Goal: Task Accomplishment & Management: Use online tool/utility

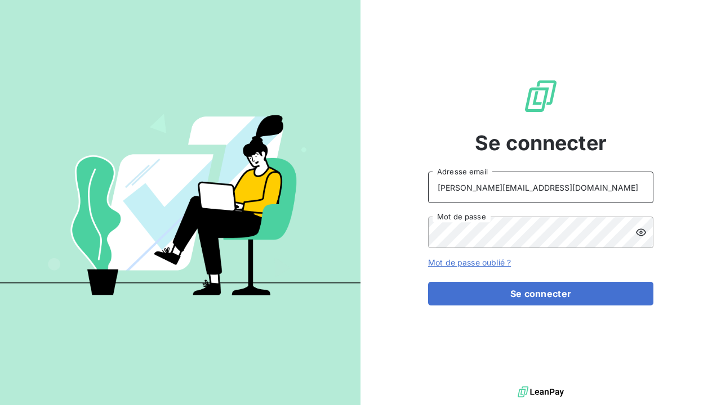
type input "[PERSON_NAME][EMAIL_ADDRESS][DOMAIN_NAME]"
click at [645, 232] on icon at bounding box center [641, 232] width 10 height 7
click at [541, 294] on button "Se connecter" at bounding box center [540, 294] width 225 height 24
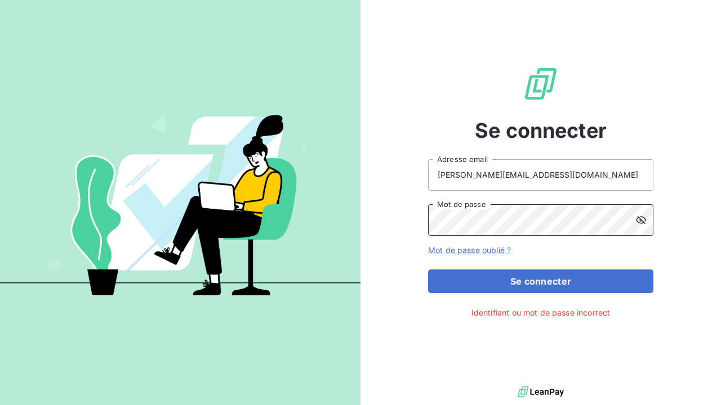
click at [541, 281] on button "Se connecter" at bounding box center [540, 282] width 225 height 24
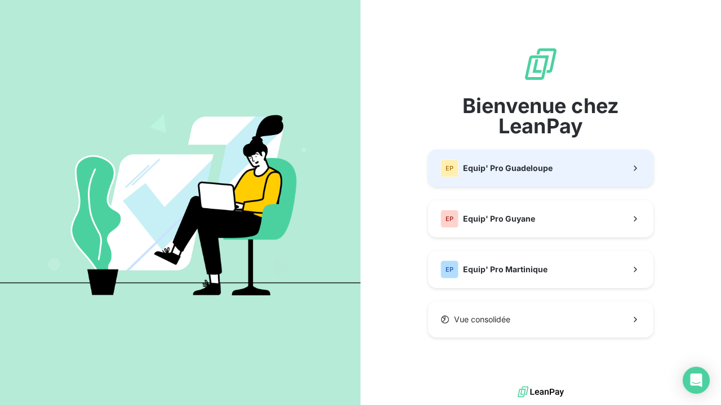
click at [498, 177] on div "EP Equip' Pro Guadeloupe" at bounding box center [496, 168] width 112 height 18
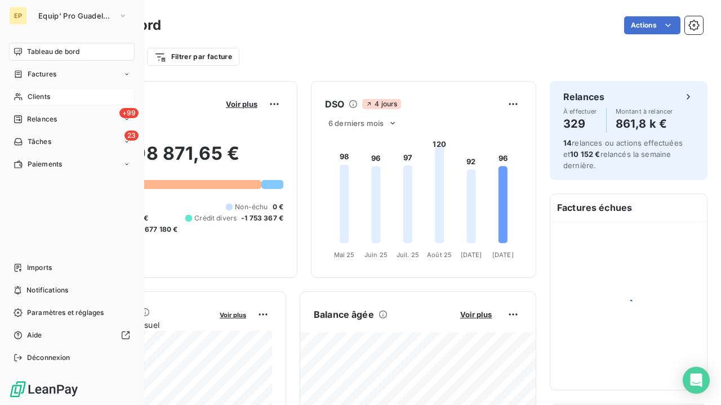
click at [16, 96] on icon at bounding box center [18, 96] width 8 height 7
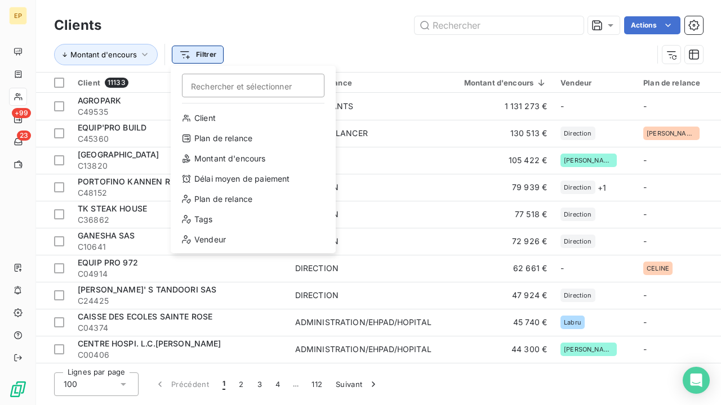
click at [198, 54] on html "EP +99 23 Clients Actions Montant d'encours Filtrer Rechercher et sélectionner …" at bounding box center [360, 202] width 721 height 405
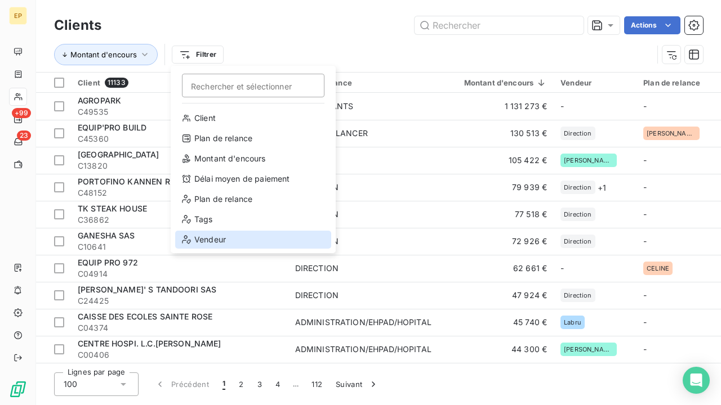
click at [204, 240] on div "Vendeur" at bounding box center [253, 240] width 156 height 18
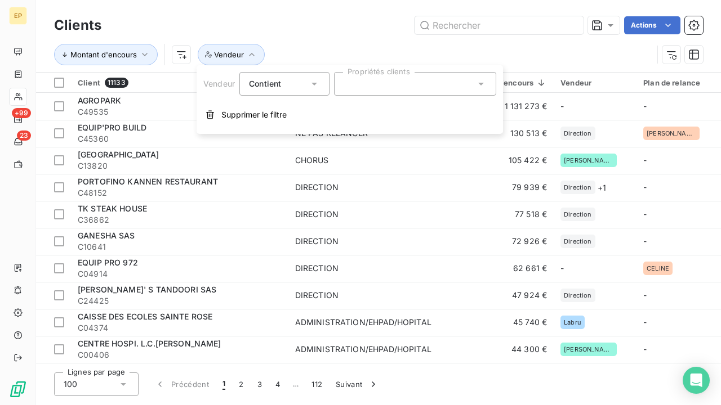
click at [401, 89] on div at bounding box center [415, 84] width 162 height 24
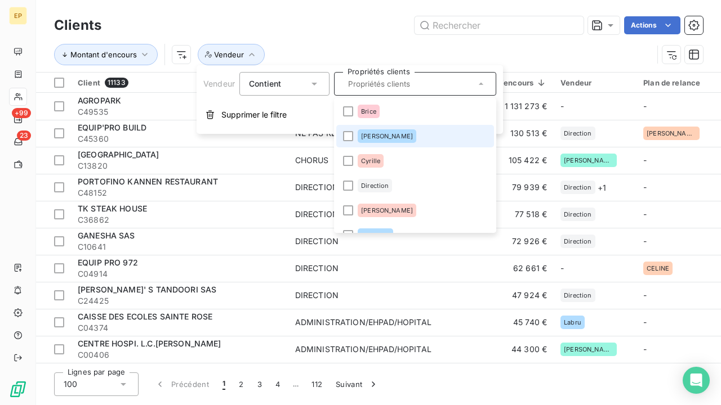
scroll to position [37, 0]
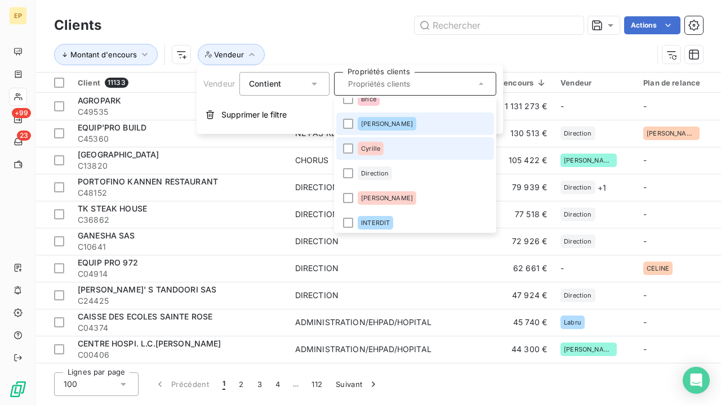
click at [394, 154] on li "Cyrille" at bounding box center [415, 148] width 158 height 23
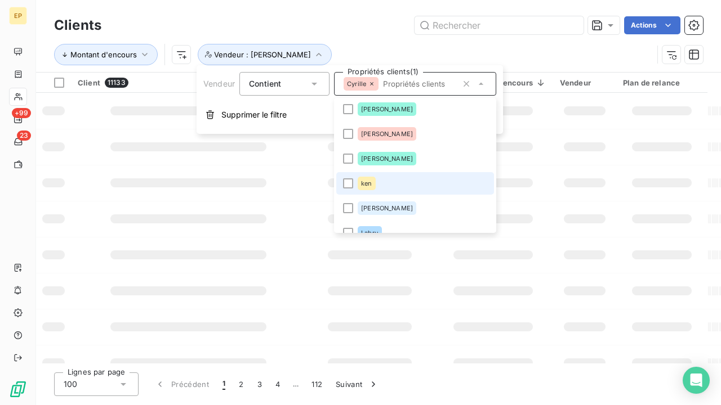
scroll to position [179, 0]
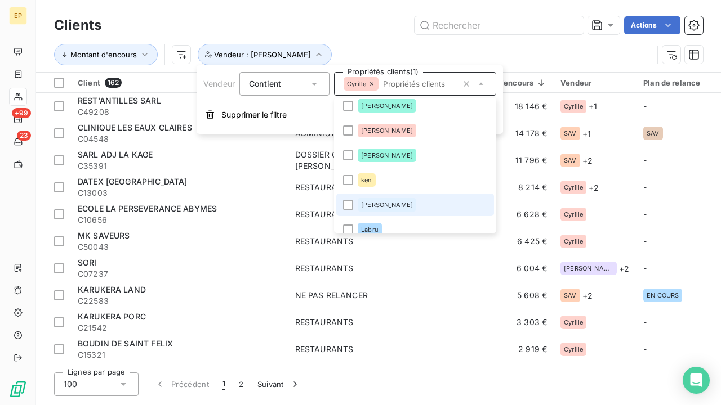
click at [394, 203] on li "[PERSON_NAME]" at bounding box center [415, 205] width 158 height 23
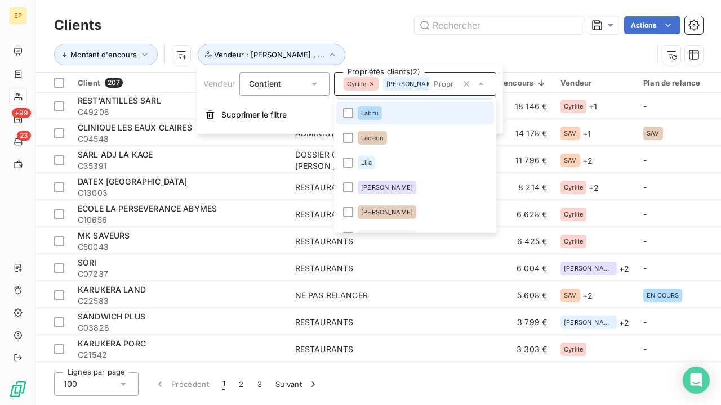
scroll to position [307, 0]
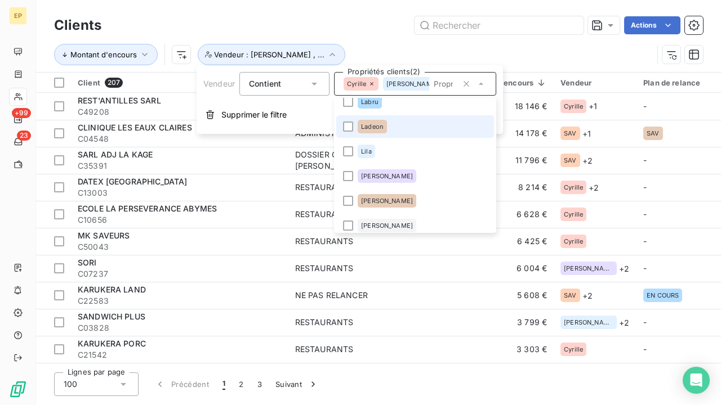
click at [390, 130] on li "Ladeon" at bounding box center [415, 126] width 158 height 23
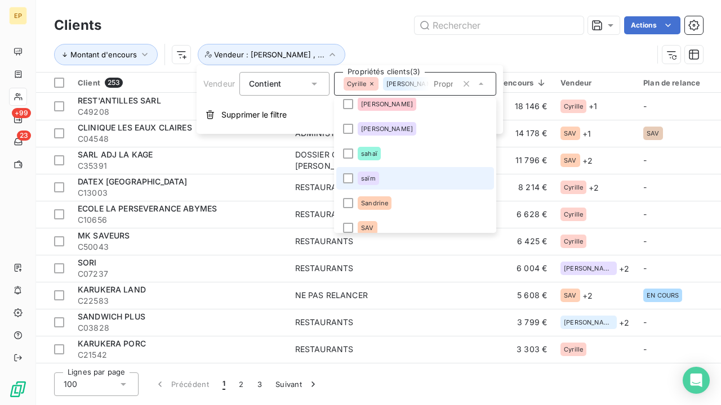
click at [384, 180] on li "saïm" at bounding box center [415, 178] width 158 height 23
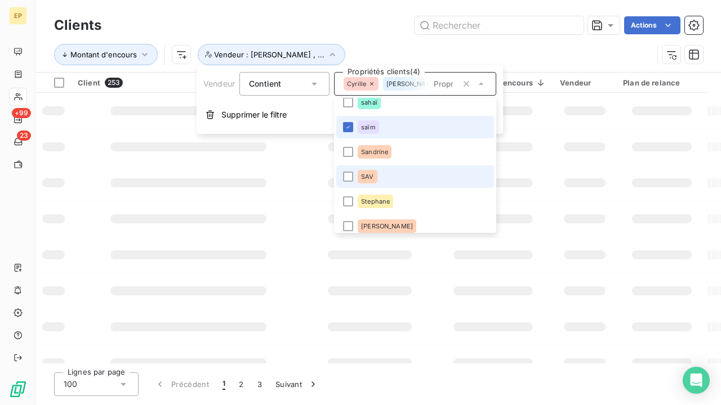
click at [384, 176] on li "SAV" at bounding box center [415, 177] width 158 height 23
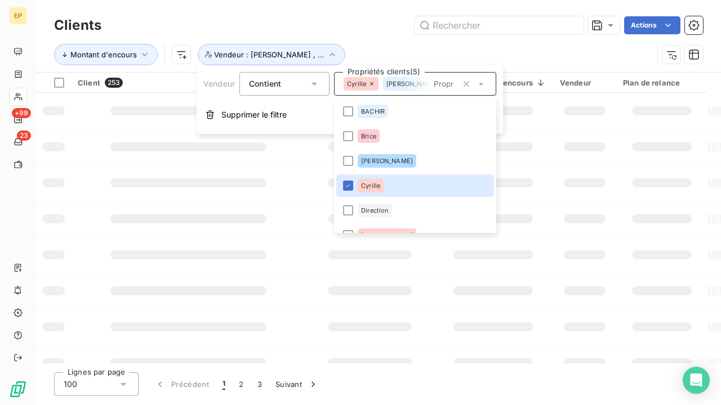
scroll to position [0, 0]
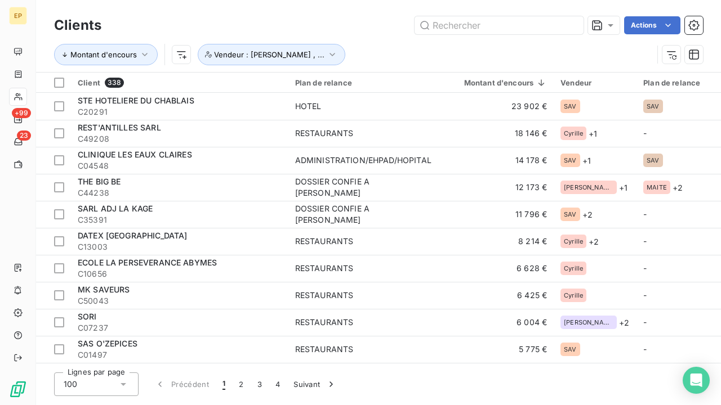
click at [567, 50] on div "Montant d'encours Vendeur : Cyrille , ..." at bounding box center [353, 54] width 599 height 21
click at [170, 112] on span "C20291" at bounding box center [180, 111] width 204 height 11
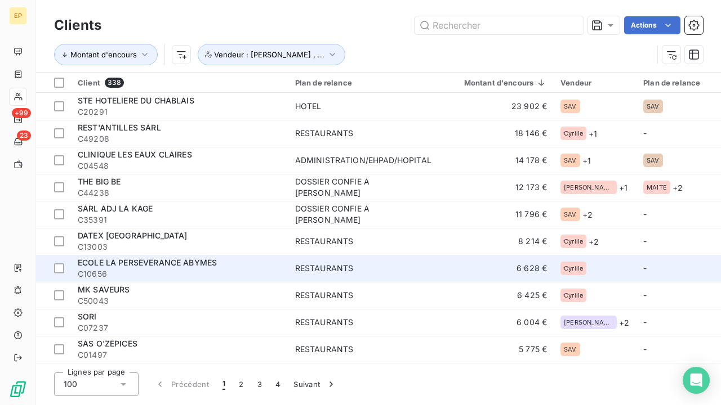
click at [144, 265] on span "ECOLE LA PERSEVERANCE ABYMES" at bounding box center [147, 263] width 139 height 10
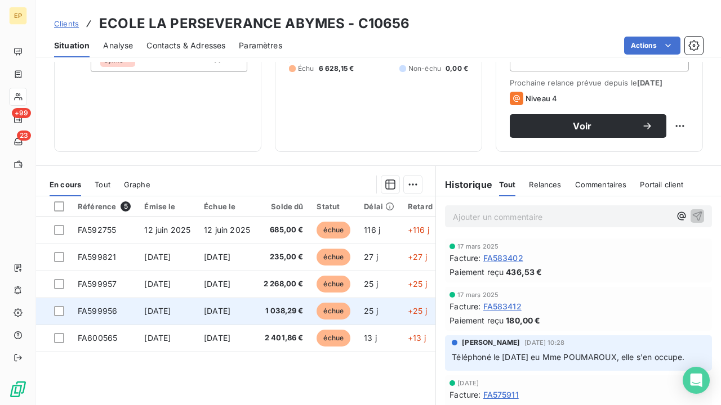
scroll to position [155, 0]
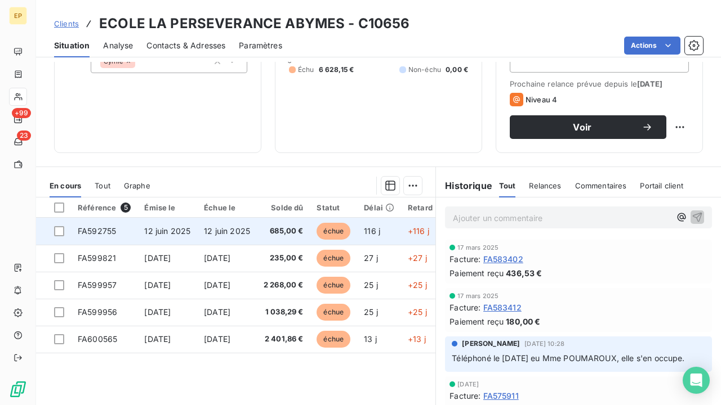
click at [164, 228] on span "12 juin 2025" at bounding box center [167, 231] width 46 height 10
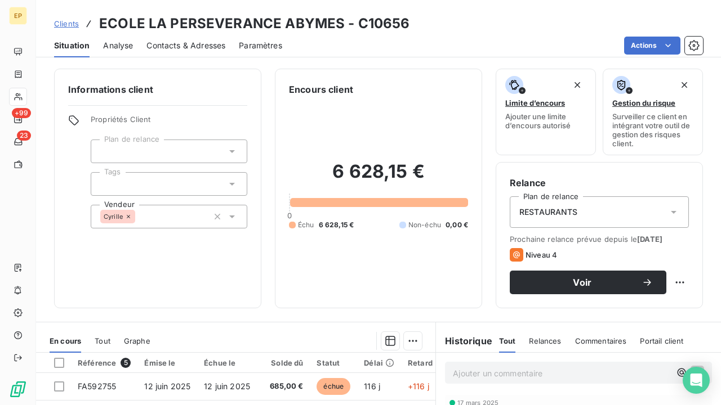
scroll to position [106, 0]
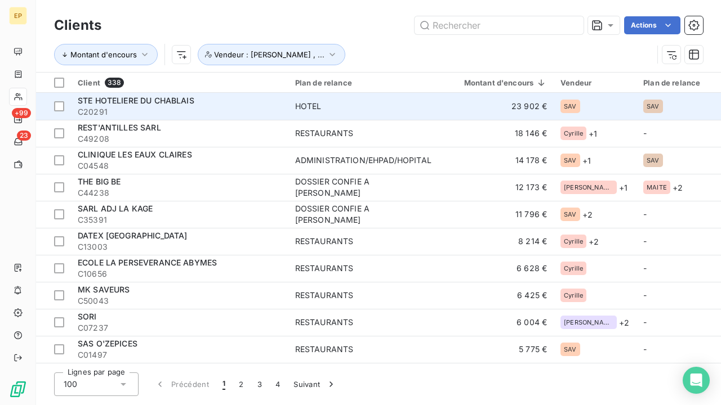
click at [188, 104] on div "STE HOTELIERE DU CHABLAIS" at bounding box center [180, 100] width 204 height 11
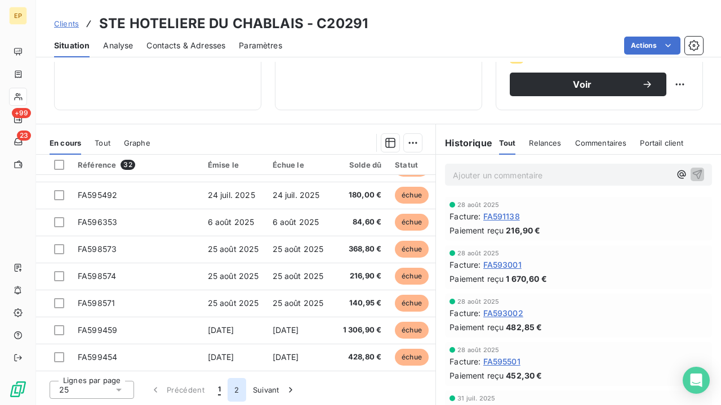
click at [231, 387] on button "2" at bounding box center [237, 390] width 18 height 24
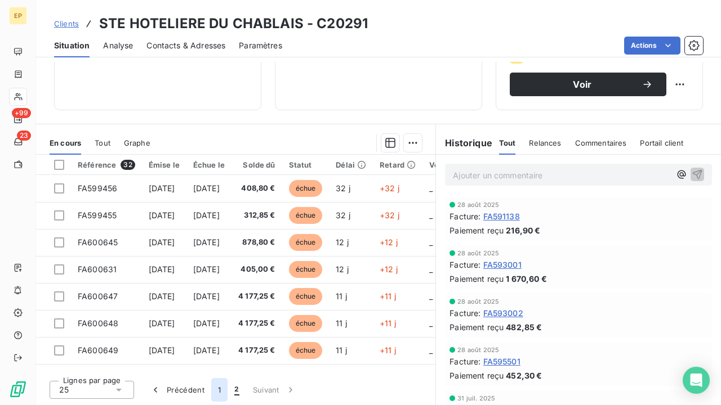
click at [215, 389] on button "1" at bounding box center [219, 390] width 16 height 24
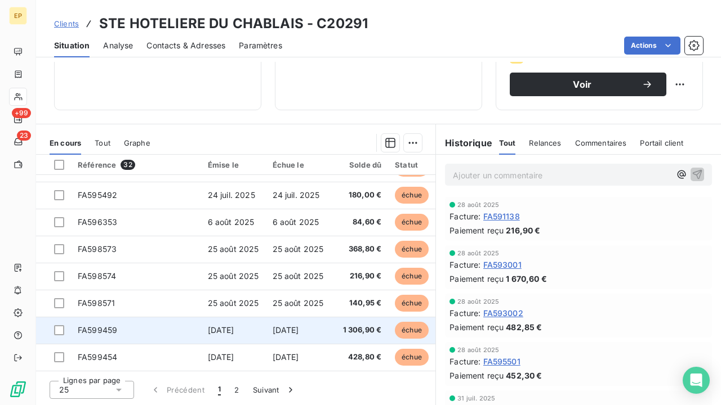
scroll to position [483, 0]
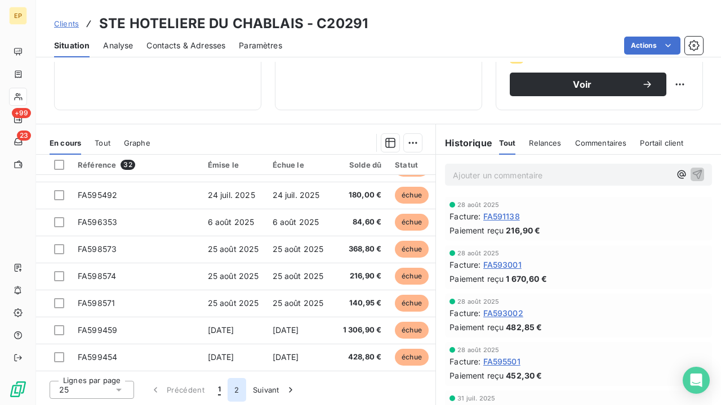
click at [230, 391] on button "2" at bounding box center [237, 390] width 18 height 24
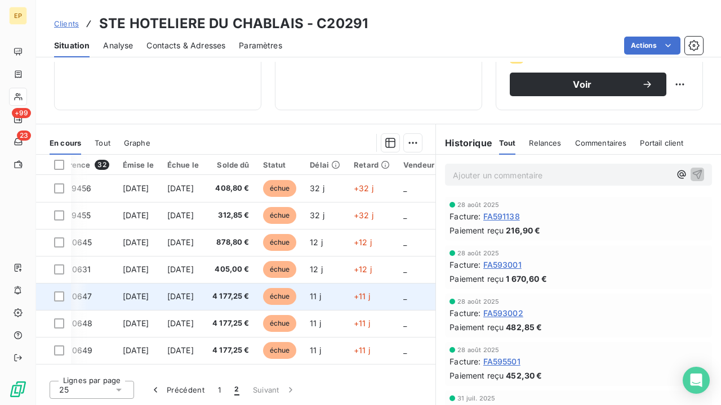
scroll to position [0, 0]
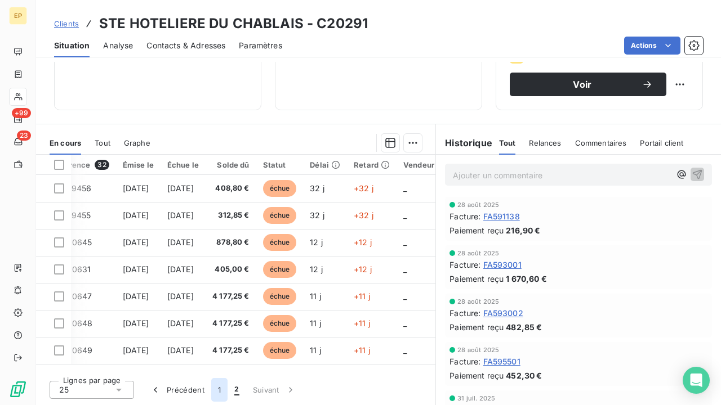
click at [220, 390] on button "1" at bounding box center [219, 390] width 16 height 24
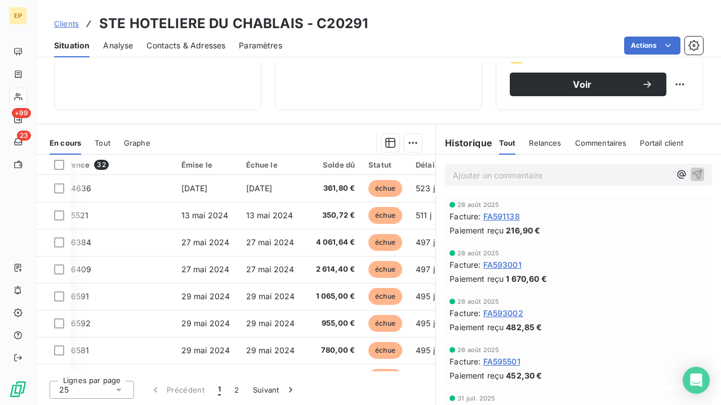
scroll to position [198, 0]
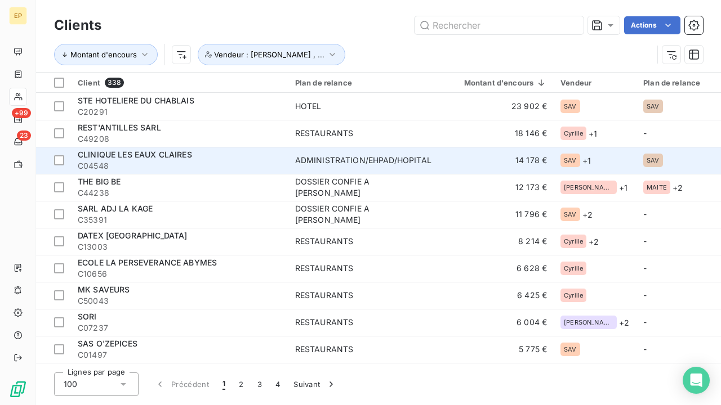
click at [166, 158] on div "CLINIQUE LES EAUX CLAIRES" at bounding box center [180, 154] width 204 height 11
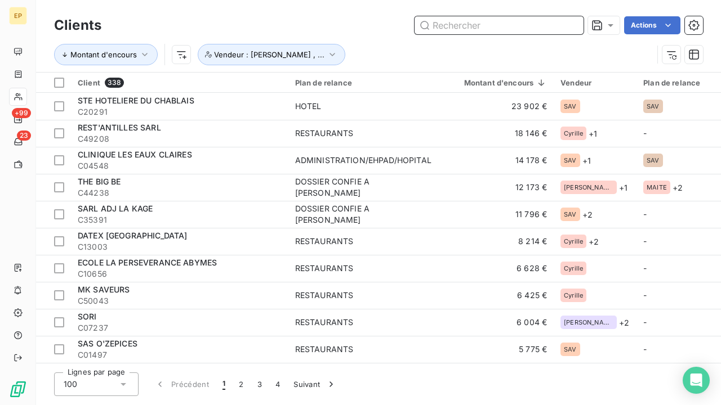
scroll to position [19, 0]
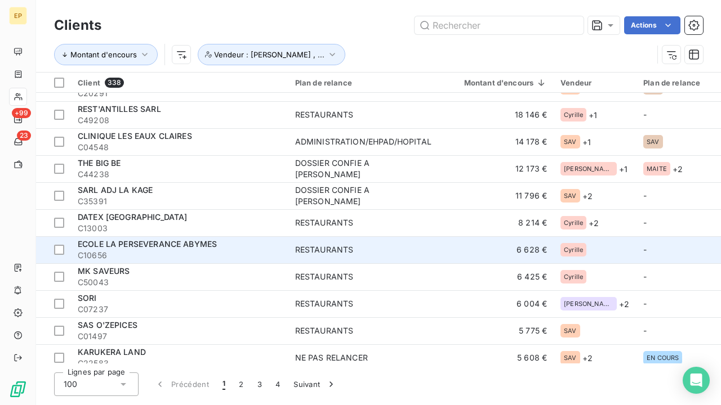
click at [115, 247] on span "ECOLE LA PERSEVERANCE ABYMES" at bounding box center [147, 244] width 139 height 10
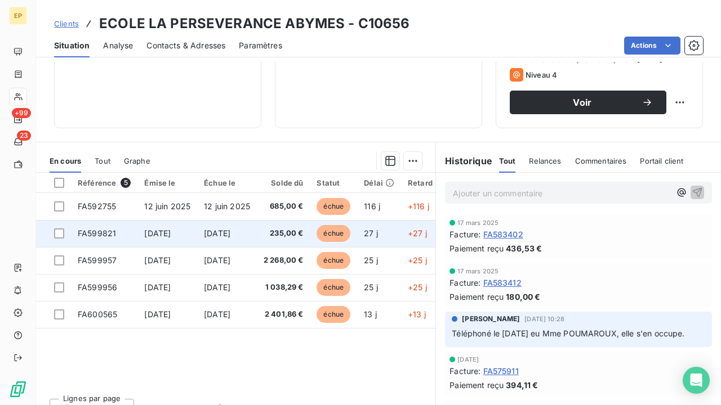
scroll to position [181, 0]
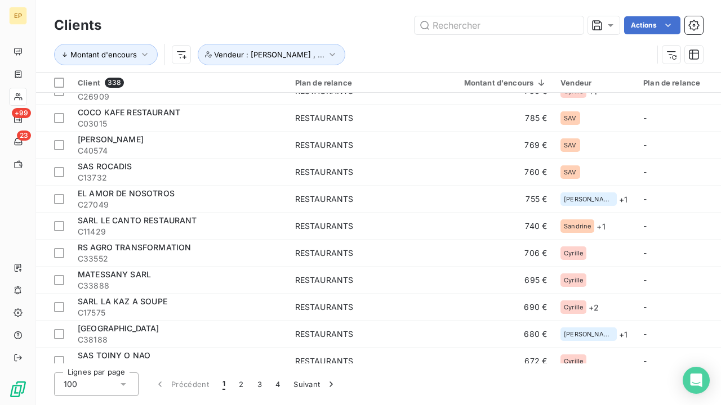
scroll to position [2158, 0]
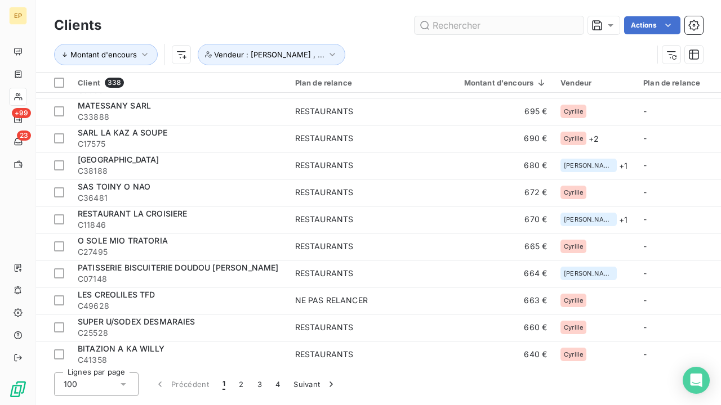
click at [482, 21] on input "text" at bounding box center [499, 25] width 169 height 18
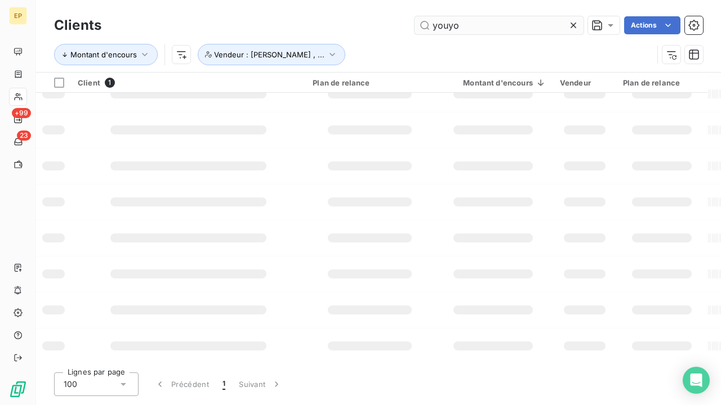
scroll to position [0, 0]
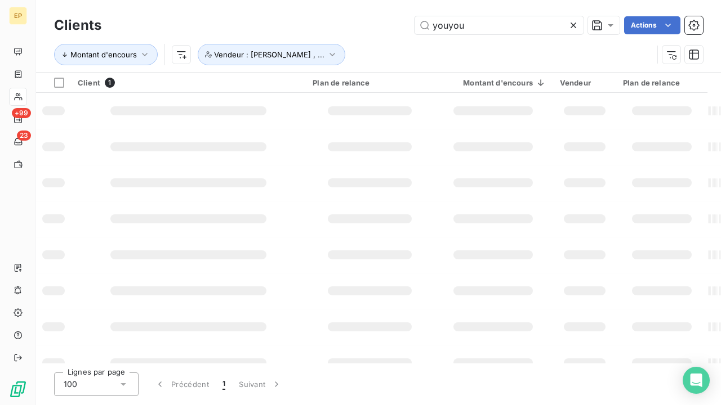
type input "youyou"
drag, startPoint x: 426, startPoint y: 42, endPoint x: 161, endPoint y: 109, distance: 273.2
click at [161, 109] on div at bounding box center [188, 110] width 156 height 9
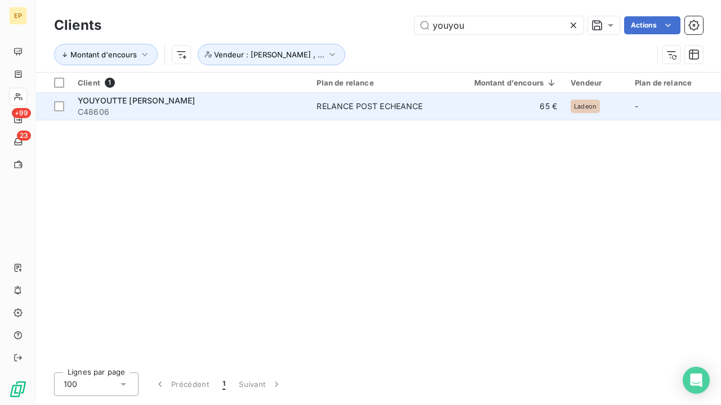
click at [161, 109] on span "C48606" at bounding box center [190, 111] width 225 height 11
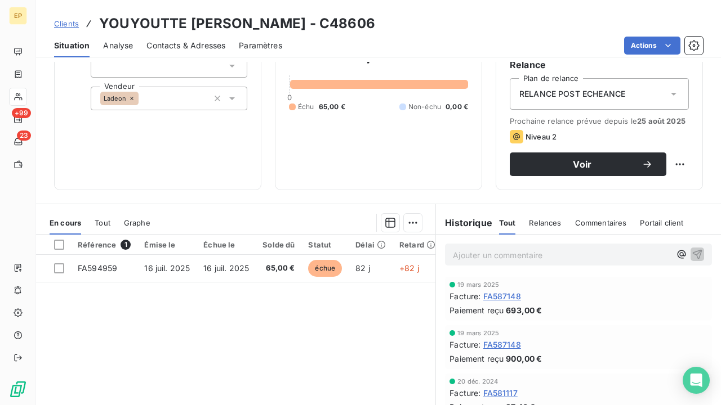
scroll to position [127, 0]
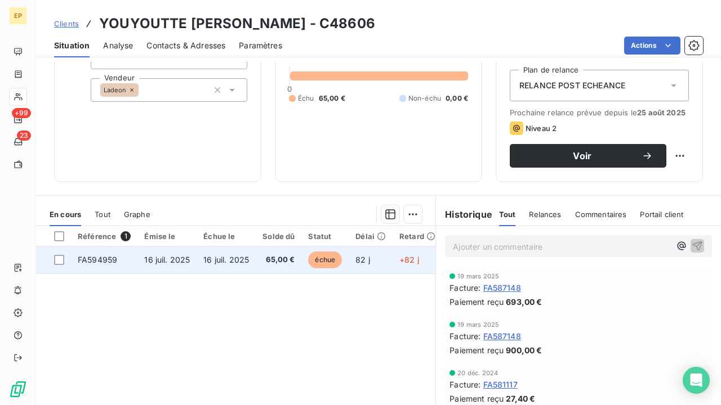
click at [210, 259] on span "16 juil. 2025" at bounding box center [226, 260] width 46 height 10
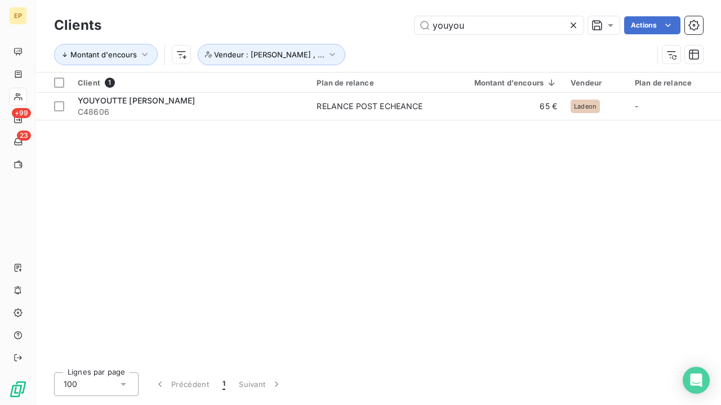
click at [573, 26] on icon at bounding box center [573, 25] width 11 height 11
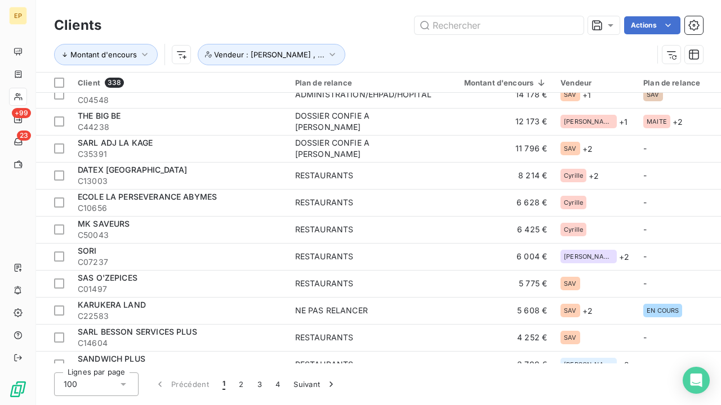
scroll to position [66, 0]
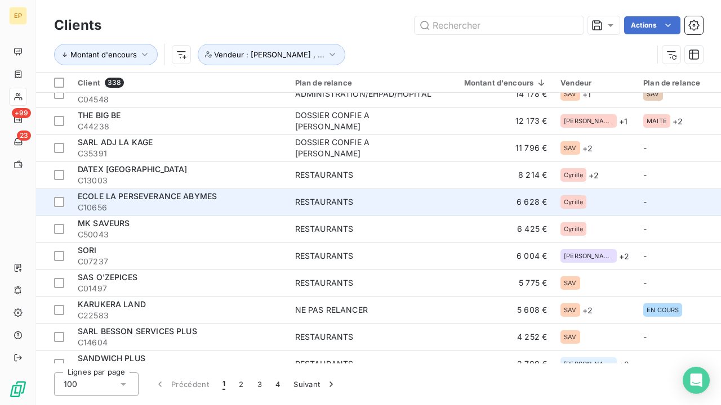
click at [154, 194] on span "ECOLE LA PERSEVERANCE ABYMES" at bounding box center [147, 196] width 139 height 10
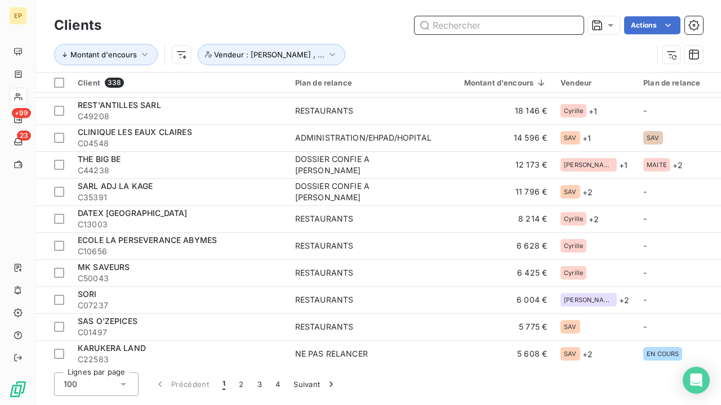
scroll to position [28, 0]
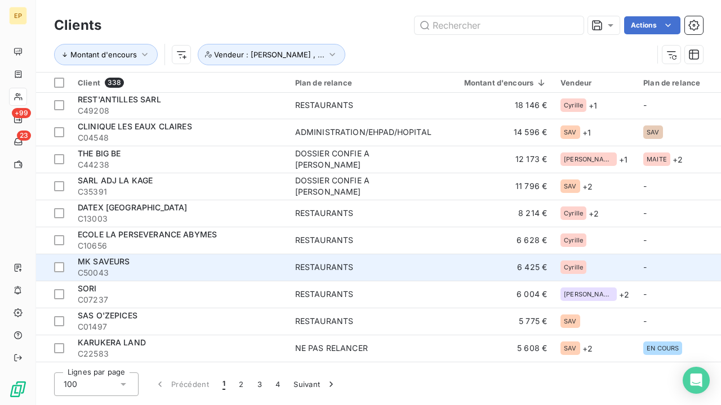
click at [166, 268] on span "C50043" at bounding box center [180, 273] width 204 height 11
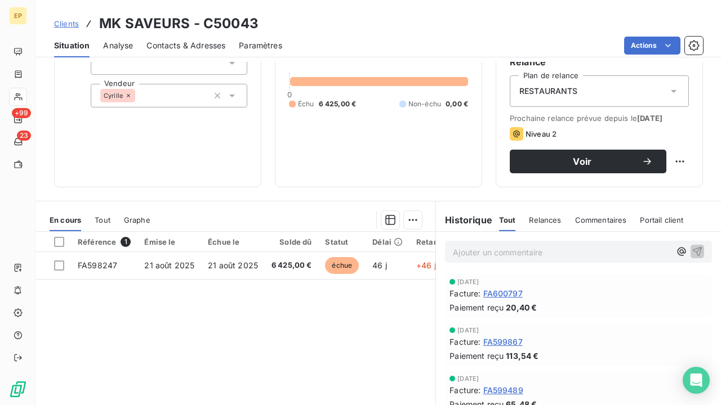
scroll to position [123, 0]
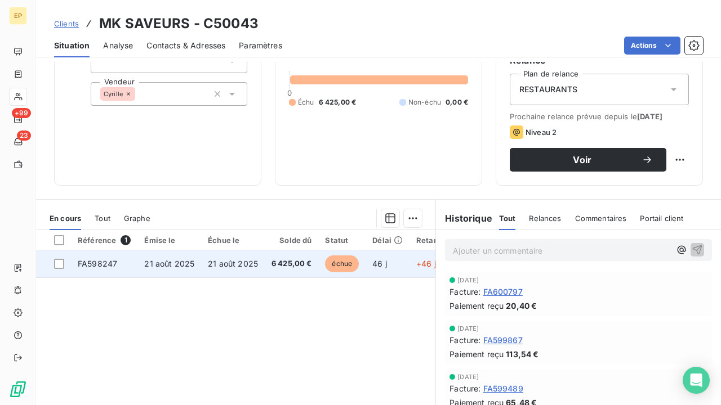
click at [189, 265] on span "21 août 2025" at bounding box center [169, 264] width 50 height 10
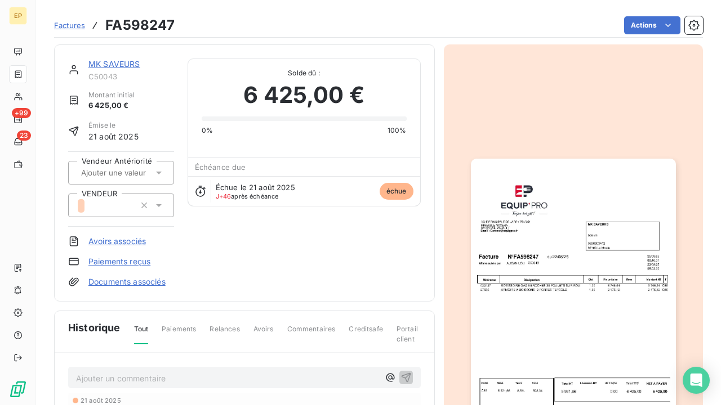
scroll to position [51, 0]
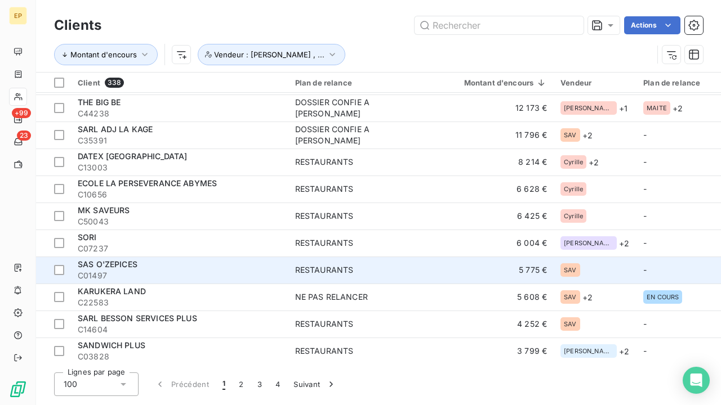
scroll to position [101, 0]
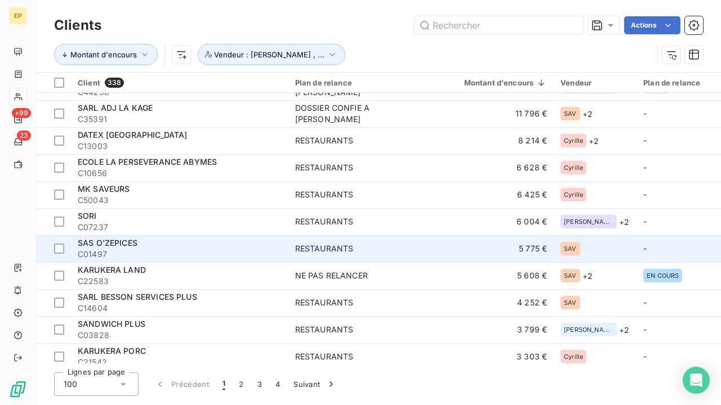
click at [191, 242] on div "SAS O'ZEPICES" at bounding box center [180, 243] width 204 height 11
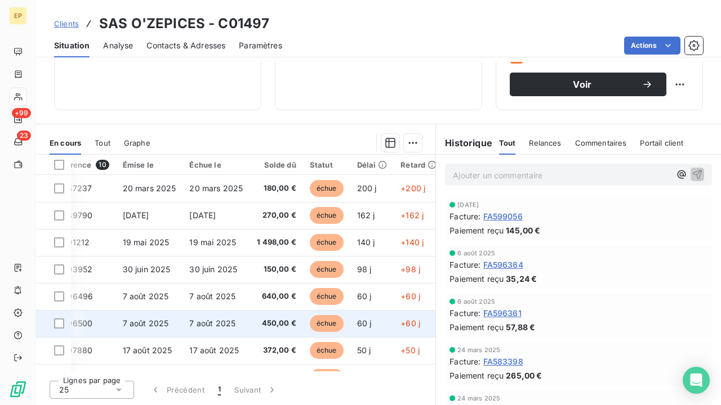
scroll to position [0, 25]
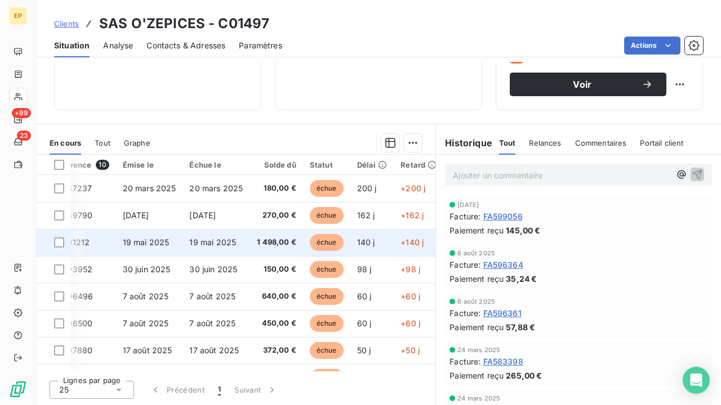
click at [268, 240] on span "1 498,00 €" at bounding box center [276, 242] width 40 height 11
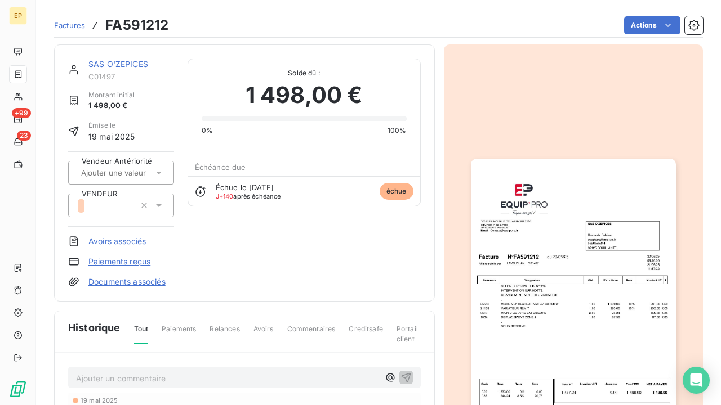
scroll to position [43, 0]
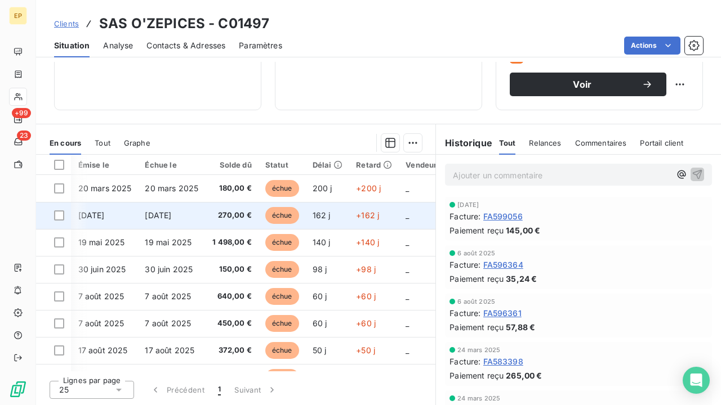
scroll to position [0, 69]
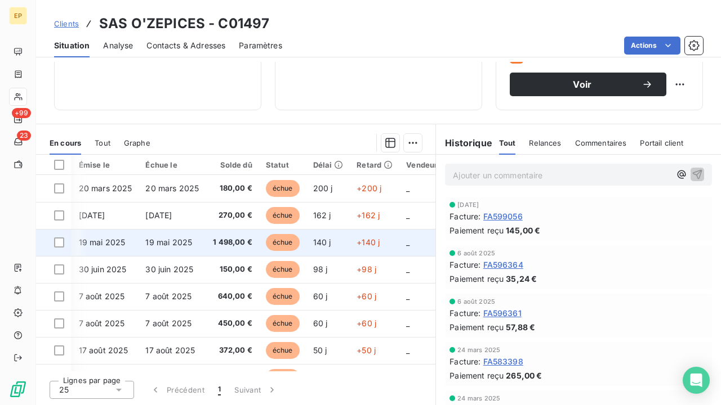
click at [221, 242] on span "1 498,00 €" at bounding box center [232, 242] width 40 height 11
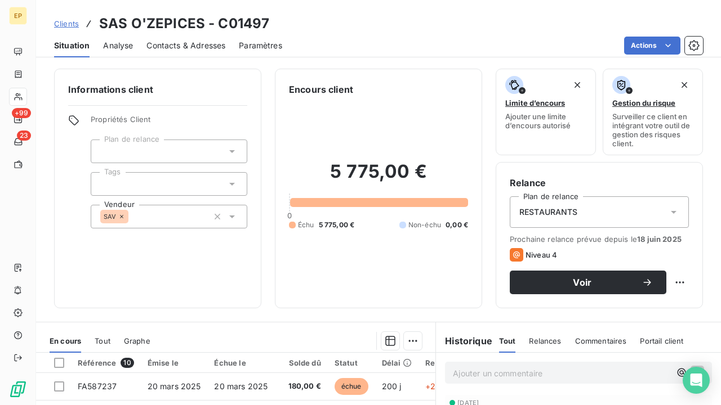
scroll to position [106, 0]
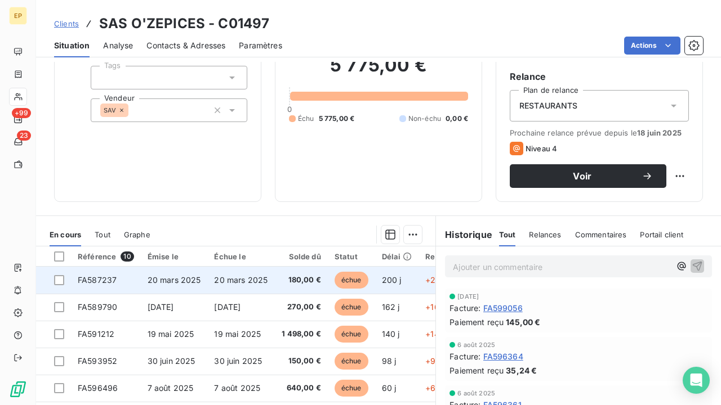
click at [250, 279] on span "20 mars 2025" at bounding box center [241, 280] width 54 height 10
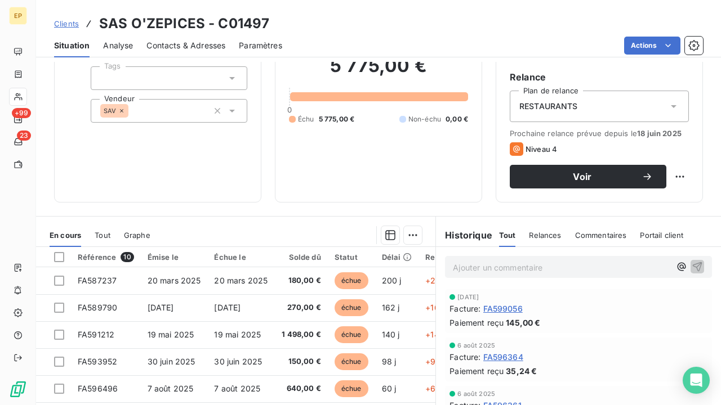
scroll to position [121, 0]
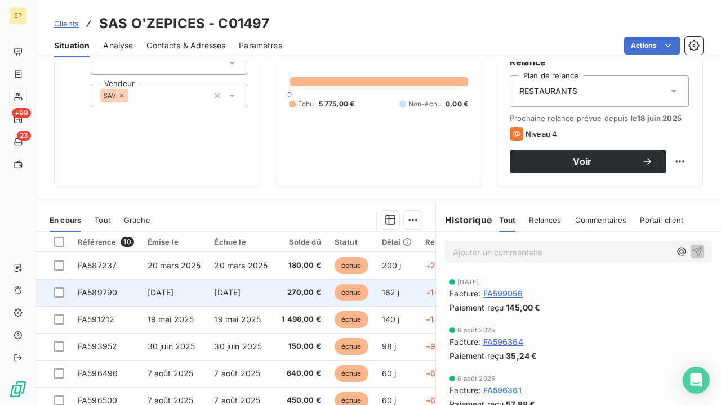
click at [214, 292] on span "27 avr. 2025" at bounding box center [227, 293] width 26 height 10
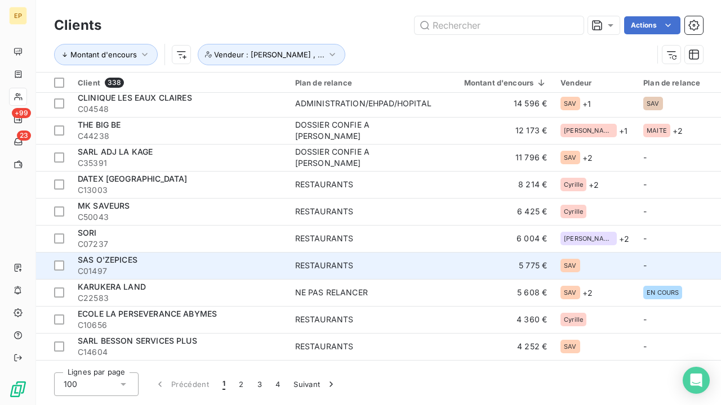
scroll to position [128, 0]
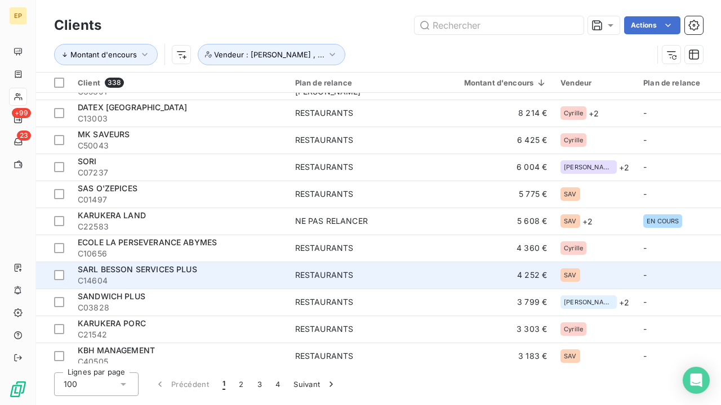
click at [161, 271] on span "SARL [PERSON_NAME] SERVICES PLUS" at bounding box center [137, 270] width 119 height 10
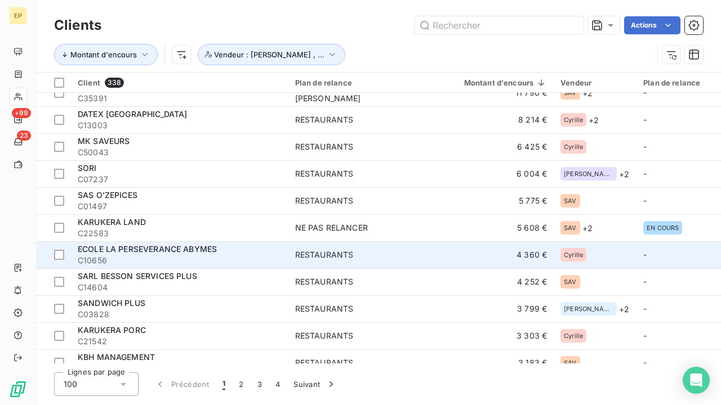
scroll to position [119, 0]
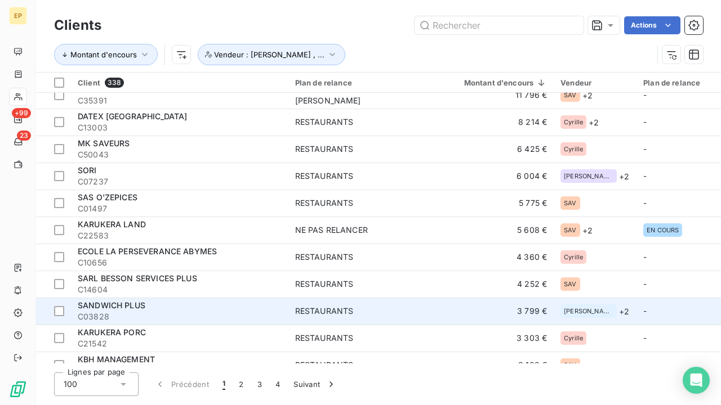
click at [117, 305] on span "SANDWICH PLUS" at bounding box center [112, 306] width 68 height 10
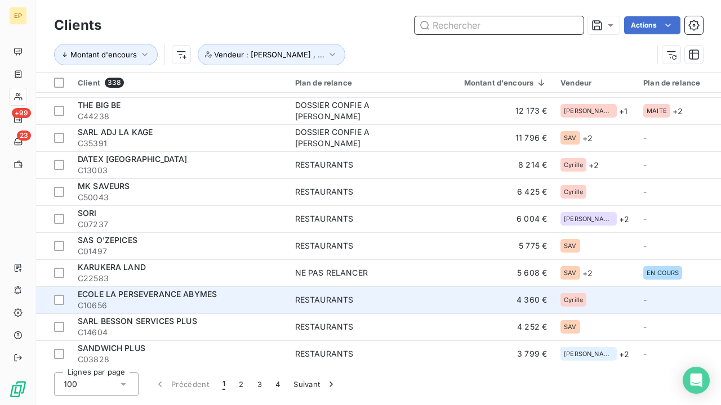
scroll to position [161, 0]
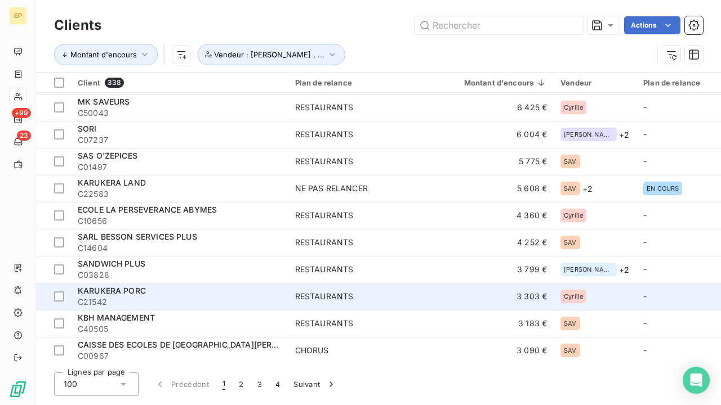
click at [228, 297] on span "C21542" at bounding box center [180, 302] width 204 height 11
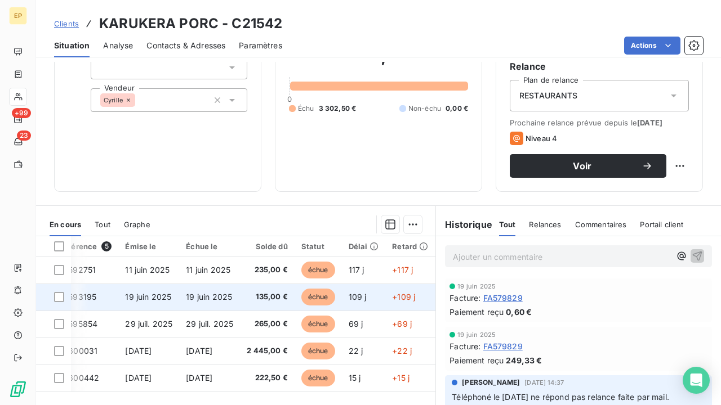
scroll to position [0, 19]
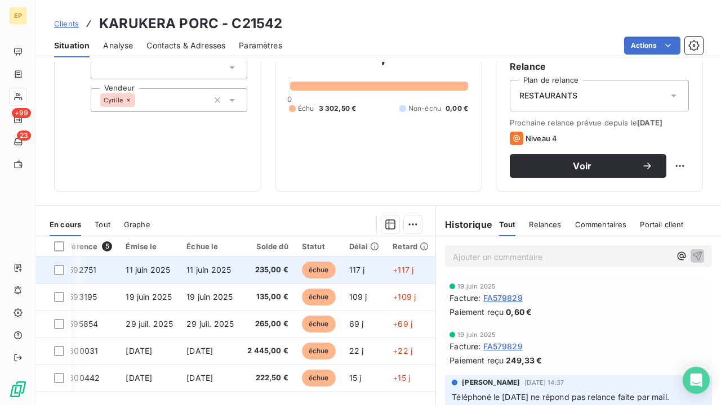
click at [284, 273] on span "235,00 €" at bounding box center [267, 270] width 41 height 11
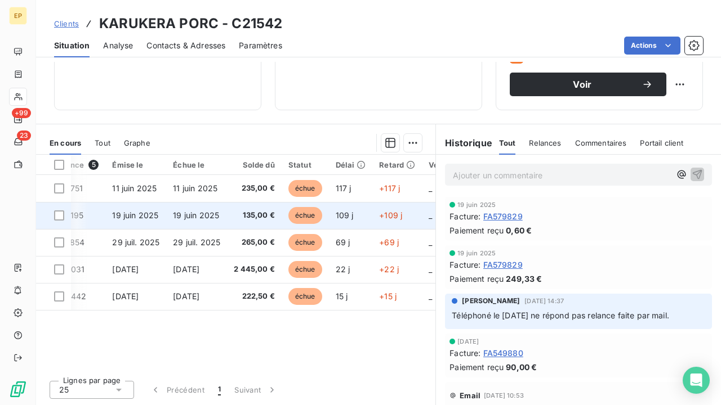
scroll to position [198, 0]
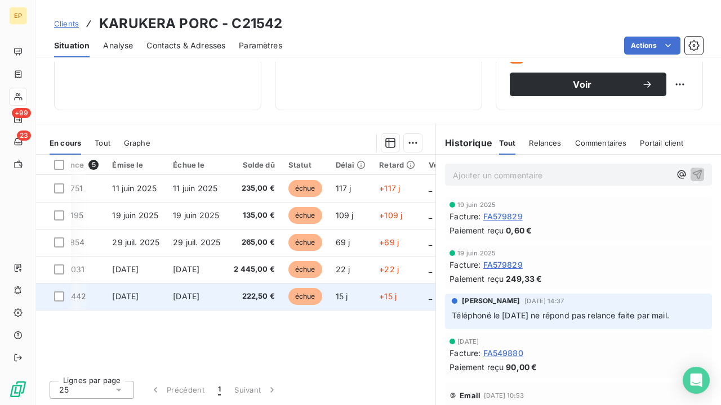
click at [266, 299] on span "222,50 €" at bounding box center [254, 296] width 41 height 11
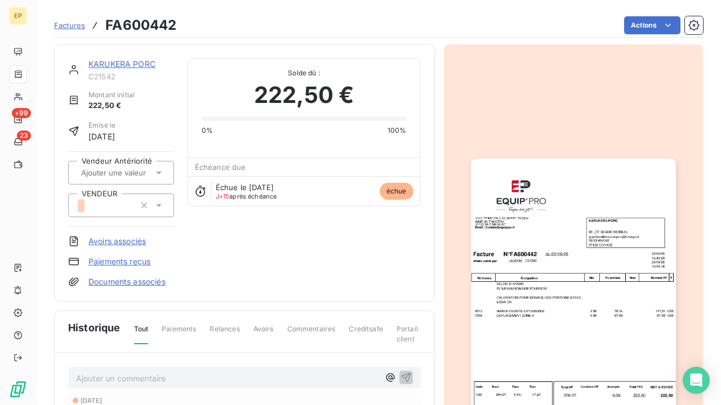
scroll to position [64, 0]
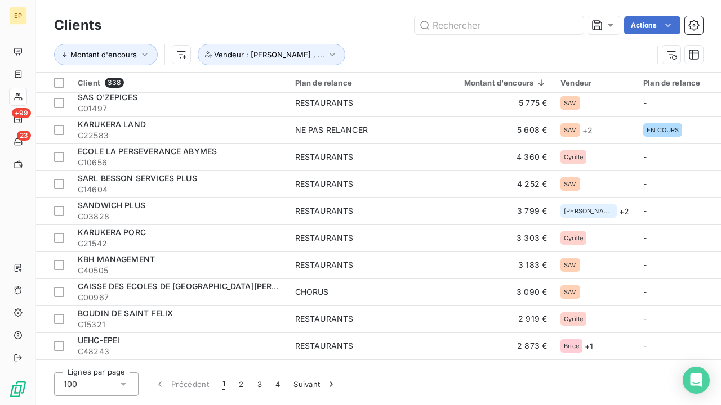
scroll to position [221, 0]
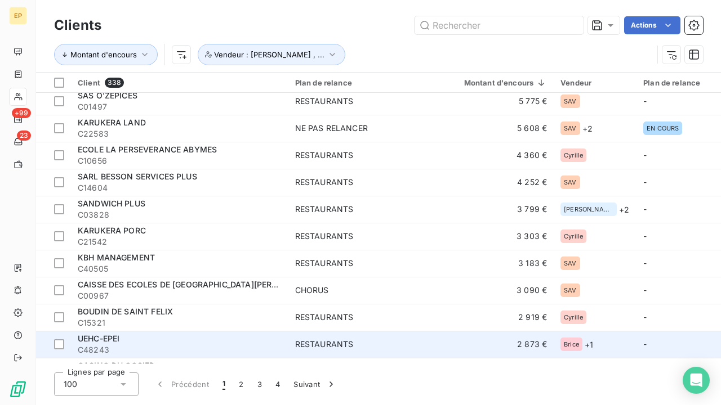
click at [164, 337] on div "UEHC-EPEI" at bounding box center [180, 338] width 204 height 11
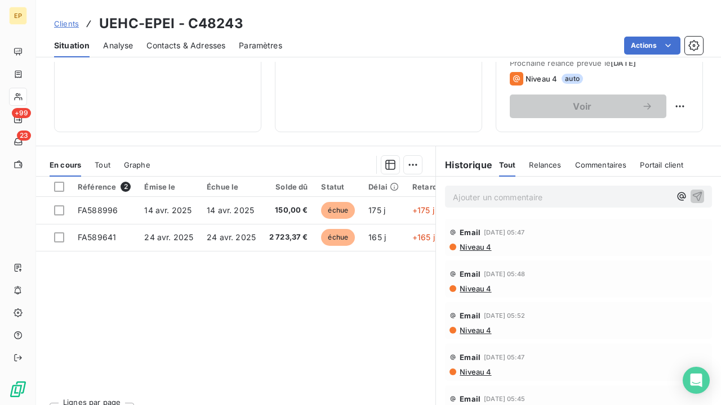
scroll to position [191, 0]
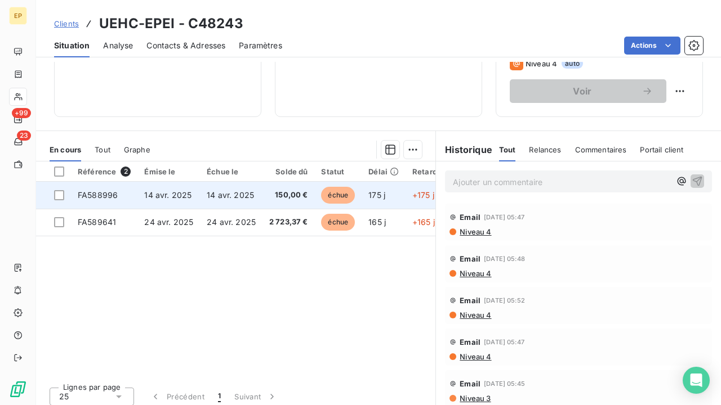
click at [271, 190] on span "150,00 €" at bounding box center [288, 195] width 39 height 11
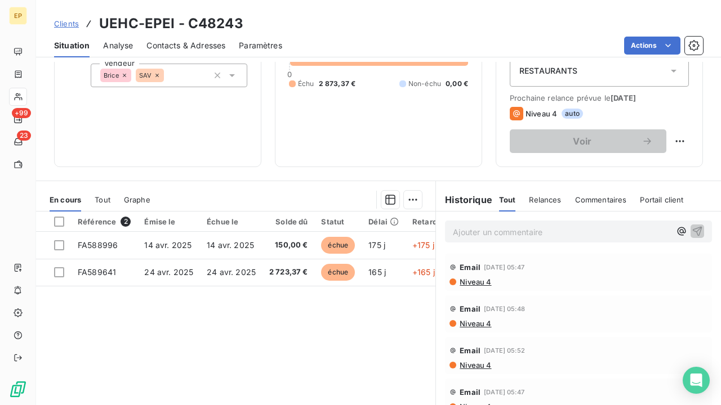
scroll to position [177, 0]
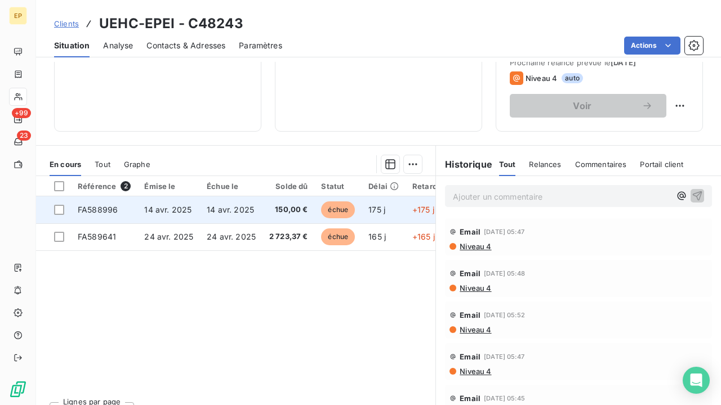
click at [269, 211] on span "150,00 €" at bounding box center [288, 209] width 39 height 11
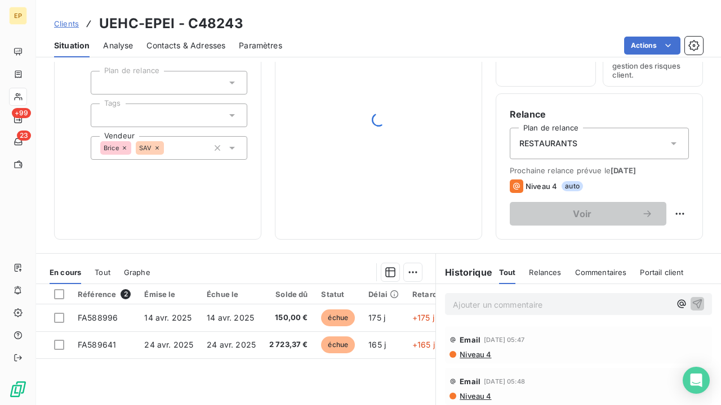
scroll to position [90, 0]
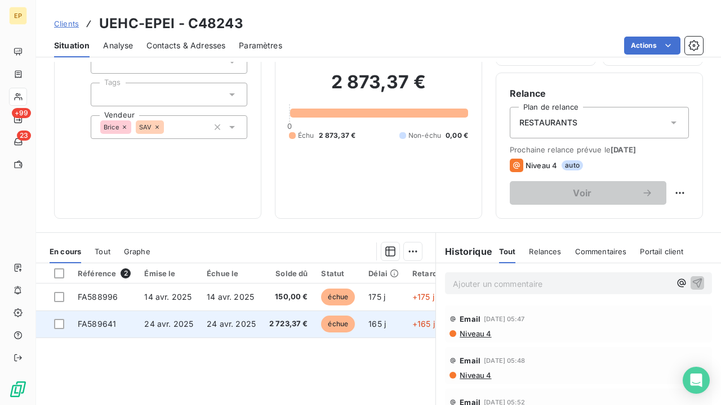
click at [232, 326] on span "24 avr. 2025" at bounding box center [231, 324] width 49 height 10
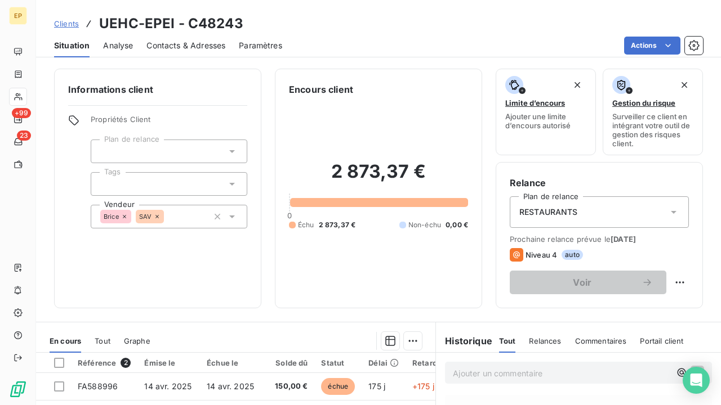
click at [184, 50] on span "Contacts & Adresses" at bounding box center [185, 45] width 79 height 11
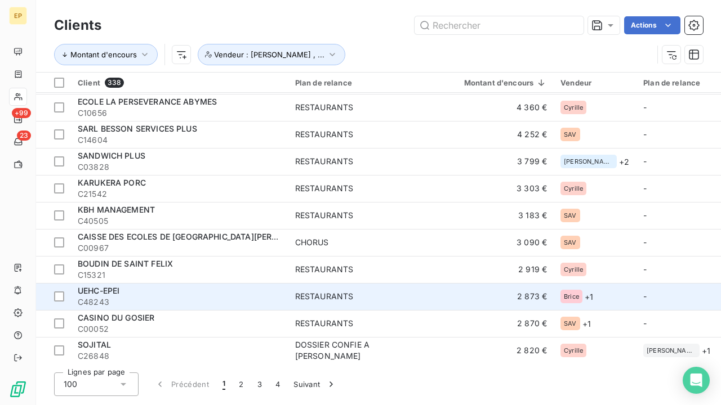
click at [164, 289] on div "UEHC-EPEI" at bounding box center [180, 291] width 204 height 11
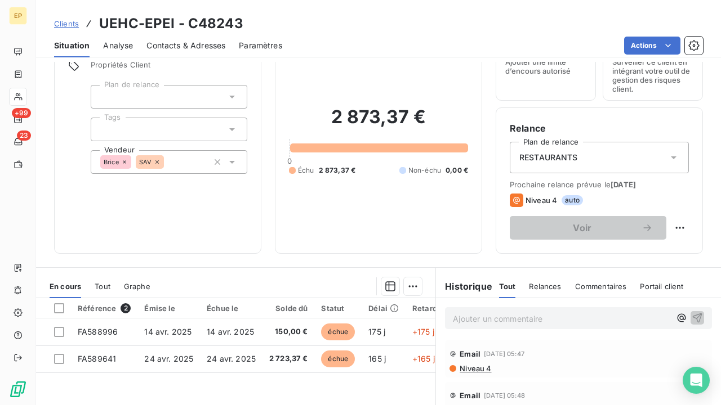
scroll to position [69, 0]
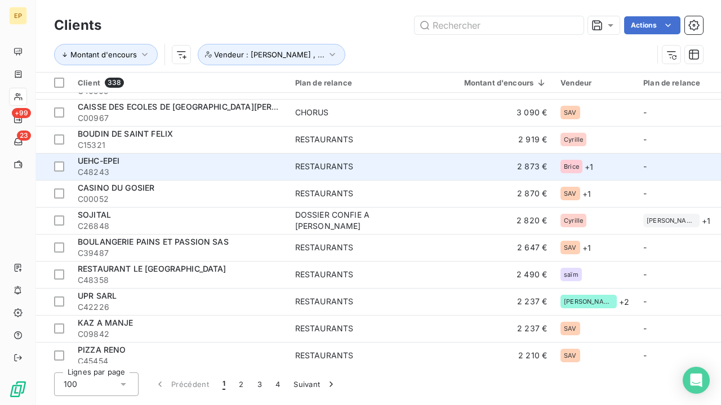
scroll to position [417, 0]
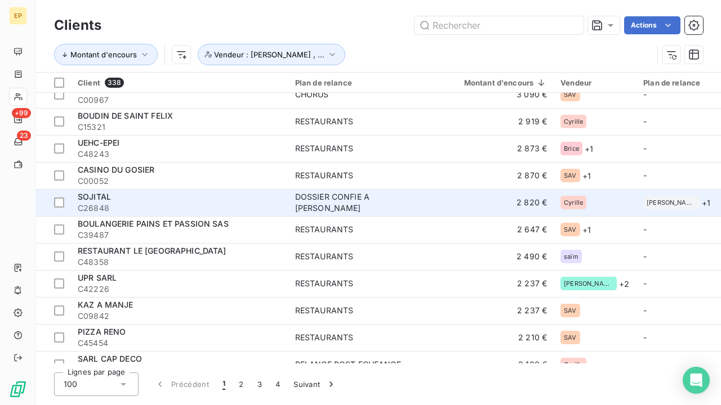
click at [213, 204] on span "C26848" at bounding box center [180, 208] width 204 height 11
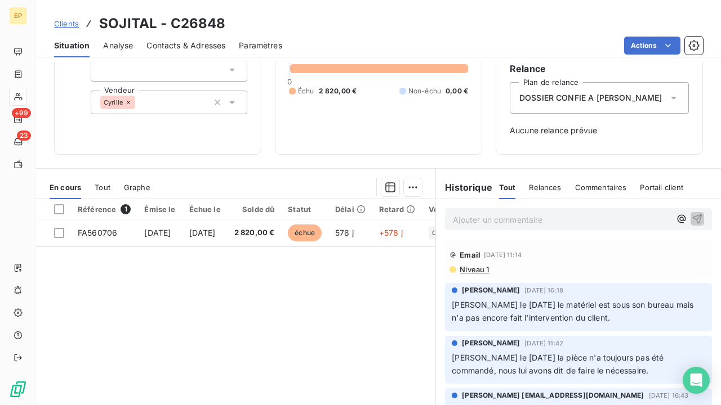
scroll to position [115, 0]
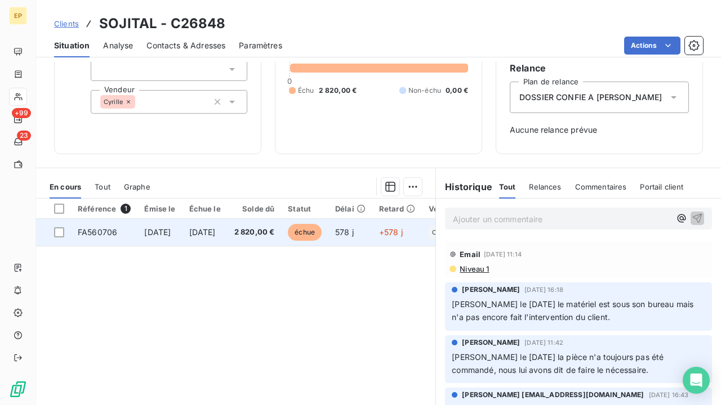
click at [216, 234] on span "7 mars 2024" at bounding box center [202, 233] width 26 height 10
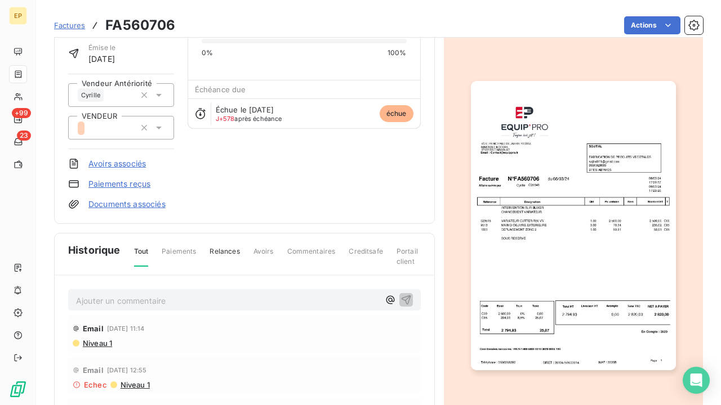
scroll to position [78, 0]
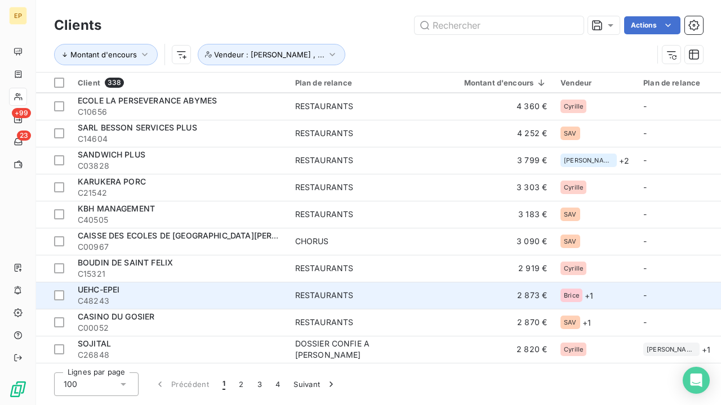
scroll to position [345, 0]
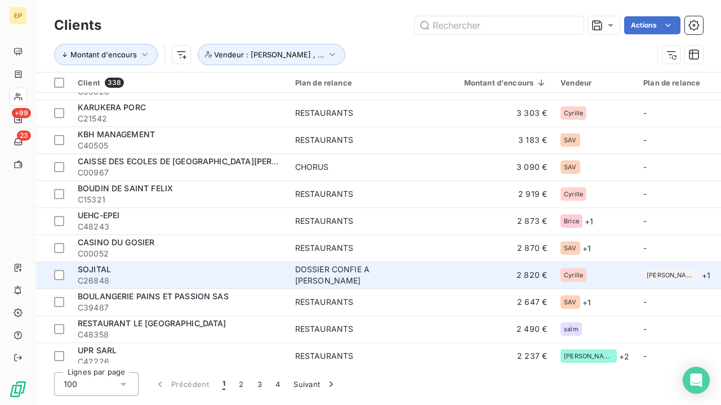
click at [184, 273] on div "SOJITAL" at bounding box center [180, 269] width 204 height 11
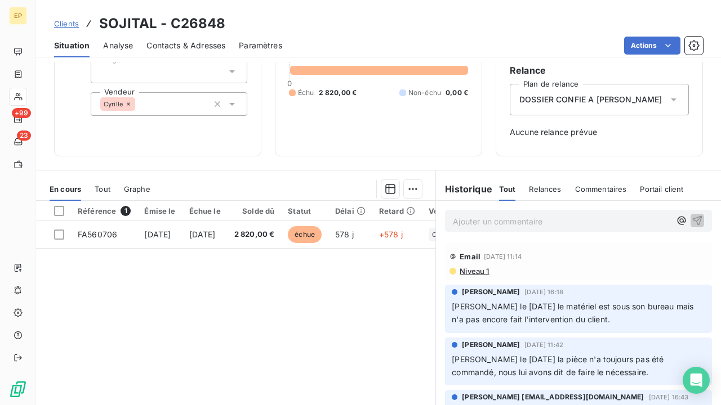
scroll to position [109, 0]
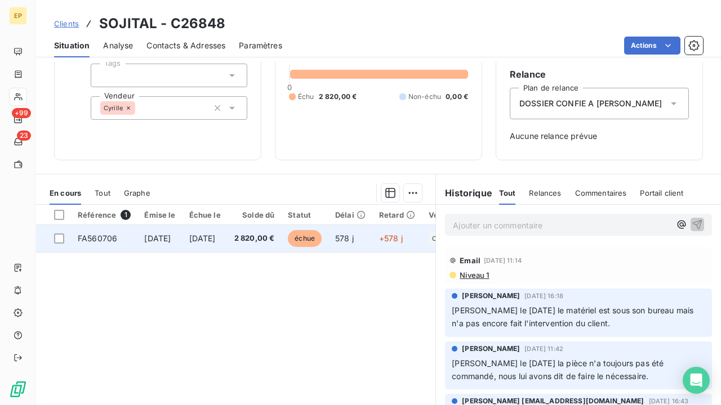
click at [275, 241] on span "2 820,00 €" at bounding box center [254, 238] width 41 height 11
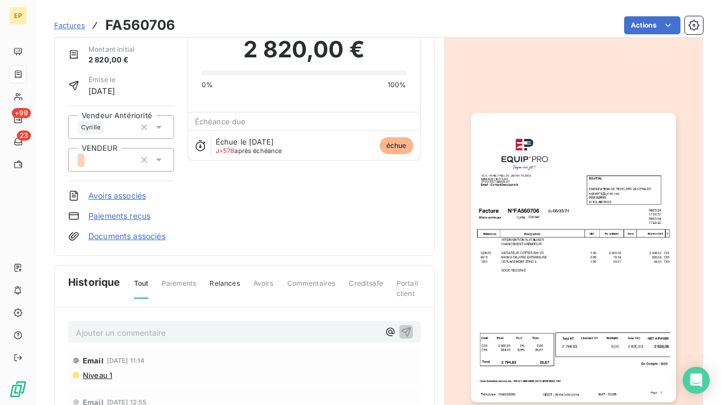
scroll to position [49, 0]
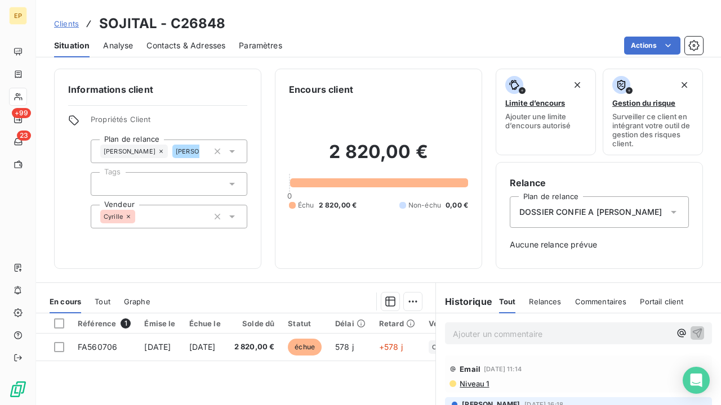
scroll to position [60, 0]
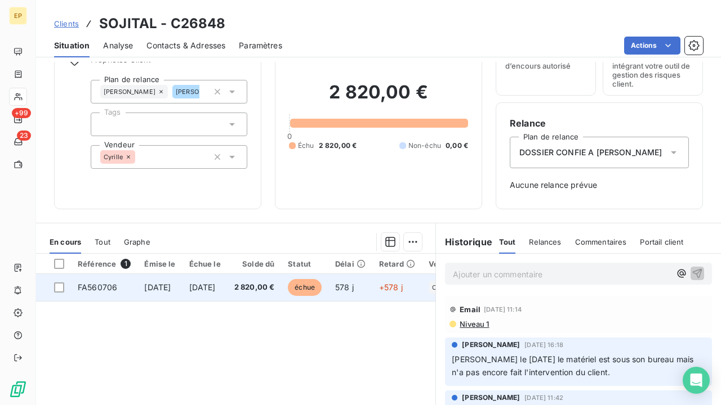
click at [204, 291] on td "7 mars 2024" at bounding box center [204, 287] width 45 height 27
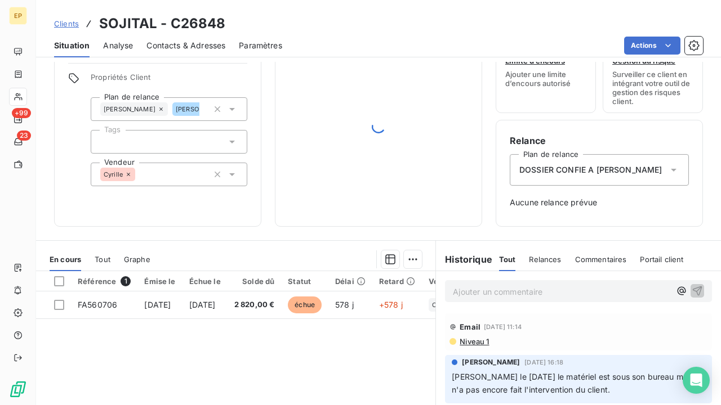
scroll to position [61, 0]
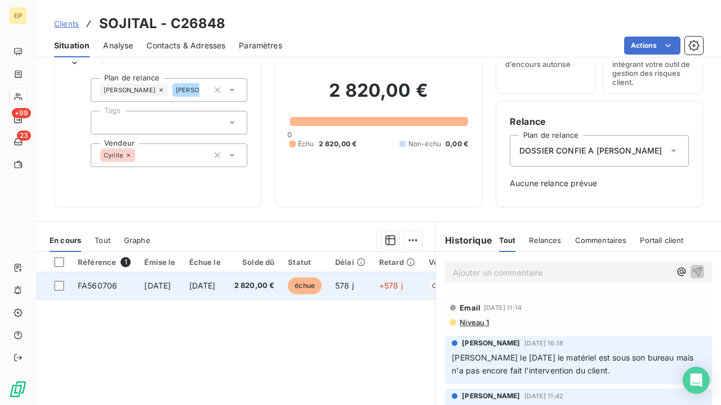
click at [216, 288] on span "7 mars 2024" at bounding box center [202, 286] width 26 height 10
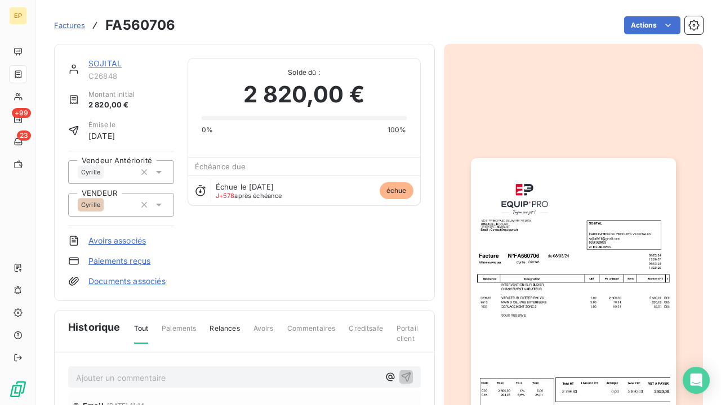
click at [568, 270] on img "button" at bounding box center [573, 302] width 205 height 289
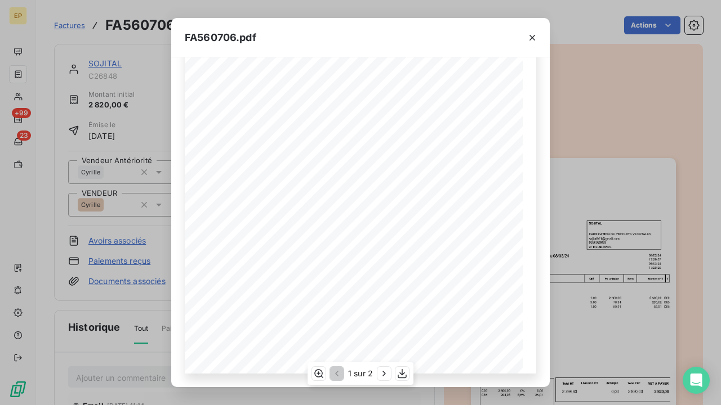
scroll to position [175, 0]
click at [401, 376] on icon "button" at bounding box center [401, 373] width 11 height 11
click at [532, 37] on icon "button" at bounding box center [532, 38] width 6 height 6
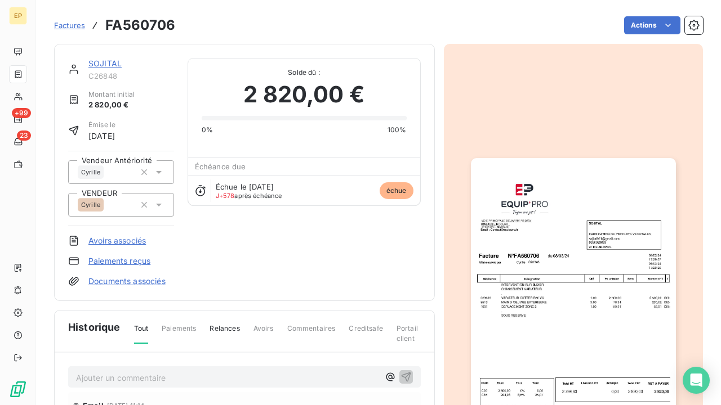
scroll to position [0, 0]
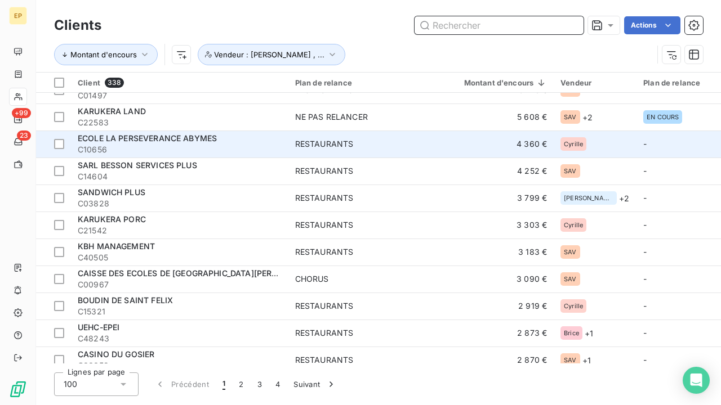
scroll to position [249, 0]
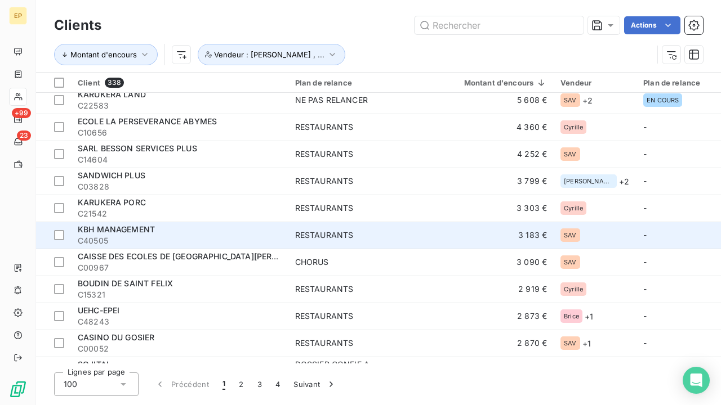
click at [151, 226] on span "KBH MANAGEMENT" at bounding box center [116, 230] width 77 height 10
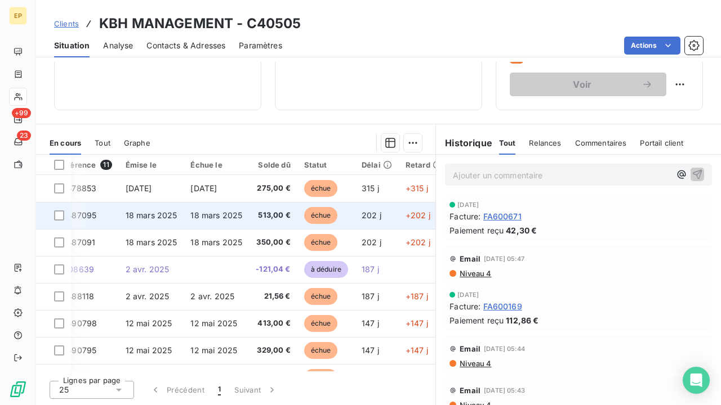
scroll to position [0, 20]
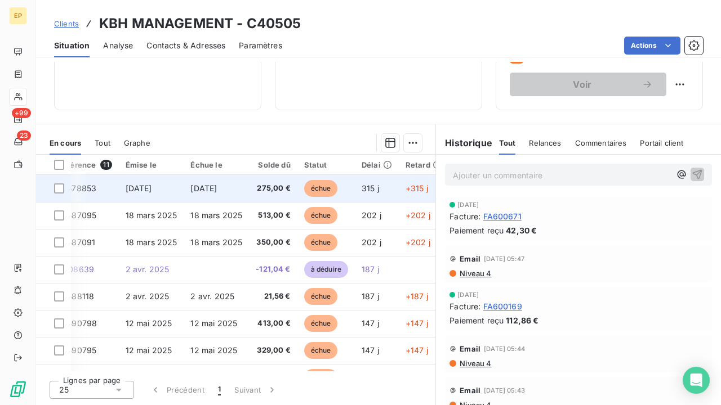
click at [256, 189] on td "275,00 €" at bounding box center [273, 188] width 48 height 27
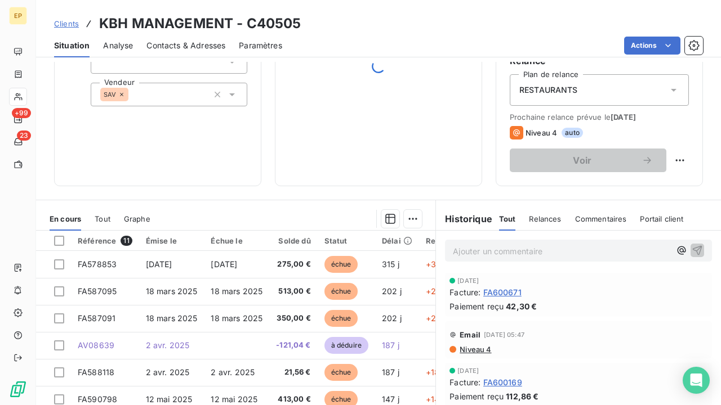
scroll to position [124, 0]
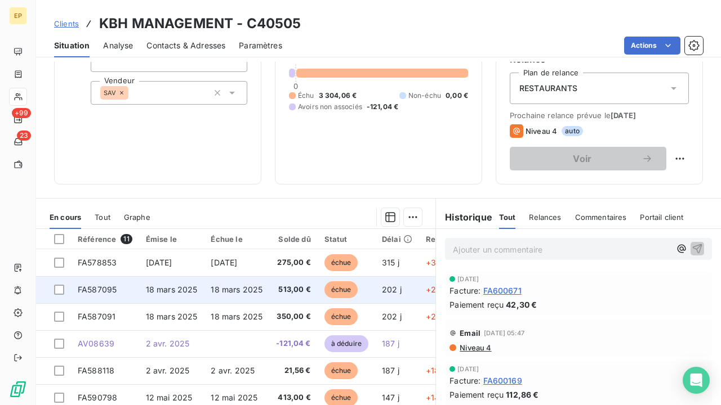
click at [195, 282] on td "18 mars 2025" at bounding box center [171, 290] width 65 height 27
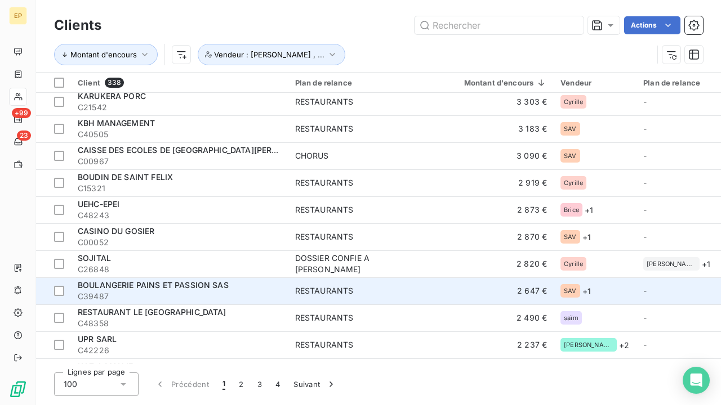
scroll to position [386, 0]
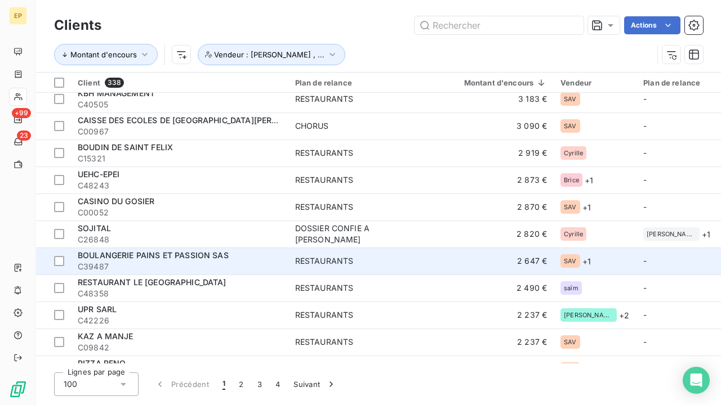
click at [191, 269] on span "C39487" at bounding box center [180, 266] width 204 height 11
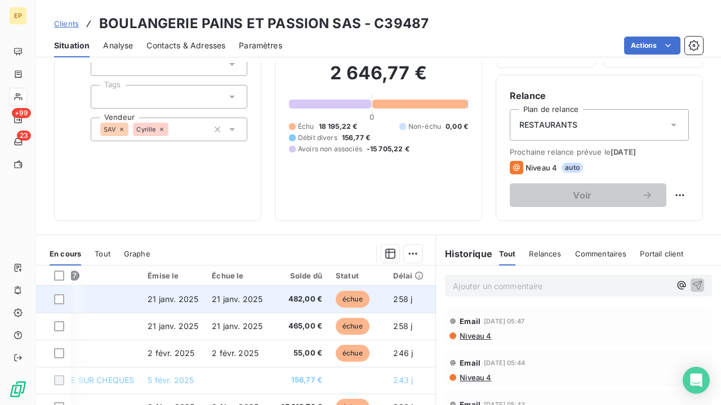
scroll to position [133, 0]
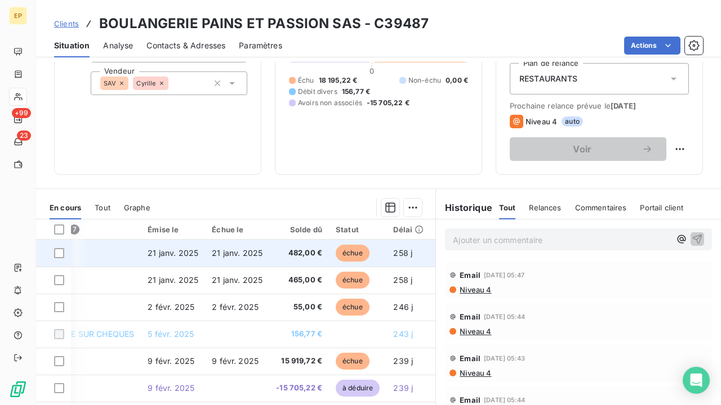
click at [236, 256] on span "21 janv. 2025" at bounding box center [237, 253] width 51 height 10
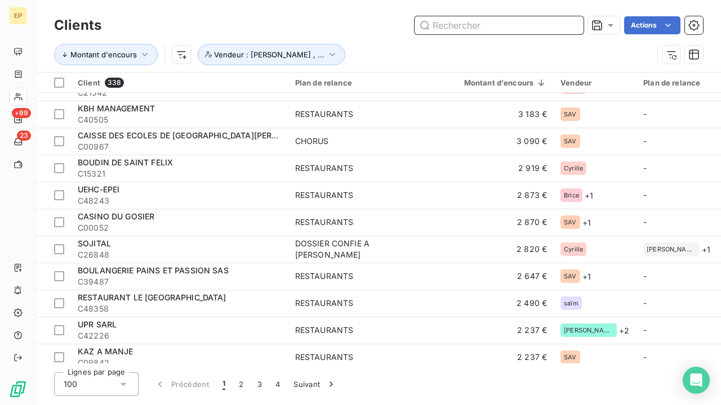
scroll to position [375, 0]
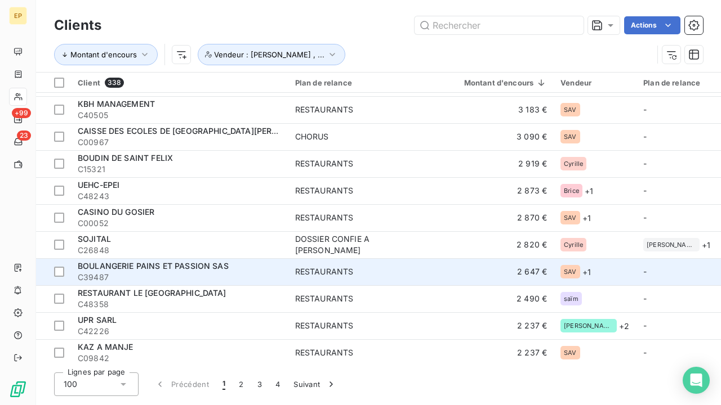
click at [230, 269] on div "BOULANGERIE PAINS ET PASSION SAS" at bounding box center [180, 266] width 204 height 11
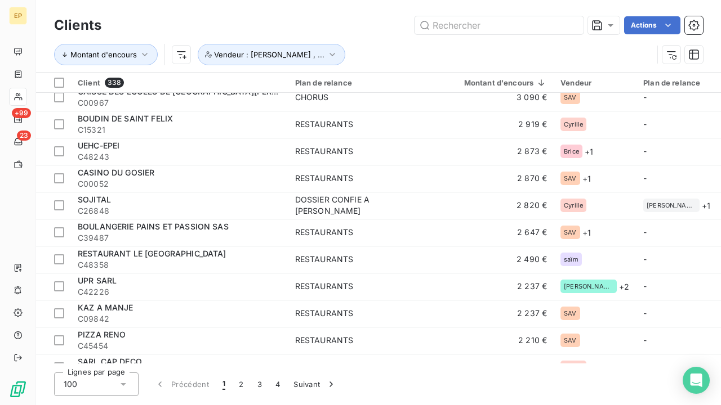
scroll to position [407, 0]
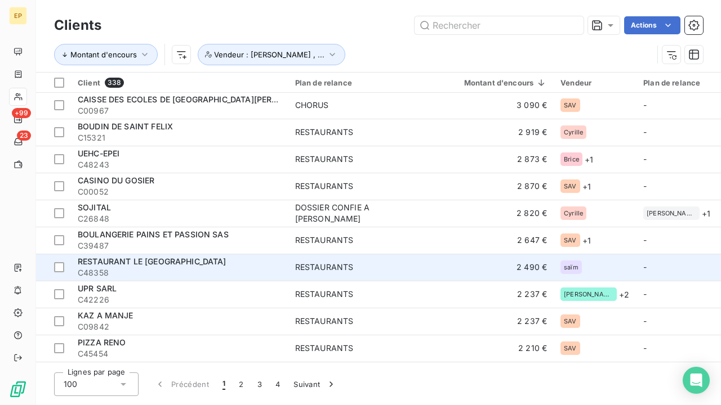
click at [143, 263] on span "RESTAURANT LE MADRAS" at bounding box center [152, 262] width 149 height 10
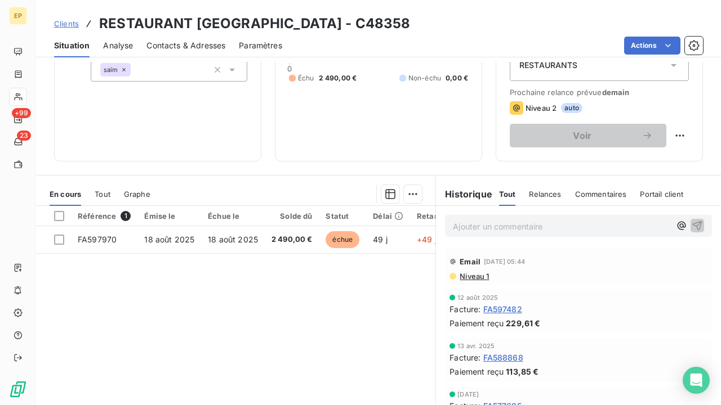
scroll to position [151, 0]
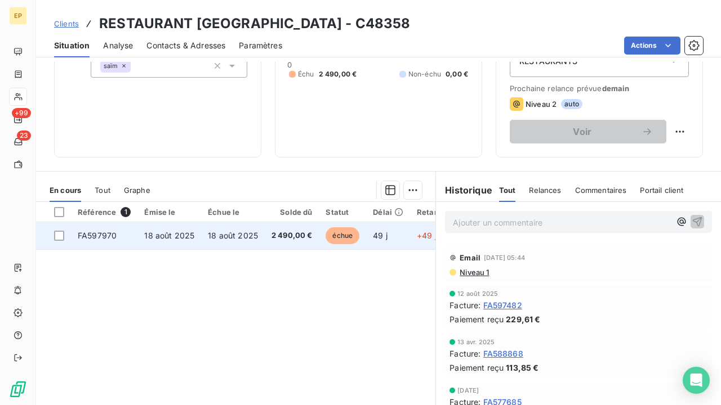
click at [277, 238] on span "2 490,00 €" at bounding box center [291, 235] width 41 height 11
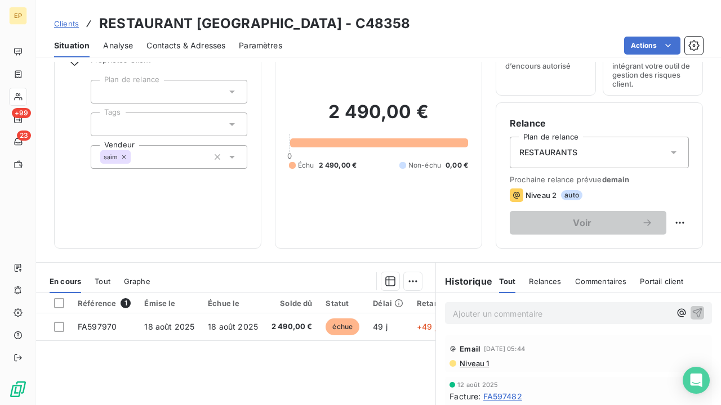
scroll to position [92, 0]
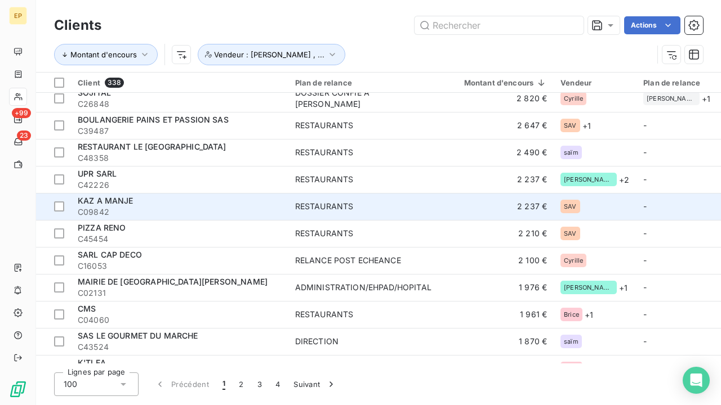
scroll to position [521, 0]
click at [136, 204] on div "KAZ A MANJE" at bounding box center [180, 201] width 204 height 11
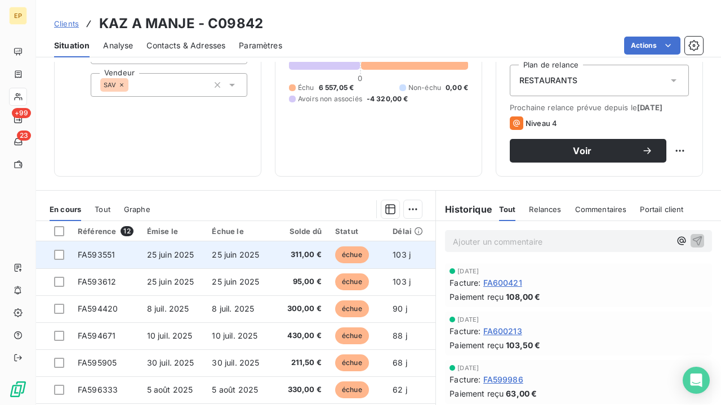
click at [212, 255] on span "25 juin 2025" at bounding box center [235, 255] width 47 height 10
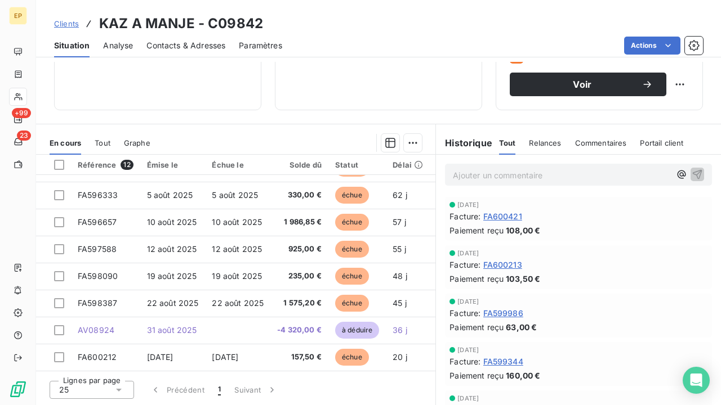
scroll to position [132, 0]
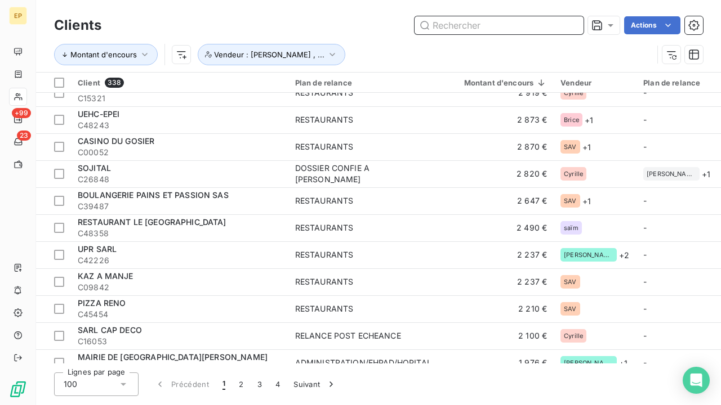
scroll to position [502, 0]
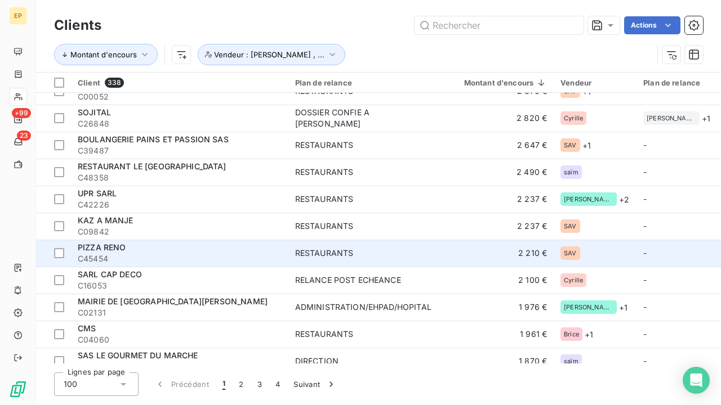
click at [145, 253] on span "C45454" at bounding box center [180, 258] width 204 height 11
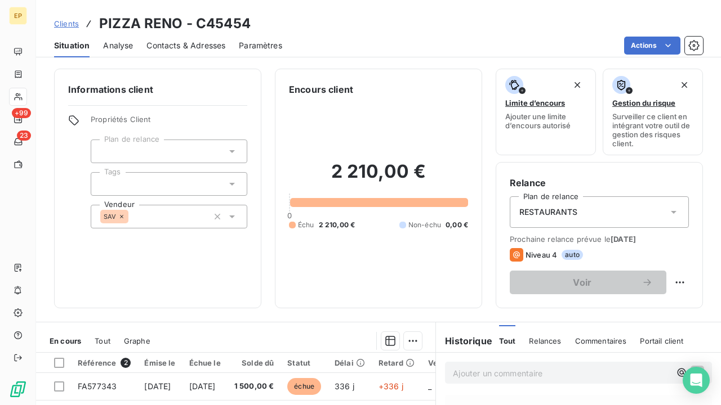
scroll to position [124, 0]
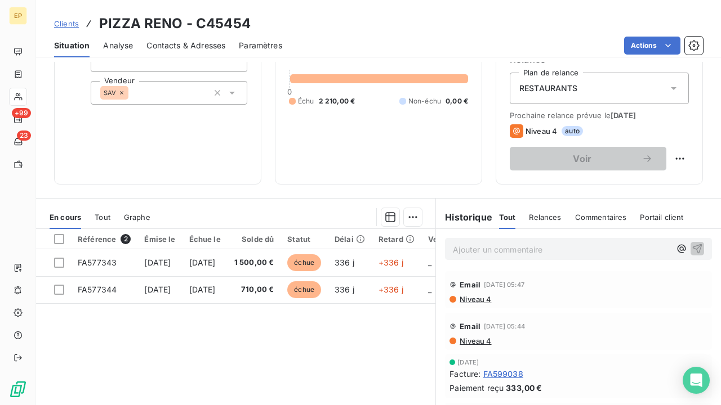
click at [183, 44] on span "Contacts & Adresses" at bounding box center [185, 45] width 79 height 11
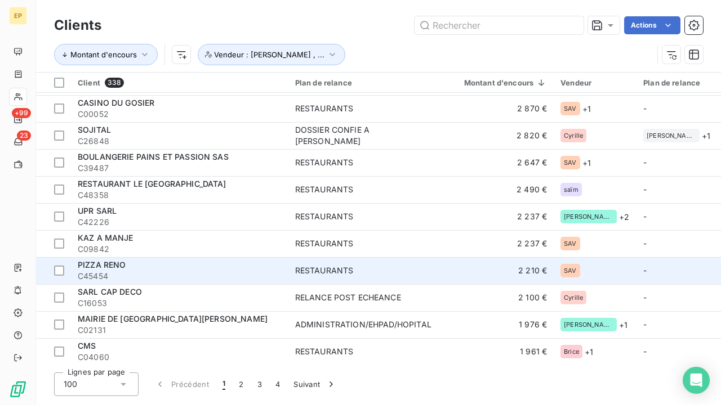
scroll to position [507, 0]
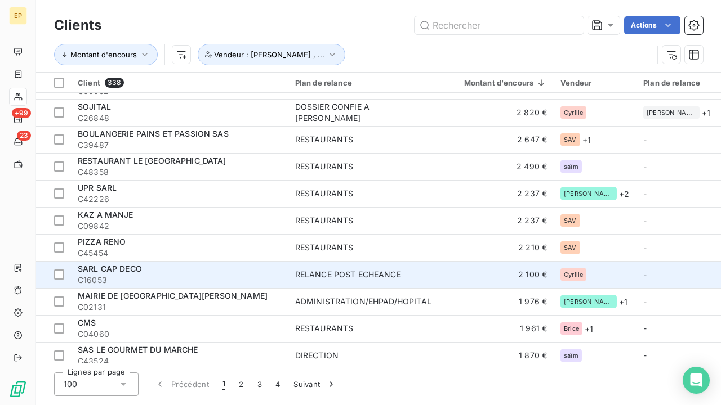
click at [112, 273] on div "SARL CAP DECO" at bounding box center [180, 269] width 204 height 11
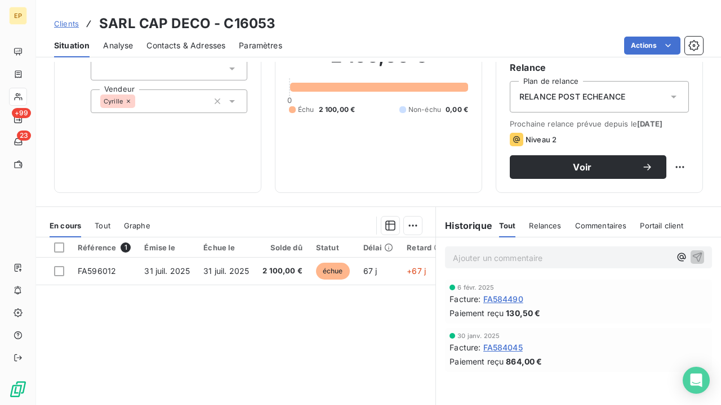
scroll to position [116, 0]
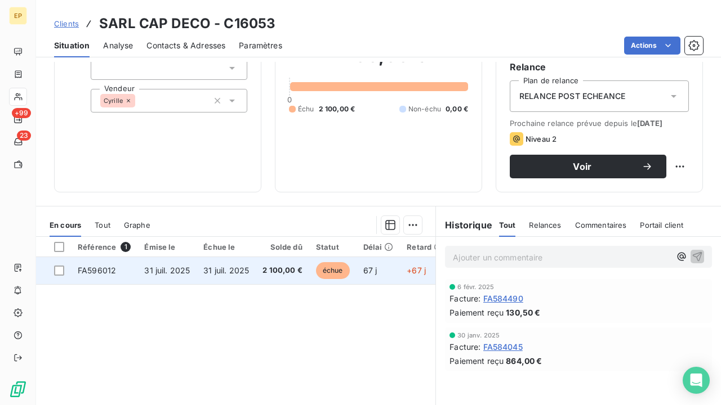
click at [264, 268] on span "2 100,00 €" at bounding box center [282, 270] width 40 height 11
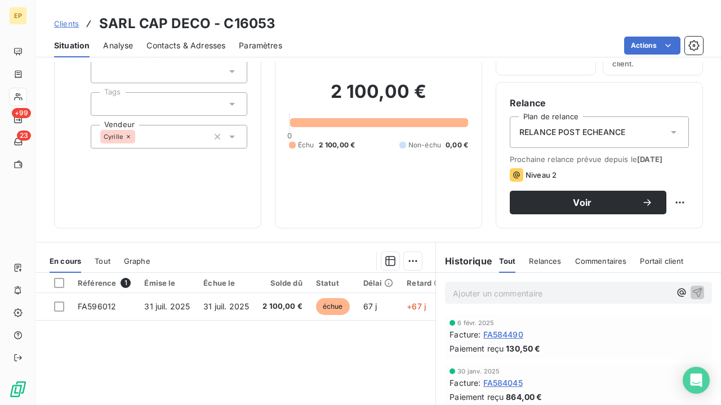
scroll to position [81, 0]
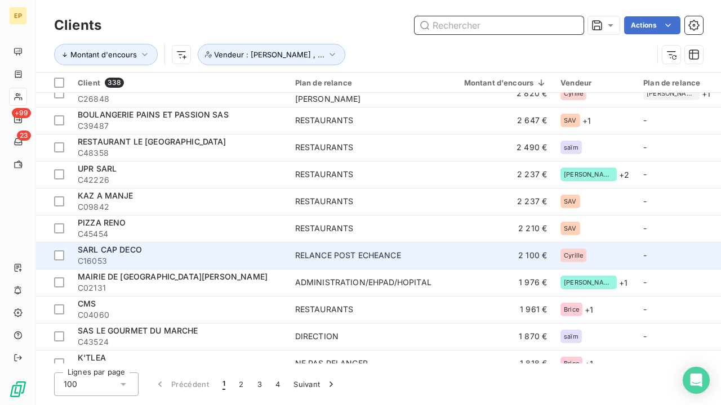
scroll to position [526, 0]
click at [166, 260] on span "C16053" at bounding box center [180, 261] width 204 height 11
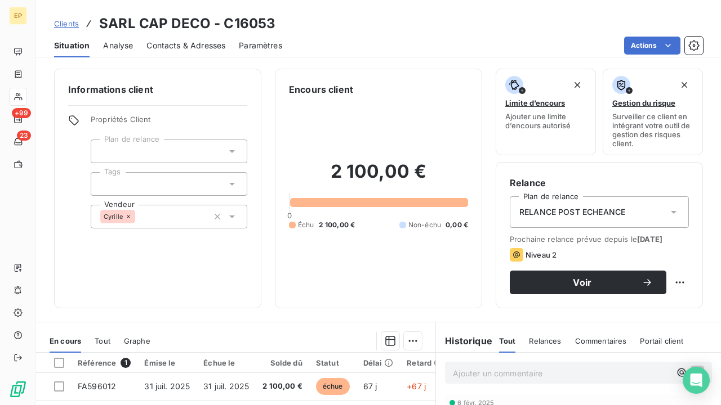
click at [202, 49] on span "Contacts & Adresses" at bounding box center [185, 45] width 79 height 11
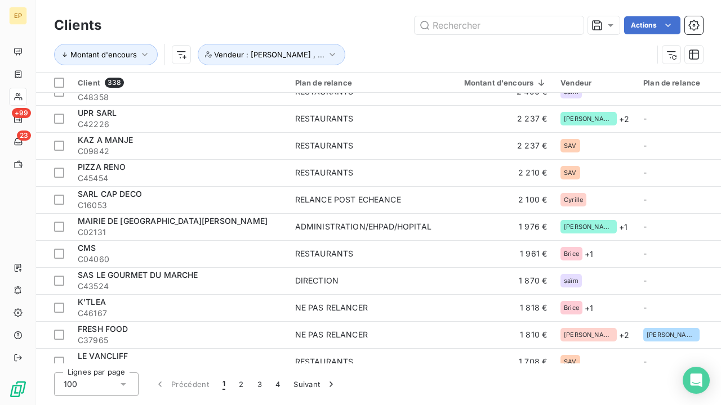
scroll to position [585, 0]
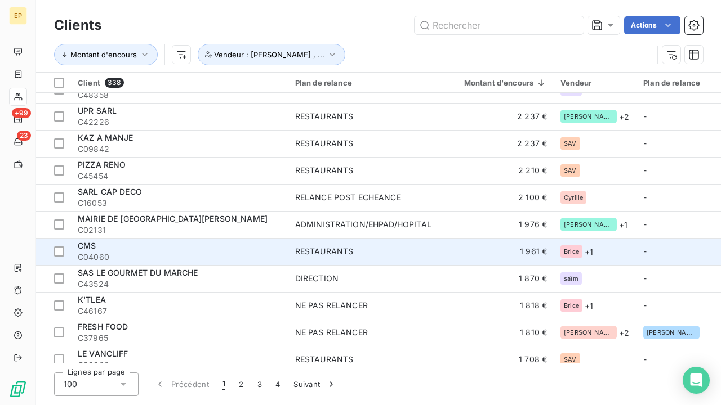
click at [118, 247] on div "CMS" at bounding box center [180, 245] width 204 height 11
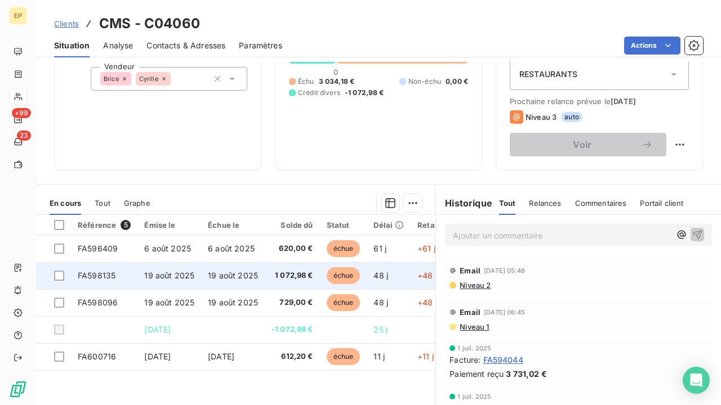
click at [254, 287] on td "19 août 2025" at bounding box center [233, 275] width 64 height 27
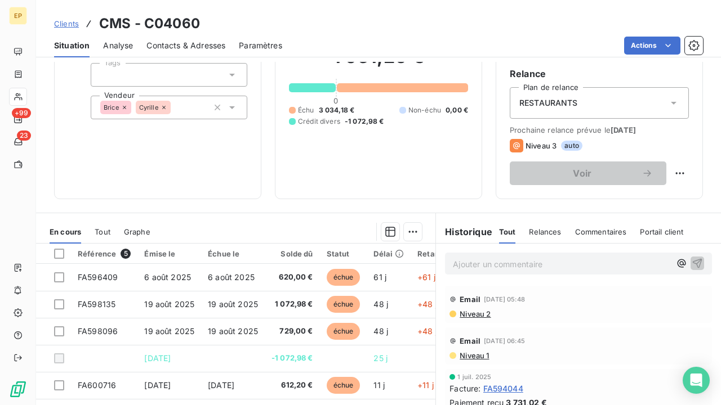
scroll to position [118, 0]
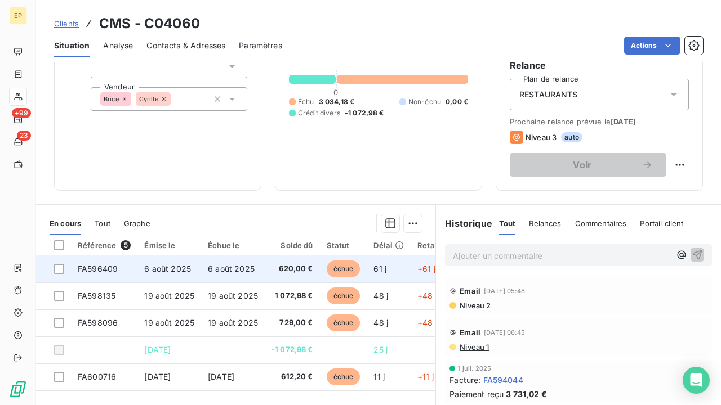
click at [168, 270] on span "6 août 2025" at bounding box center [167, 269] width 47 height 10
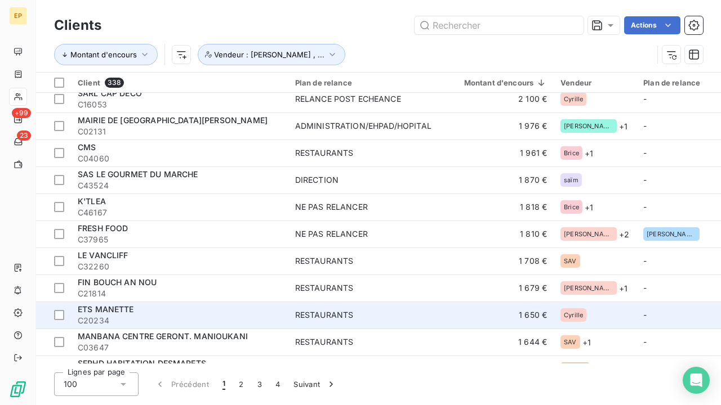
scroll to position [708, 0]
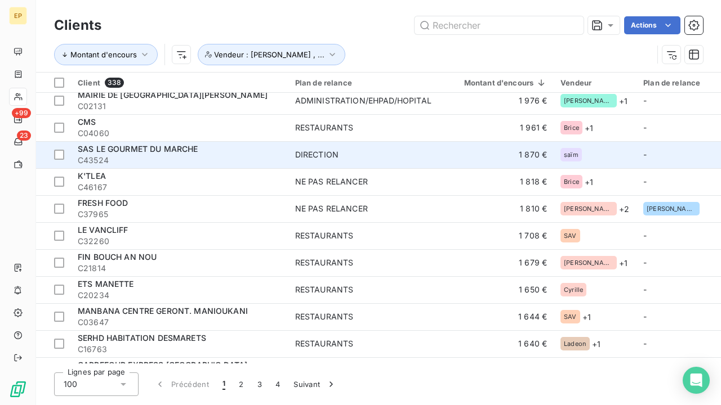
click at [145, 157] on span "C43524" at bounding box center [180, 160] width 204 height 11
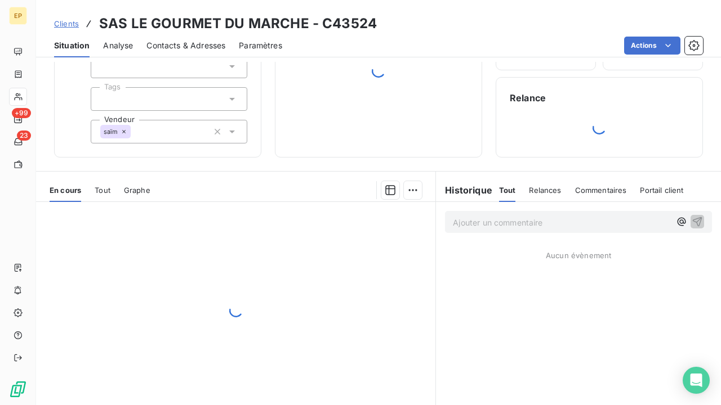
scroll to position [86, 0]
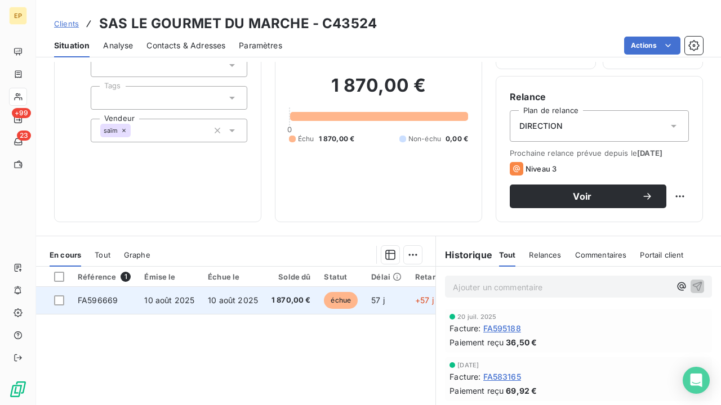
click at [201, 297] on td "10 août 2025" at bounding box center [233, 300] width 64 height 27
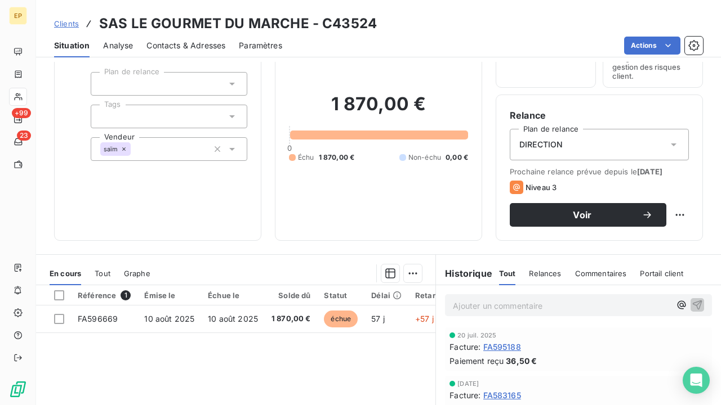
scroll to position [68, 0]
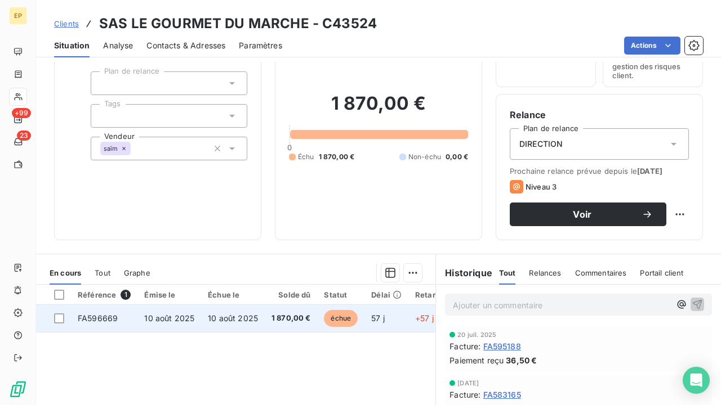
click at [253, 315] on span "10 août 2025" at bounding box center [233, 319] width 50 height 10
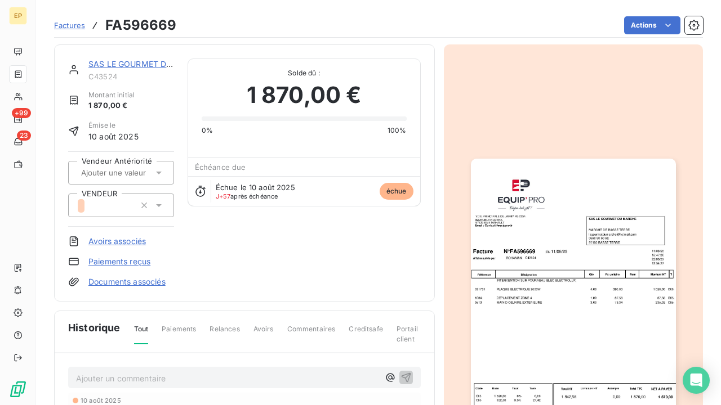
scroll to position [90, 0]
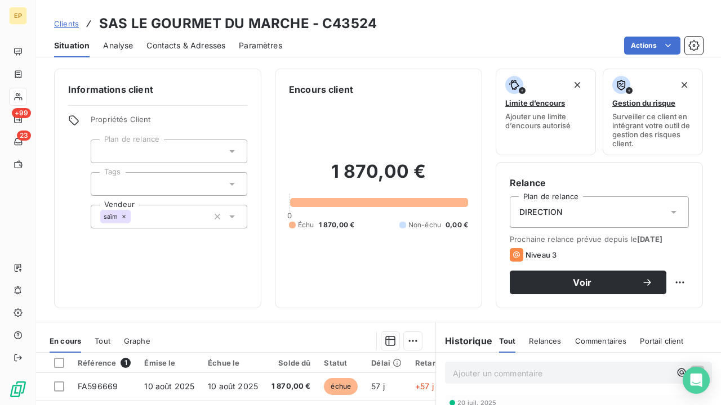
scroll to position [14, 0]
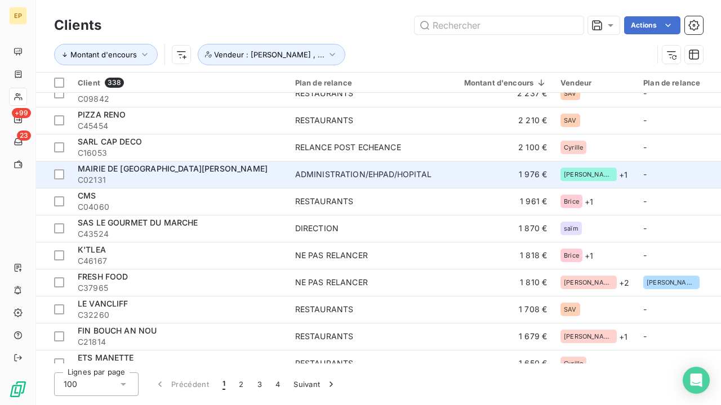
scroll to position [647, 0]
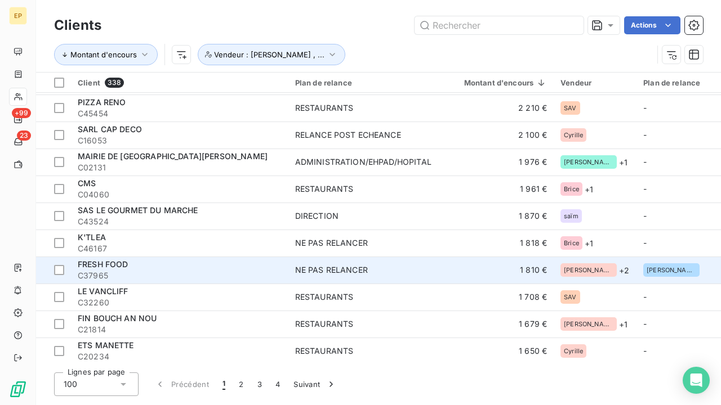
click at [191, 270] on span "C37965" at bounding box center [180, 275] width 204 height 11
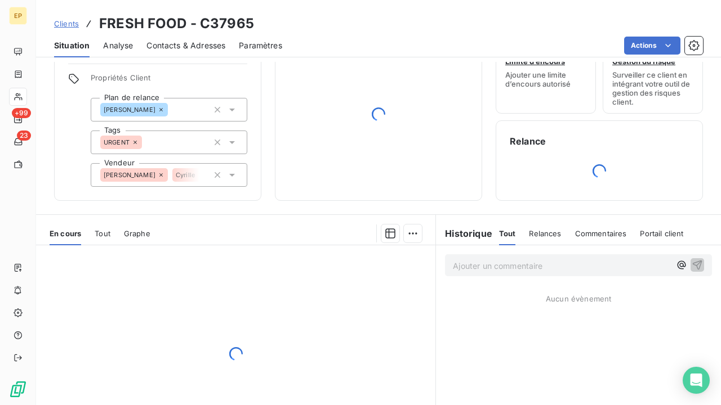
scroll to position [52, 0]
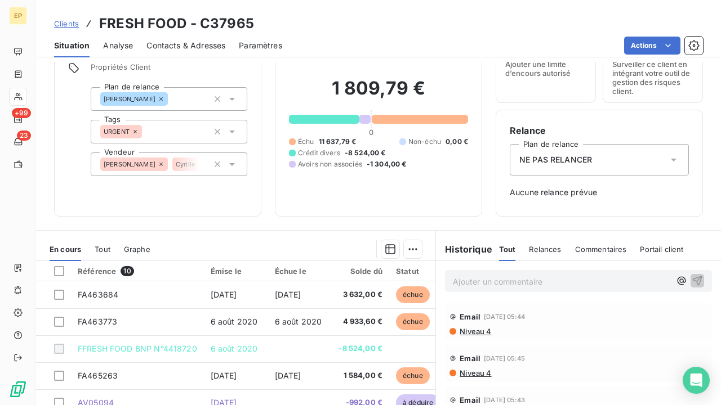
click at [204, 37] on div "Contacts & Adresses" at bounding box center [185, 46] width 79 height 24
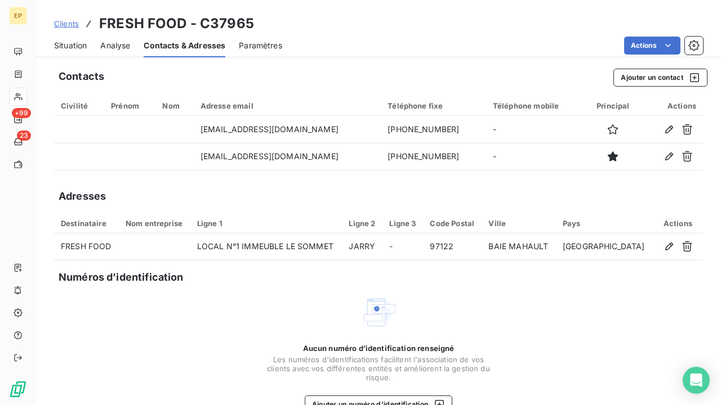
click at [82, 47] on span "Situation" at bounding box center [70, 45] width 33 height 11
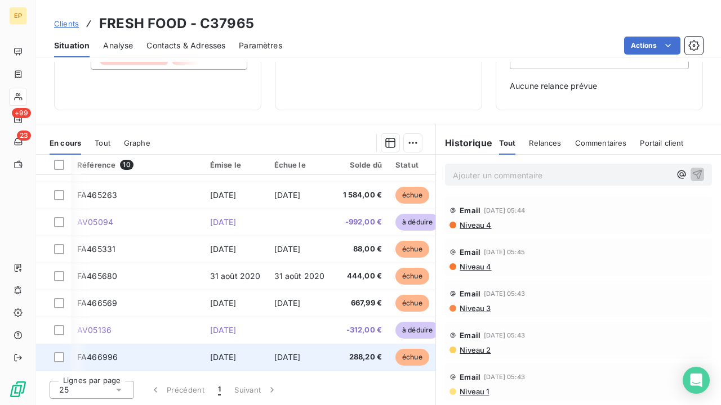
scroll to position [0, 0]
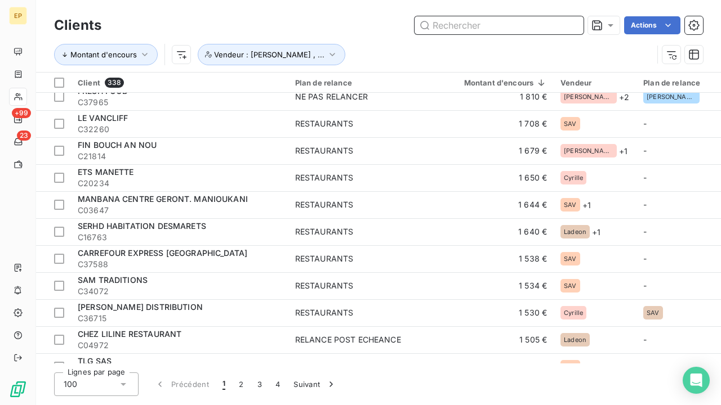
scroll to position [821, 0]
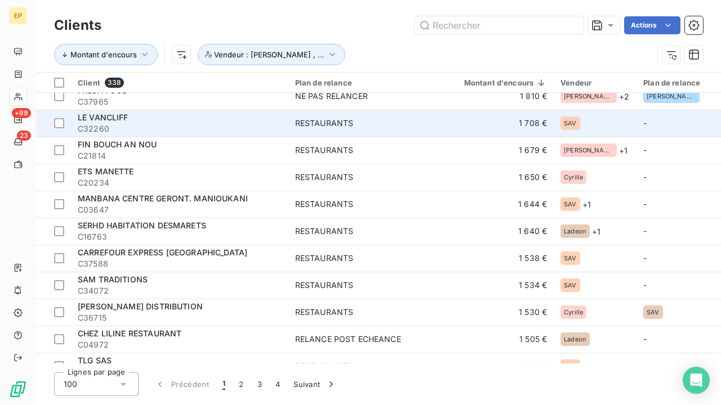
click at [270, 126] on span "C32260" at bounding box center [180, 128] width 204 height 11
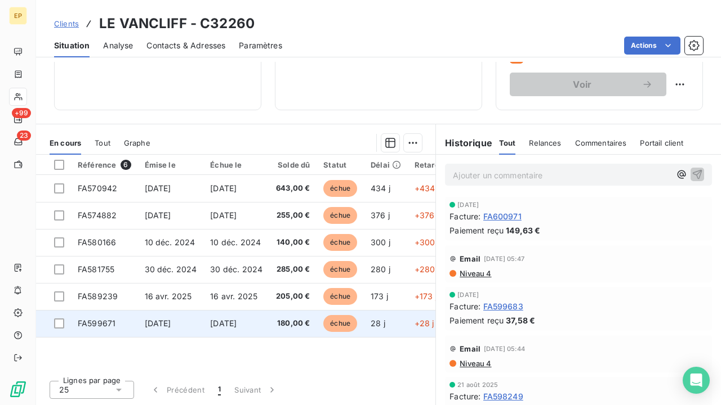
click at [265, 317] on td "8 sept. 2025" at bounding box center [236, 323] width 66 height 27
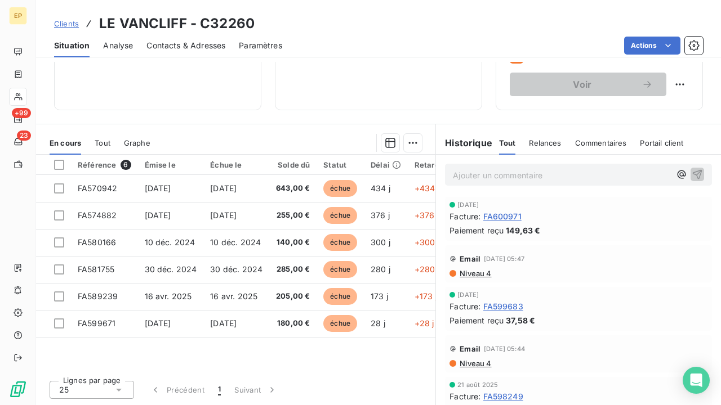
scroll to position [198, 0]
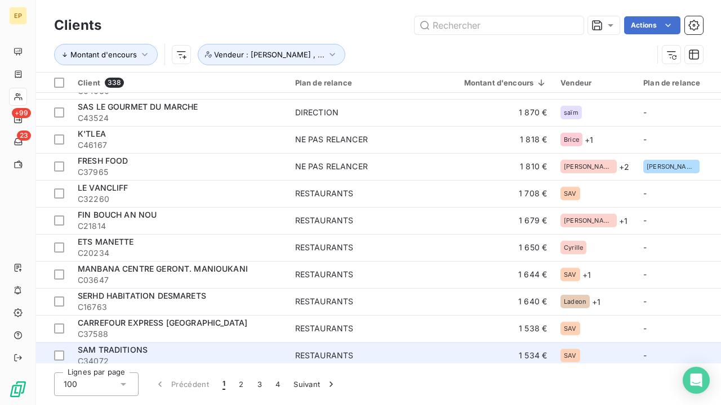
scroll to position [738, 0]
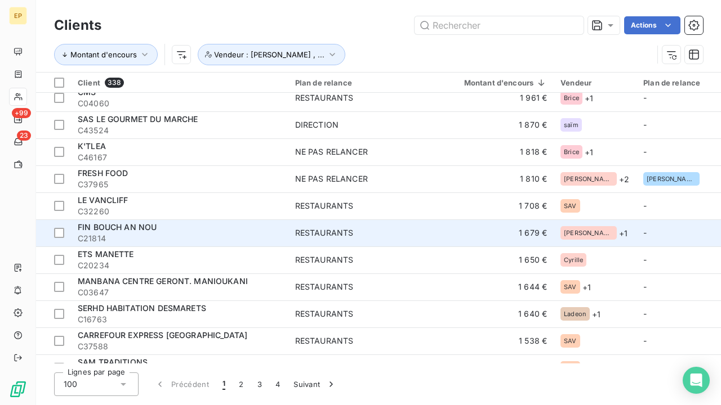
click at [192, 223] on div "FIN BOUCH AN NOU" at bounding box center [180, 227] width 204 height 11
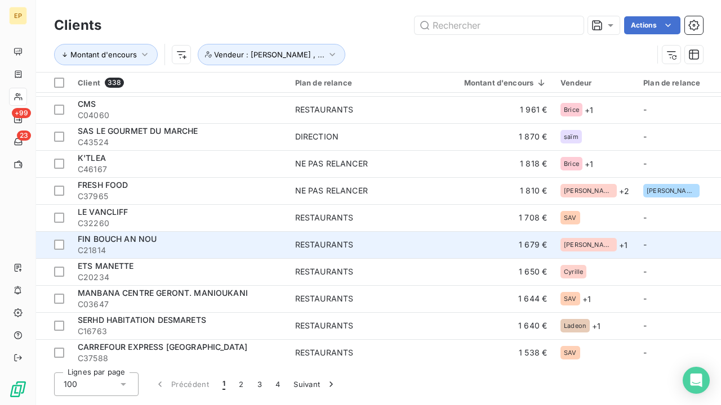
scroll to position [729, 0]
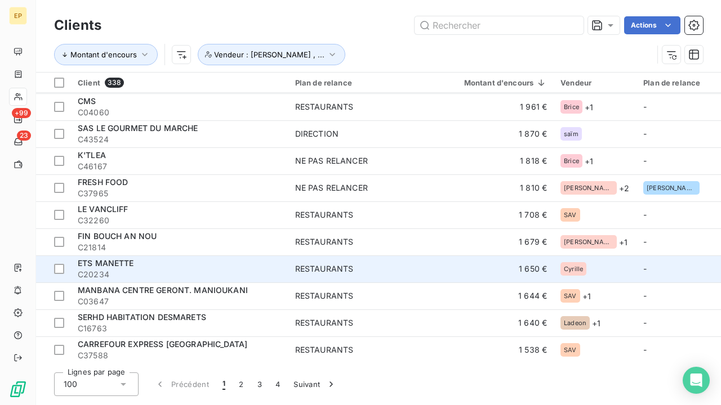
click at [193, 269] on span "C20234" at bounding box center [180, 274] width 204 height 11
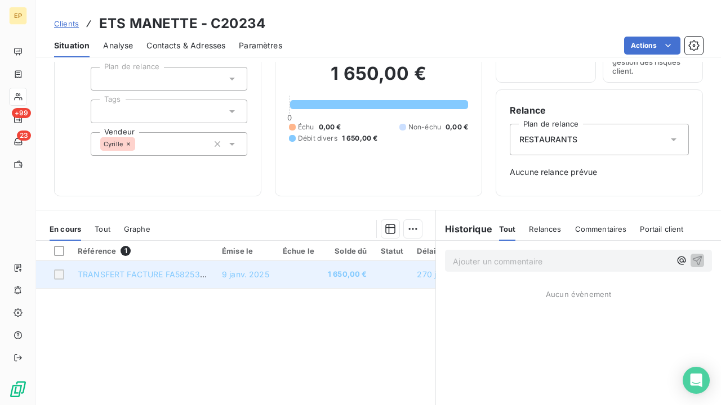
scroll to position [44, 0]
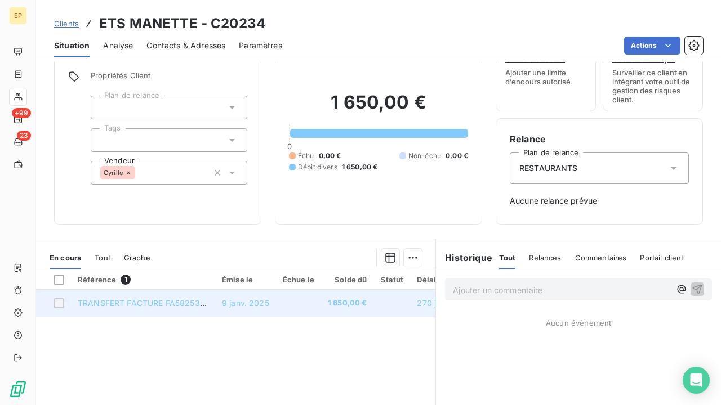
click at [145, 304] on span "TRANSFERT FACTURE FA582534 COMPTE C30632 MANETTE PLUS" at bounding box center [209, 303] width 262 height 10
click at [179, 304] on span "TRANSFERT FACTURE FA582534 COMPTE C30632 MANETTE PLUS" at bounding box center [209, 303] width 262 height 10
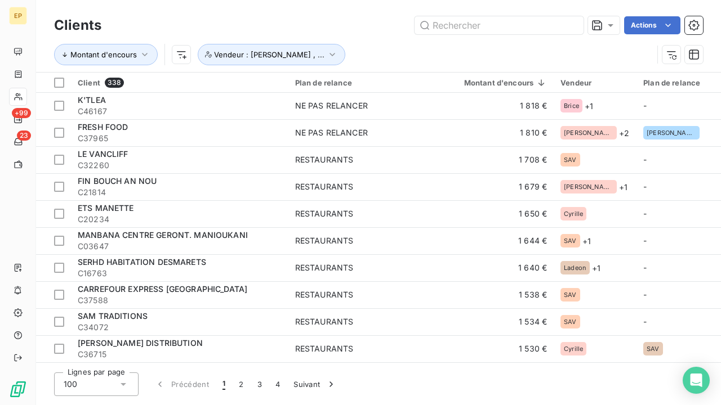
scroll to position [785, 0]
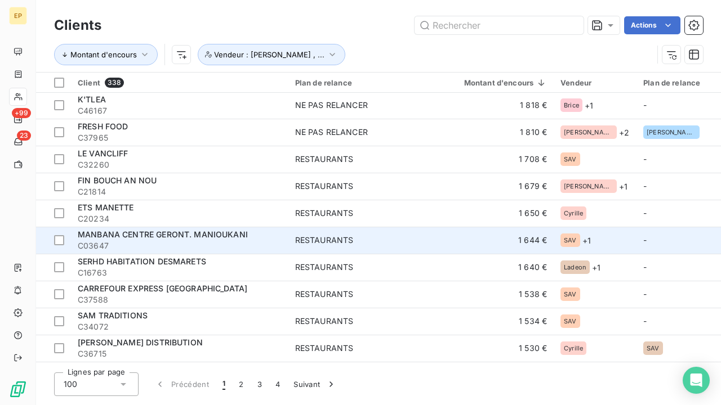
click at [228, 234] on span "MANBANA CENTRE GERONT. MANIOUKANI" at bounding box center [163, 235] width 170 height 10
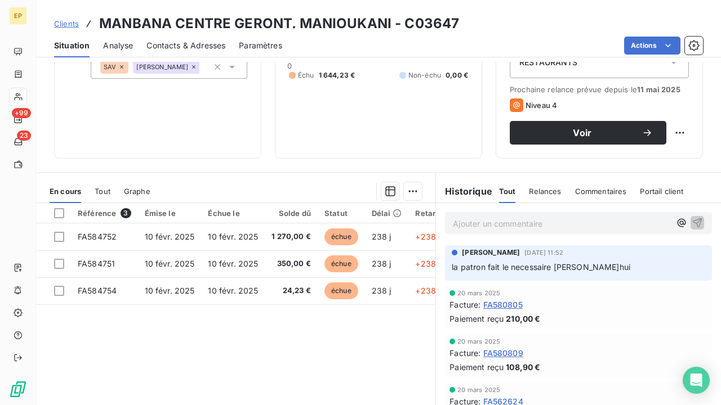
scroll to position [151, 0]
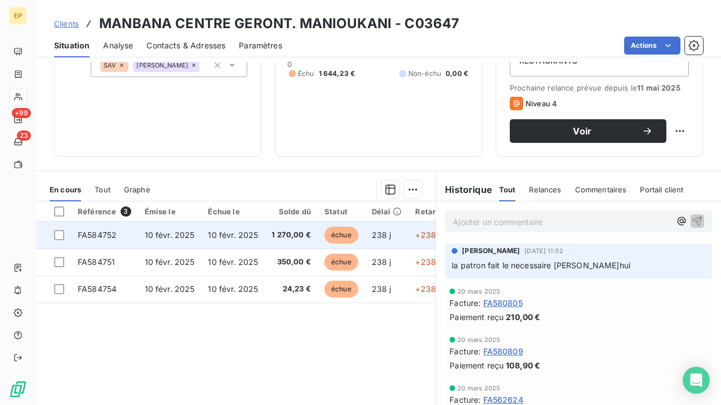
click at [260, 235] on td "10 févr. 2025" at bounding box center [233, 235] width 64 height 27
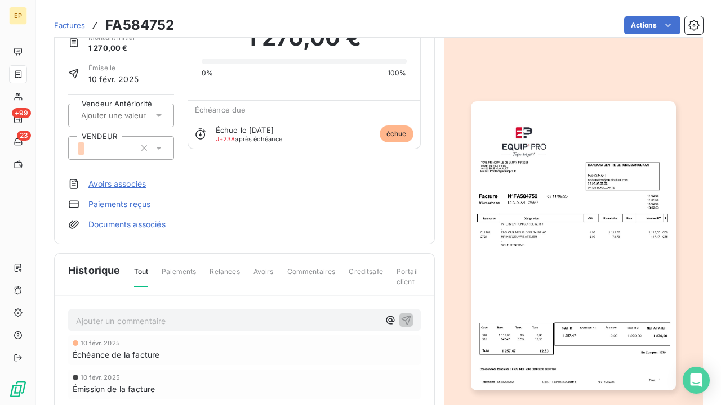
scroll to position [81, 0]
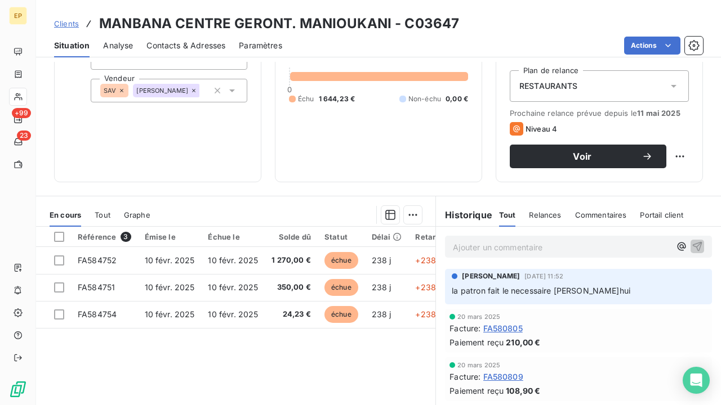
scroll to position [131, 0]
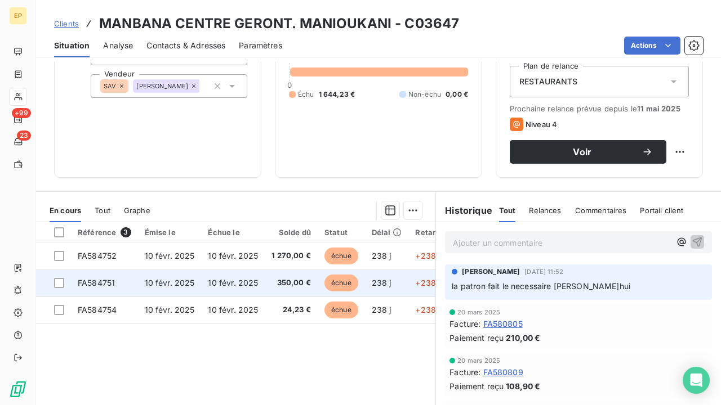
click at [210, 281] on span "10 févr. 2025" at bounding box center [233, 283] width 50 height 10
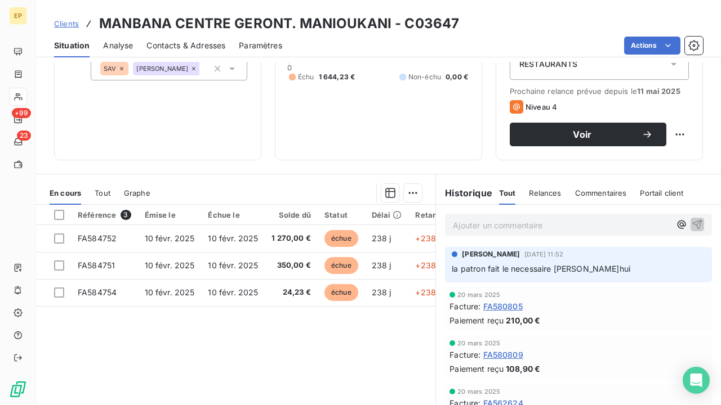
scroll to position [153, 0]
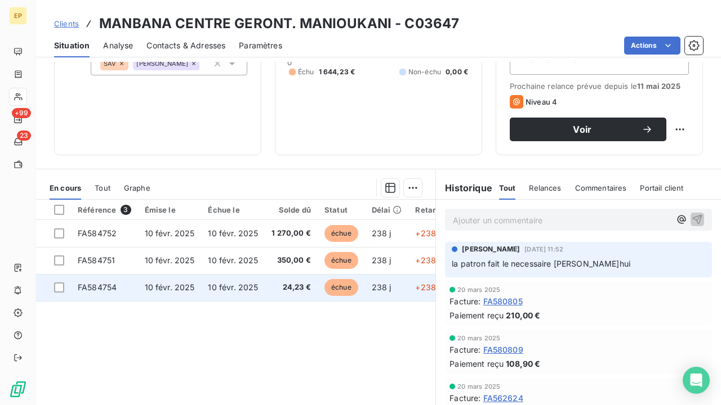
click at [222, 283] on span "10 févr. 2025" at bounding box center [233, 288] width 50 height 10
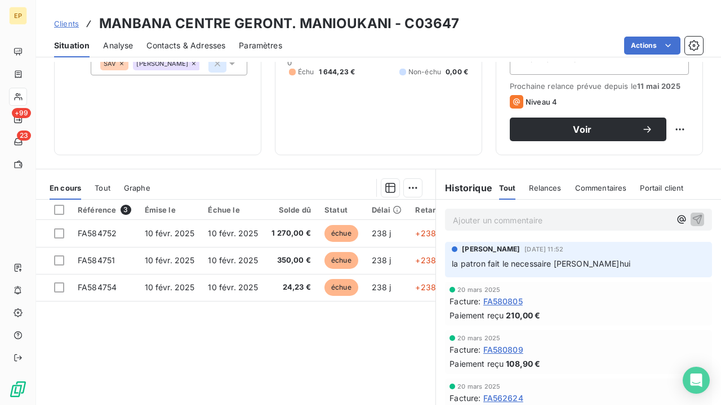
scroll to position [161, 0]
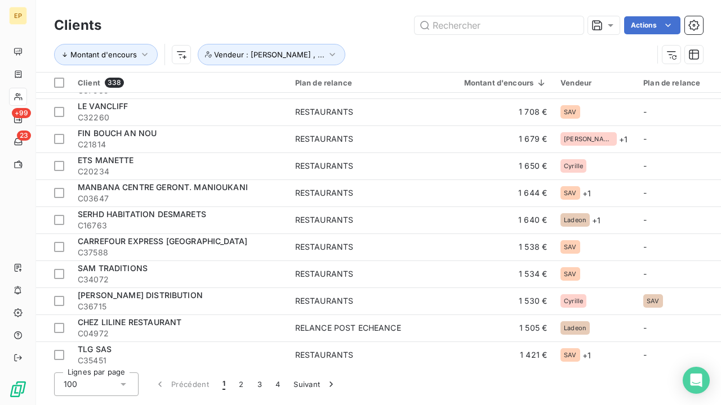
scroll to position [841, 0]
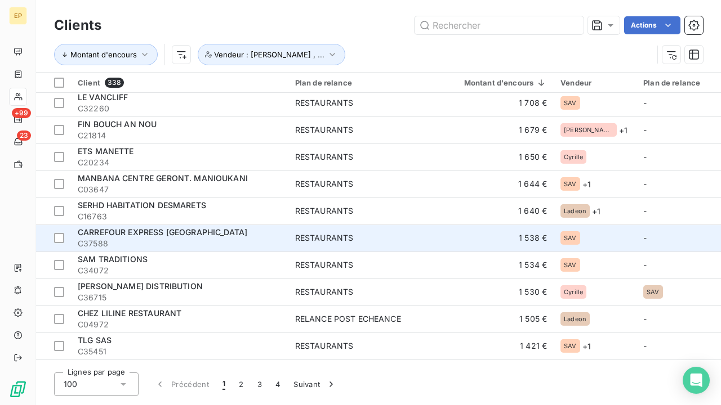
click at [194, 234] on span "CARREFOUR EXPRESS VERSAILLES" at bounding box center [163, 233] width 170 height 10
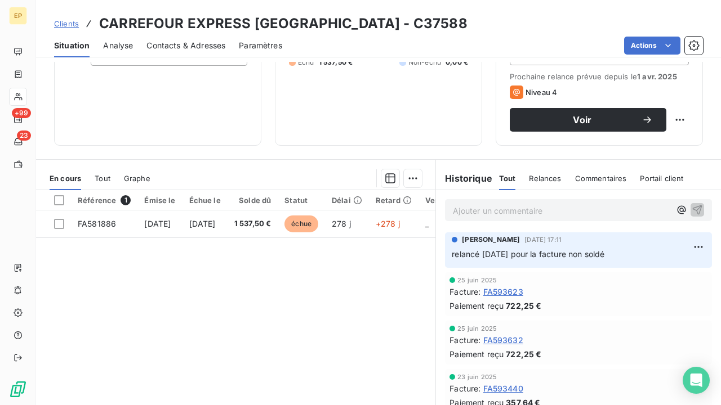
scroll to position [166, 0]
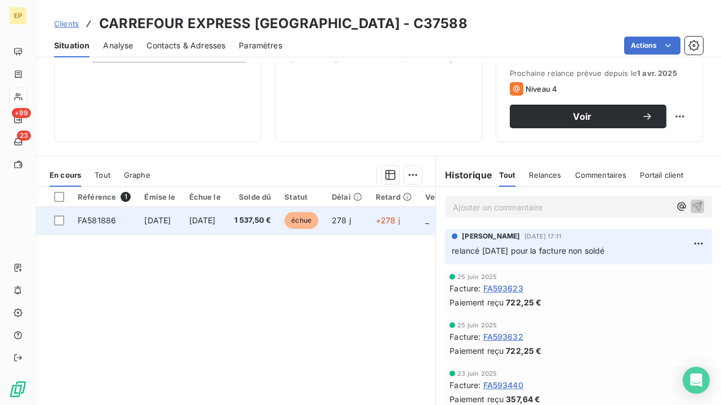
click at [278, 230] on td "1 537,50 €" at bounding box center [253, 220] width 51 height 27
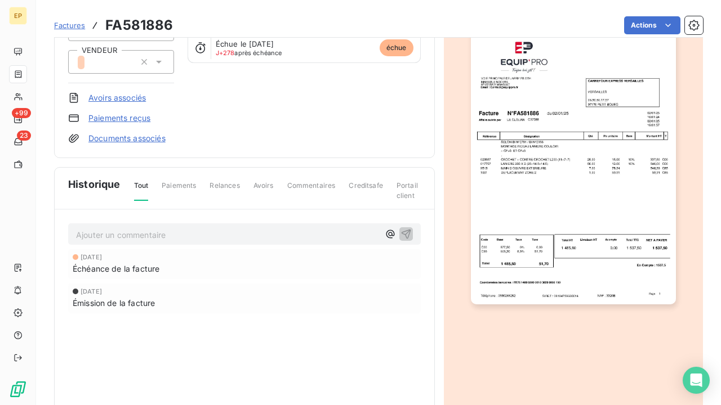
scroll to position [121, 0]
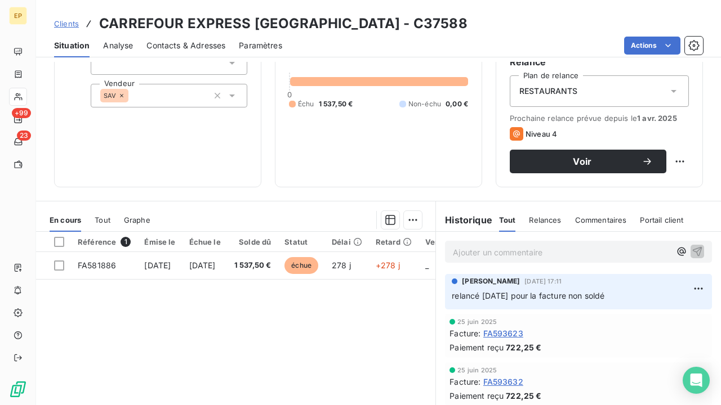
scroll to position [145, 0]
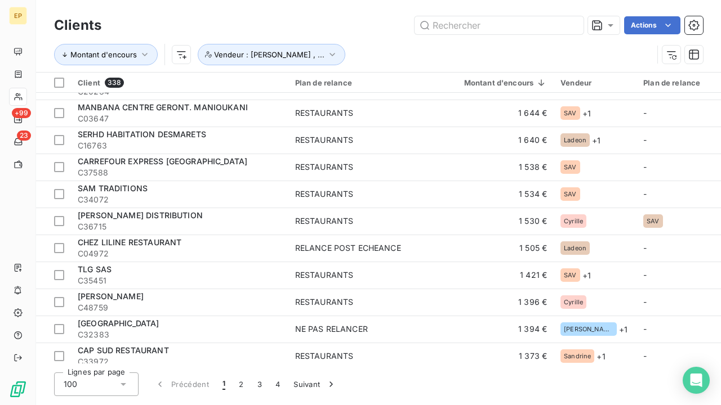
scroll to position [910, 0]
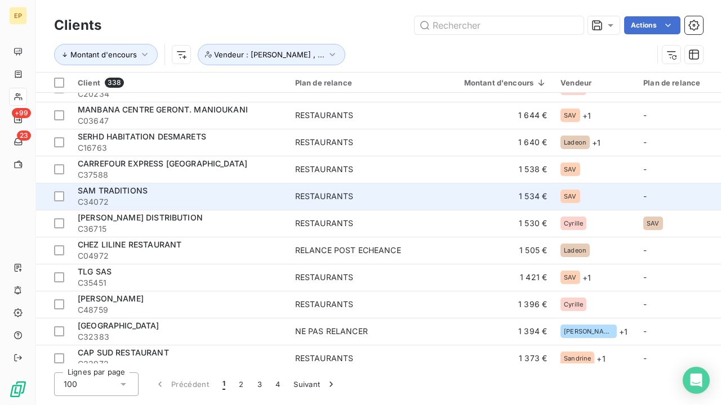
click at [170, 194] on div "SAM TRADITIONS" at bounding box center [180, 190] width 204 height 11
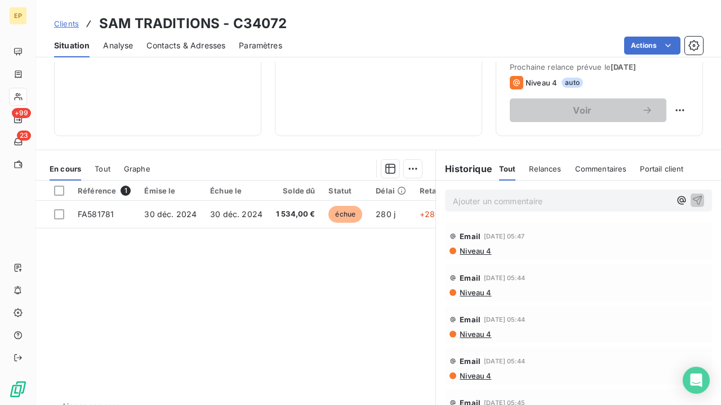
scroll to position [174, 0]
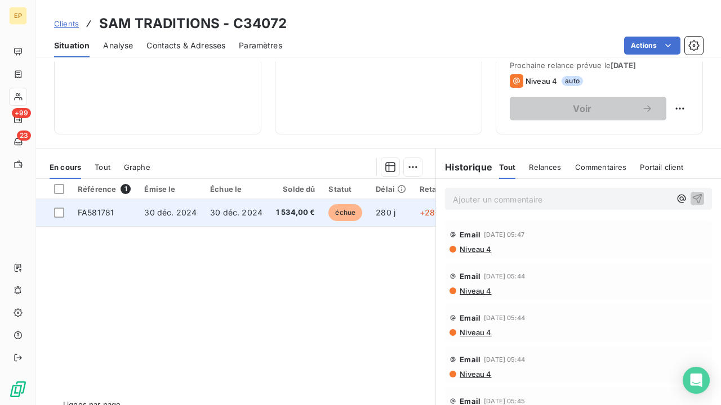
click at [241, 213] on span "30 déc. 2024" at bounding box center [236, 213] width 52 height 10
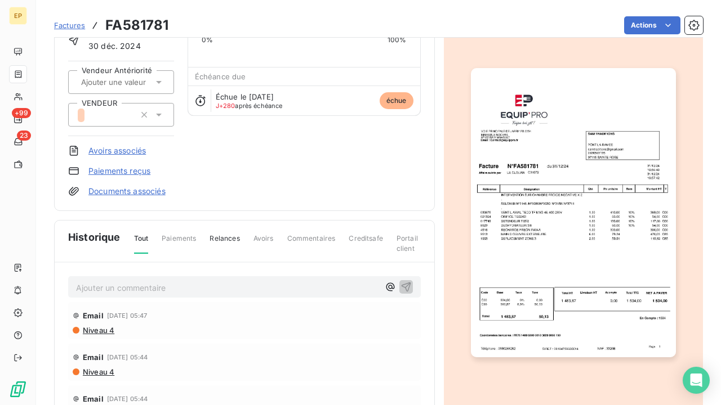
scroll to position [91, 0]
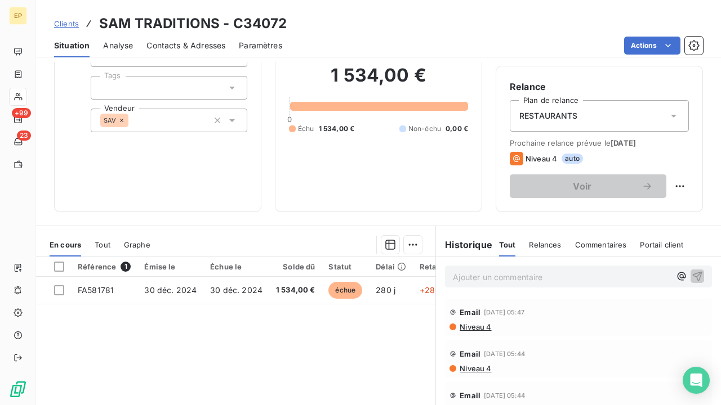
scroll to position [131, 0]
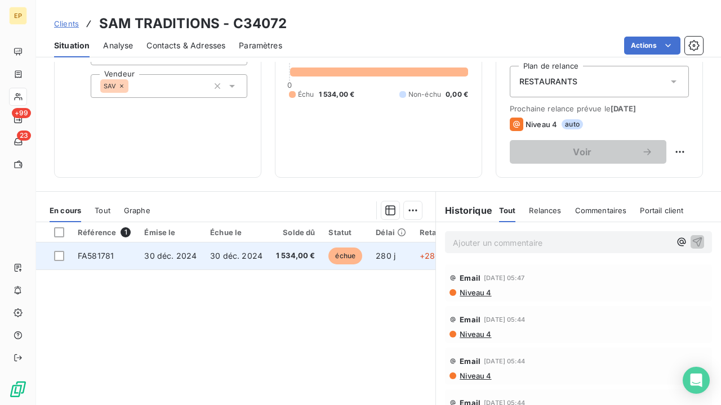
click at [236, 255] on span "30 déc. 2024" at bounding box center [236, 256] width 52 height 10
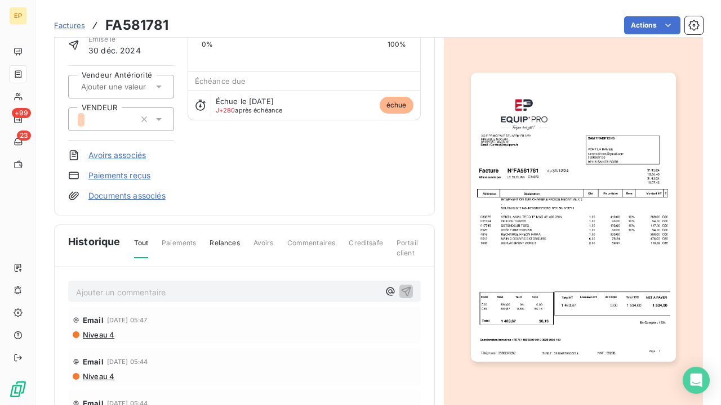
scroll to position [86, 0]
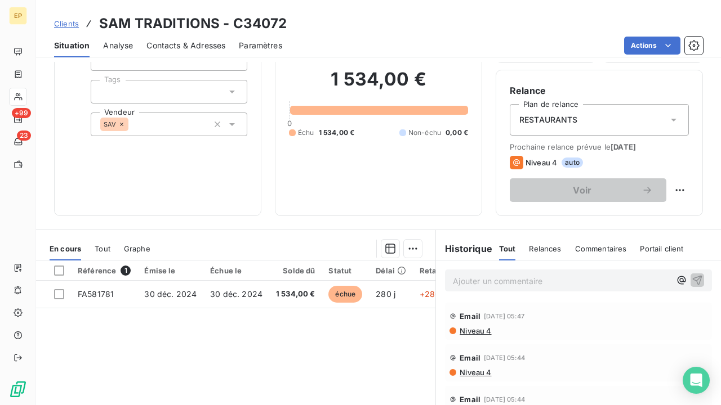
scroll to position [93, 0]
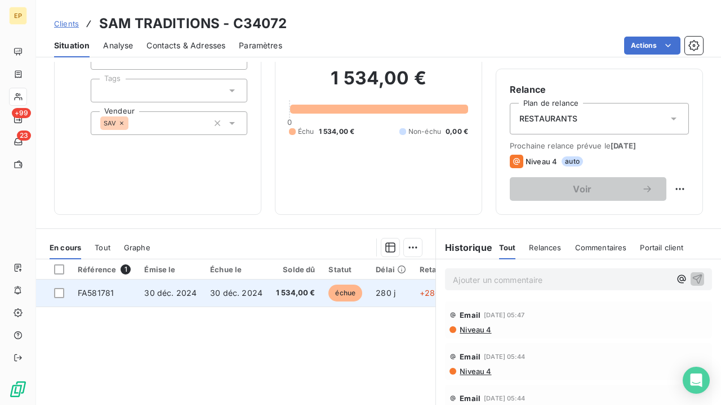
click at [286, 286] on td "1 534,00 €" at bounding box center [295, 293] width 53 height 27
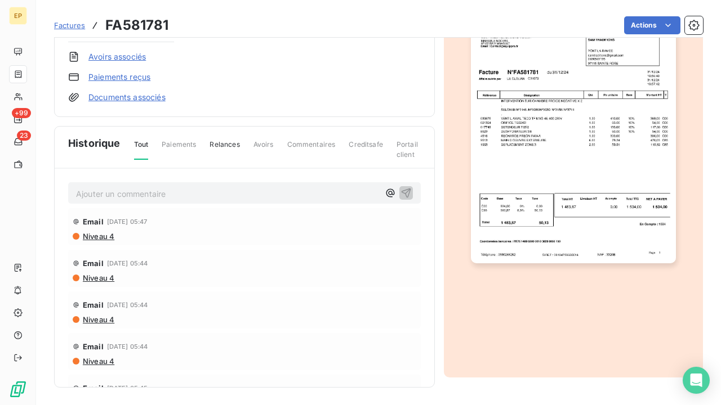
scroll to position [158, 0]
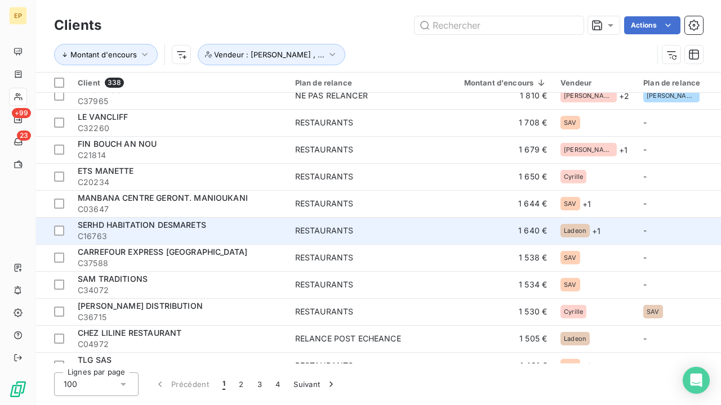
scroll to position [823, 0]
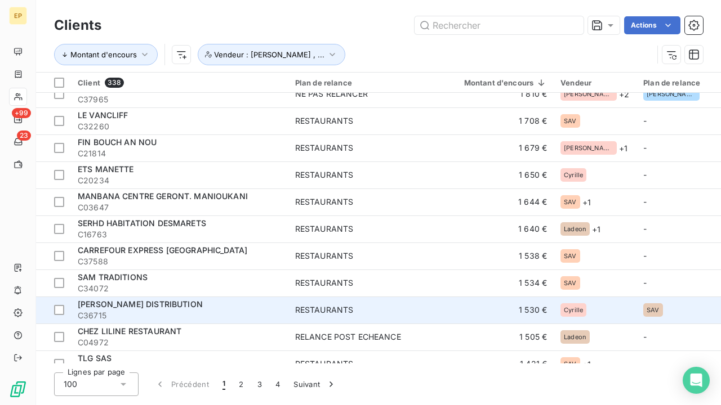
click at [110, 310] on span "C36715" at bounding box center [180, 315] width 204 height 11
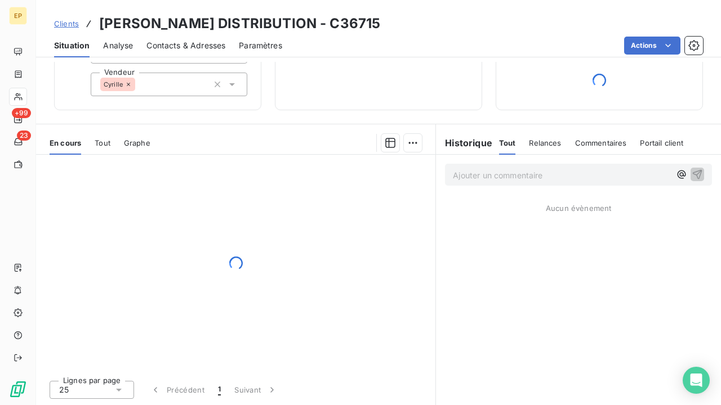
scroll to position [132, 0]
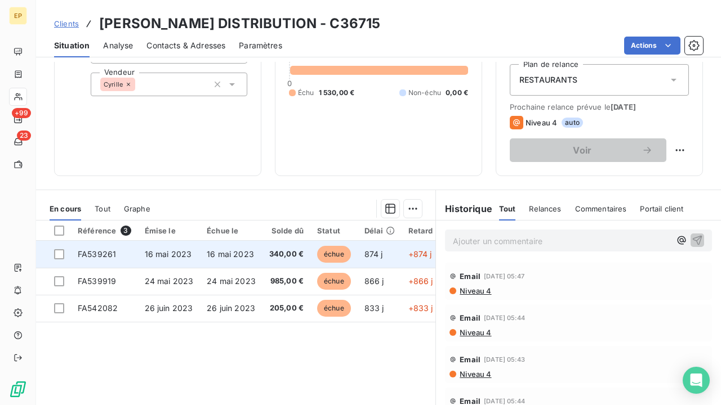
click at [295, 255] on span "340,00 €" at bounding box center [286, 254] width 34 height 11
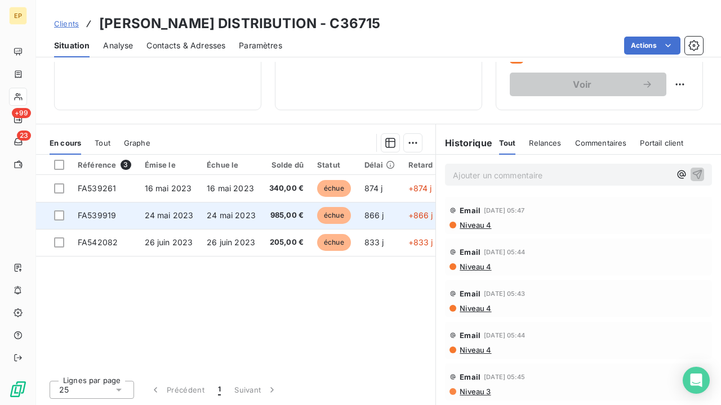
scroll to position [198, 0]
click at [213, 204] on td "24 mai 2023" at bounding box center [231, 215] width 63 height 27
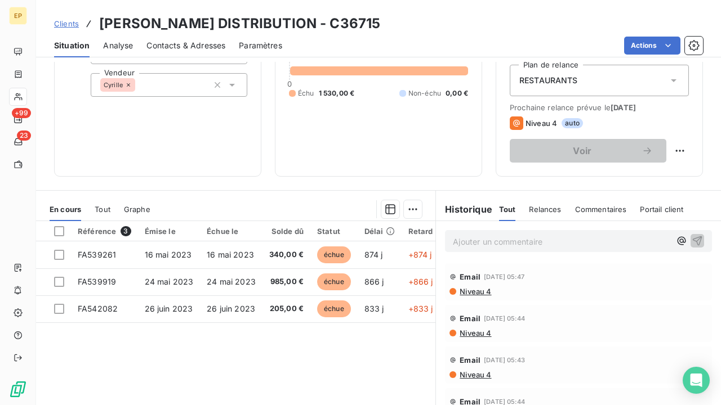
scroll to position [197, 0]
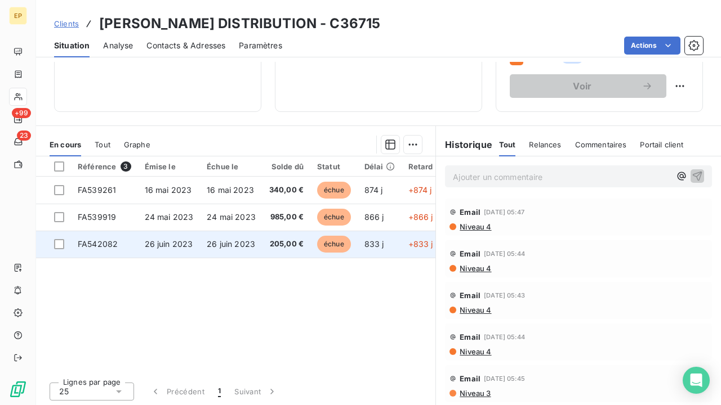
click at [130, 235] on td "FA542082" at bounding box center [104, 244] width 67 height 27
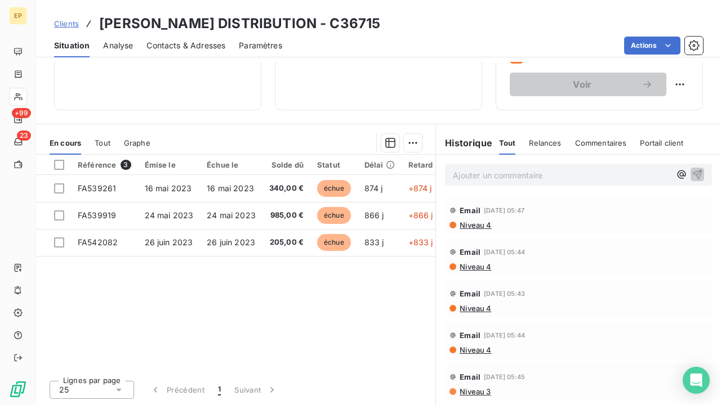
scroll to position [198, 0]
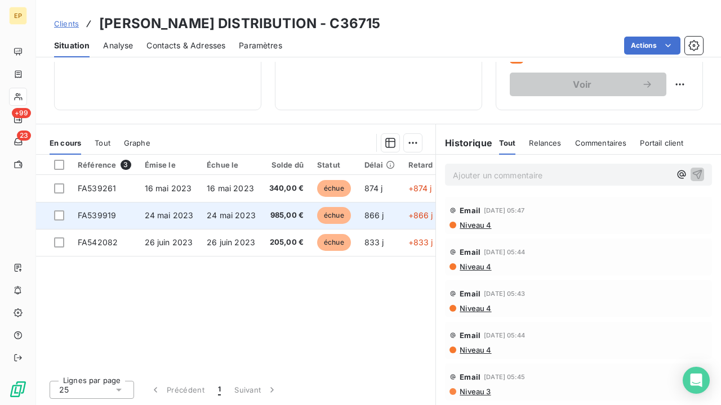
click at [213, 215] on span "24 mai 2023" at bounding box center [231, 216] width 49 height 10
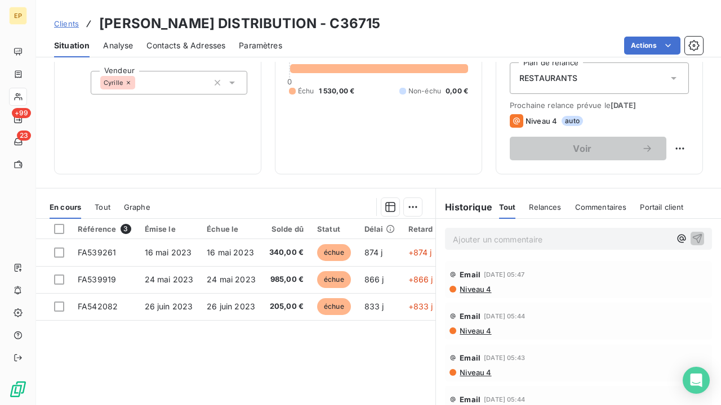
scroll to position [137, 0]
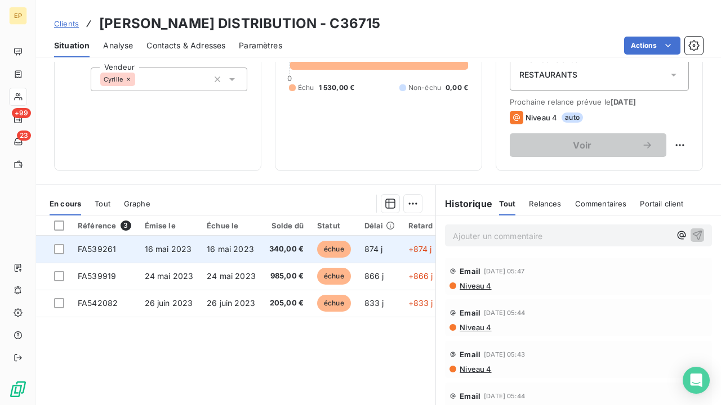
click at [215, 248] on span "16 mai 2023" at bounding box center [230, 249] width 47 height 10
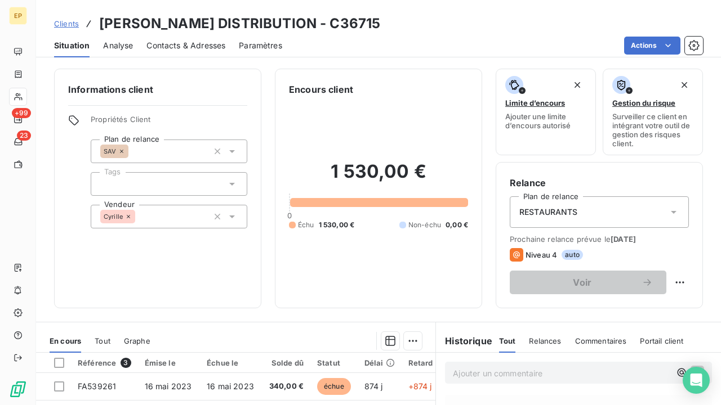
scroll to position [119, 0]
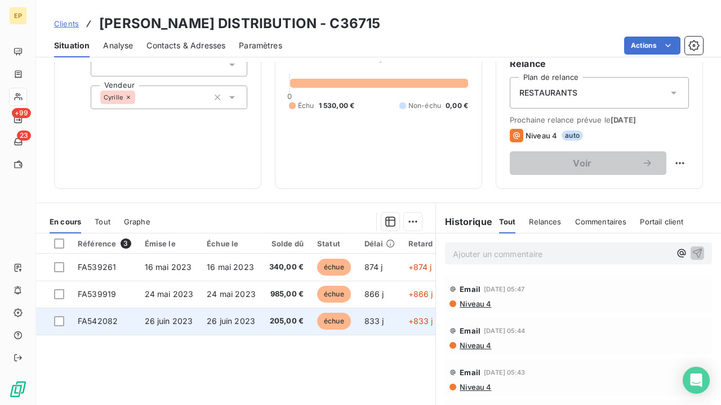
click at [230, 317] on span "26 juin 2023" at bounding box center [231, 322] width 48 height 10
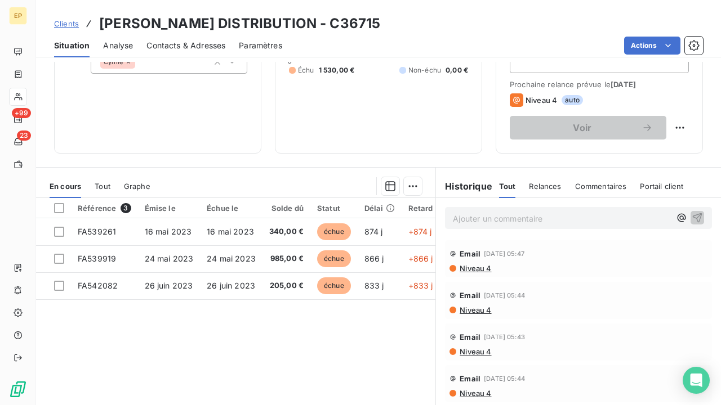
scroll to position [163, 0]
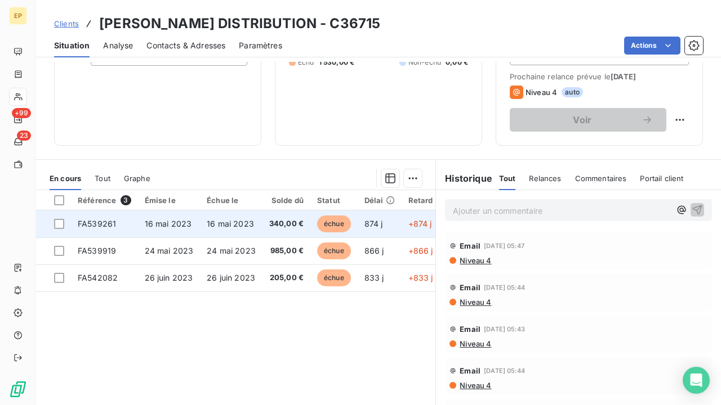
click at [229, 219] on span "16 mai 2023" at bounding box center [230, 224] width 47 height 10
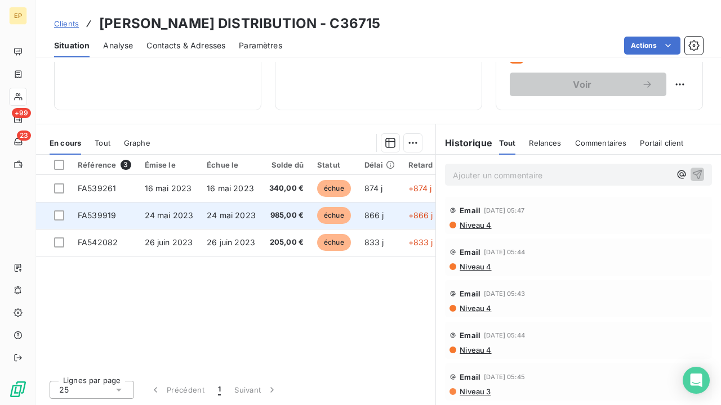
scroll to position [198, 0]
click at [172, 211] on span "24 mai 2023" at bounding box center [169, 216] width 49 height 10
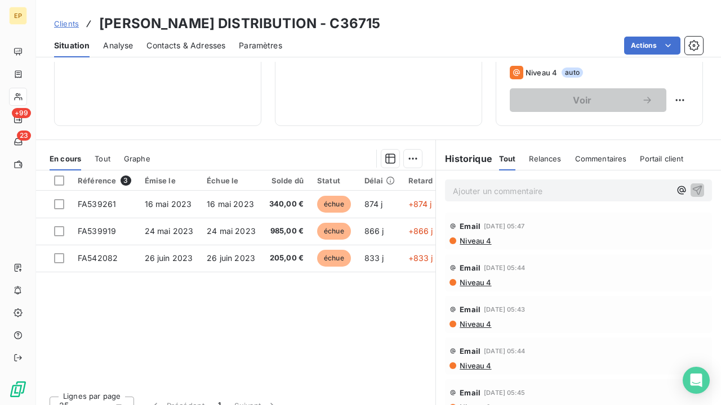
scroll to position [189, 0]
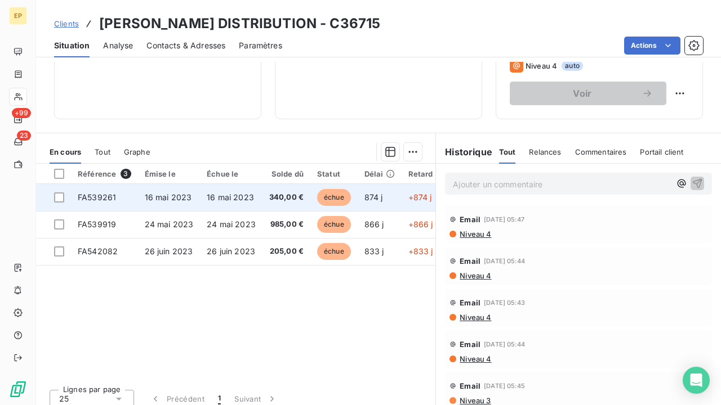
click at [244, 198] on span "16 mai 2023" at bounding box center [230, 198] width 47 height 10
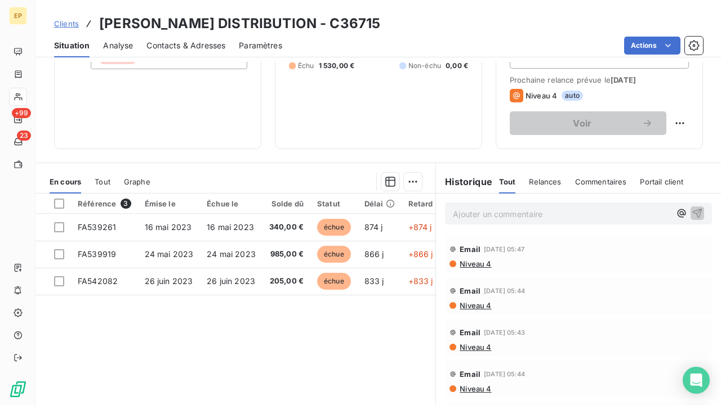
scroll to position [195, 0]
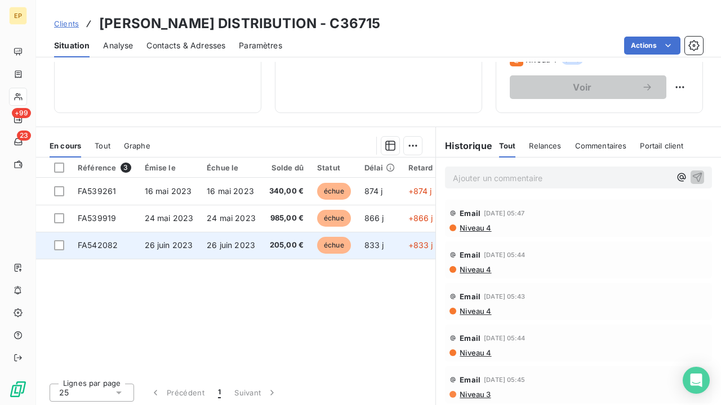
click at [198, 238] on td "26 juin 2023" at bounding box center [169, 245] width 63 height 27
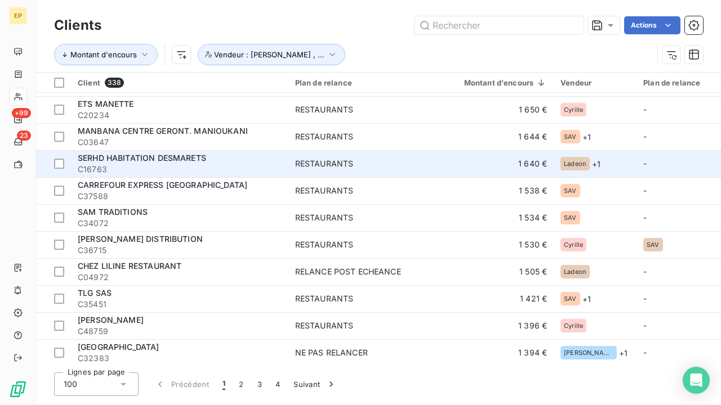
scroll to position [897, 0]
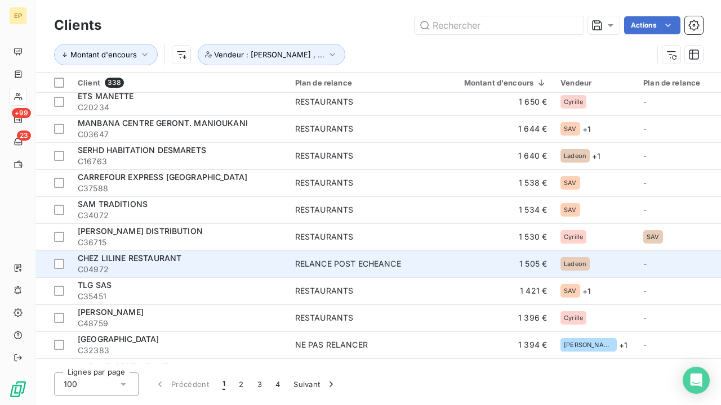
click at [238, 265] on span "C04972" at bounding box center [180, 269] width 204 height 11
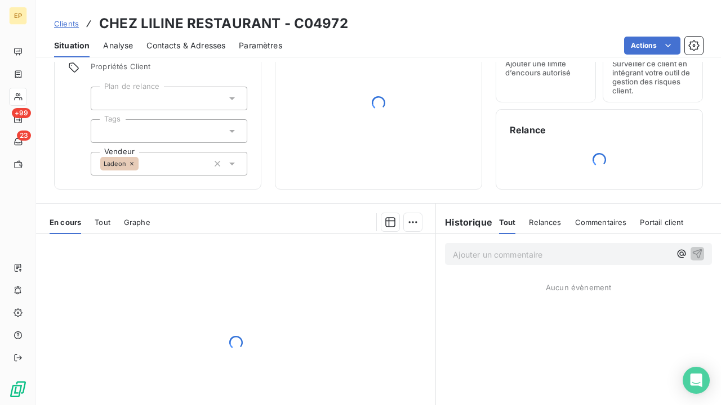
scroll to position [84, 0]
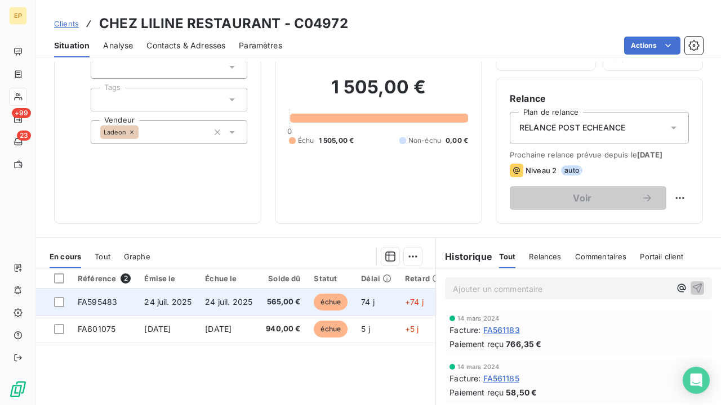
click at [195, 301] on td "24 juil. 2025" at bounding box center [167, 302] width 61 height 27
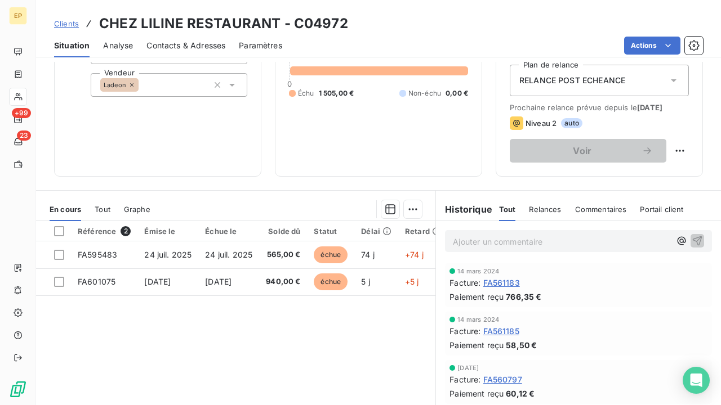
scroll to position [133, 0]
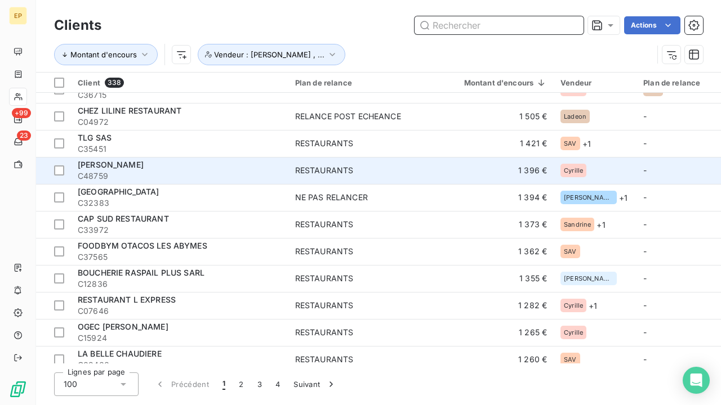
scroll to position [989, 0]
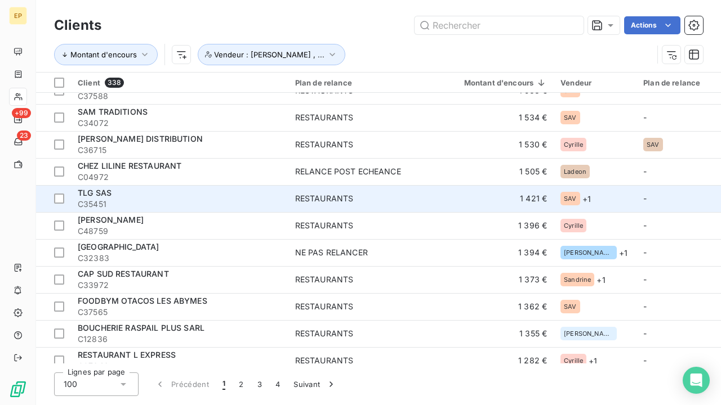
click at [103, 194] on span "TLG SAS" at bounding box center [95, 193] width 34 height 10
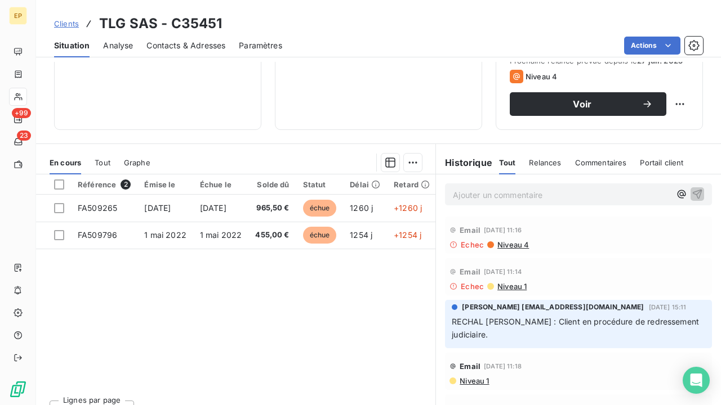
scroll to position [194, 0]
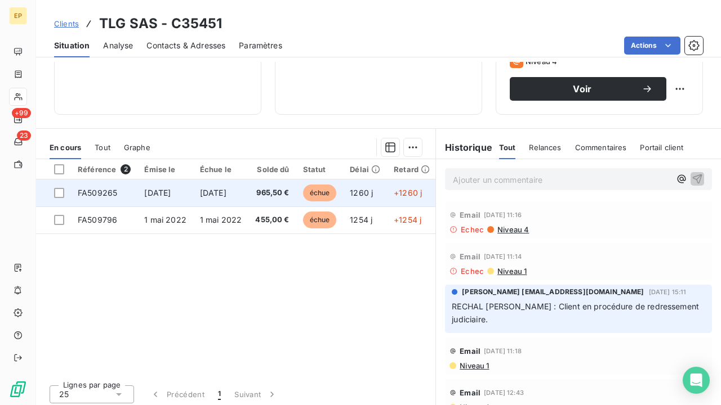
click at [262, 199] on td "965,50 €" at bounding box center [271, 193] width 47 height 27
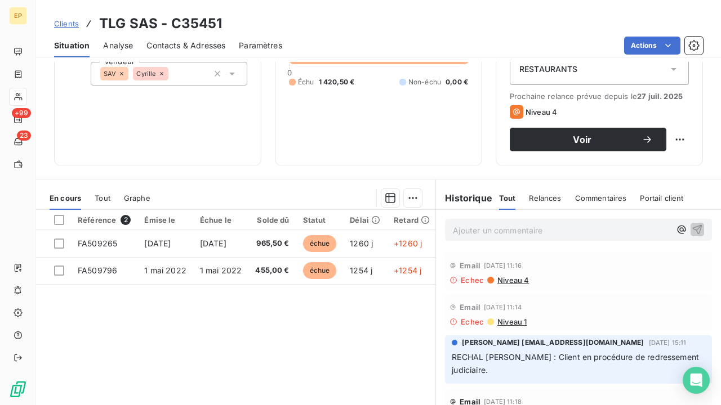
scroll to position [182, 0]
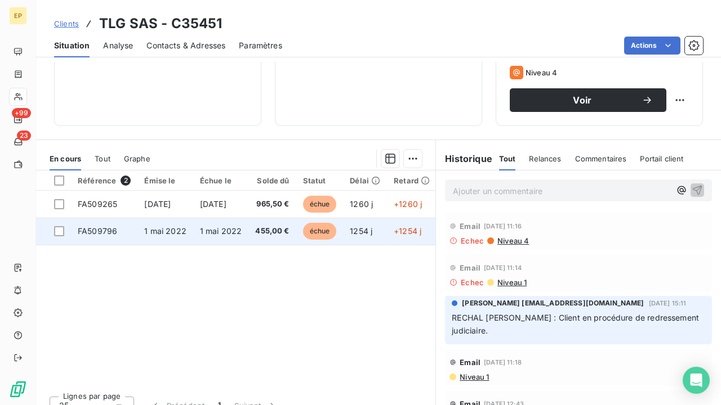
click at [205, 235] on td "1 mai 2022" at bounding box center [221, 231] width 56 height 27
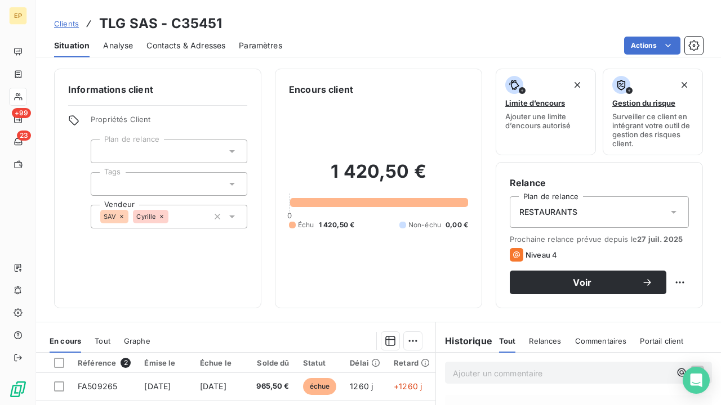
click at [177, 41] on span "Contacts & Adresses" at bounding box center [185, 45] width 79 height 11
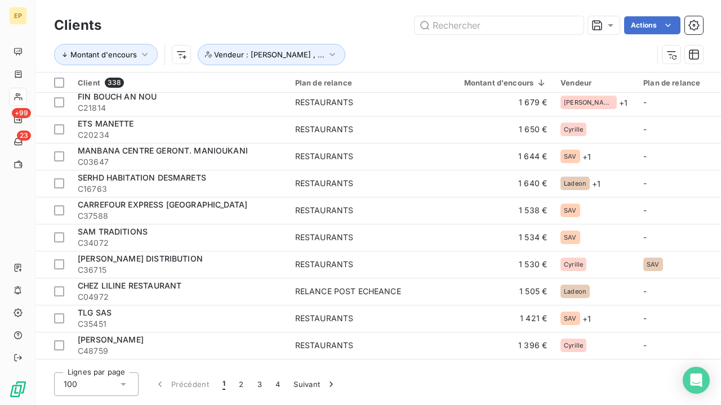
scroll to position [870, 0]
click at [128, 382] on icon at bounding box center [123, 384] width 11 height 11
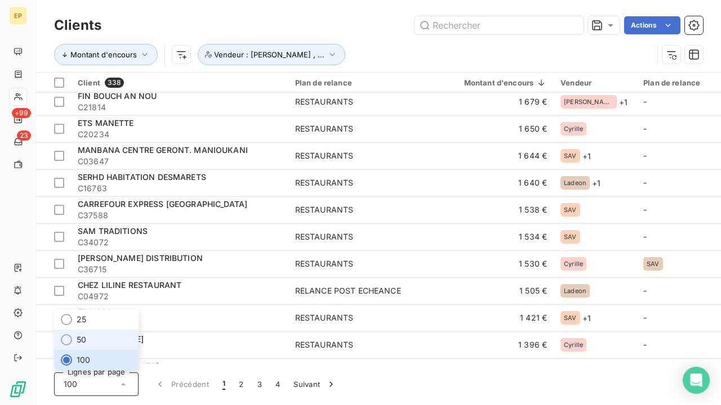
click at [85, 342] on span "50" at bounding box center [82, 340] width 10 height 11
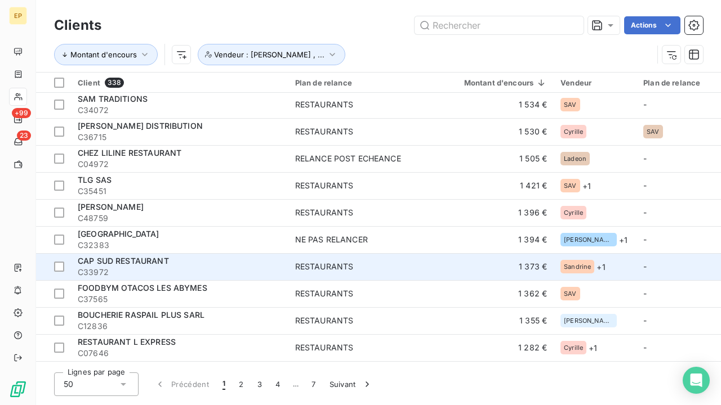
scroll to position [948, 0]
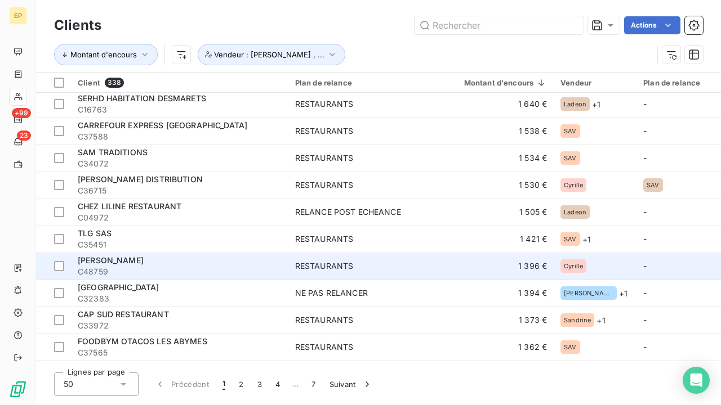
click at [220, 268] on span "C48759" at bounding box center [180, 271] width 204 height 11
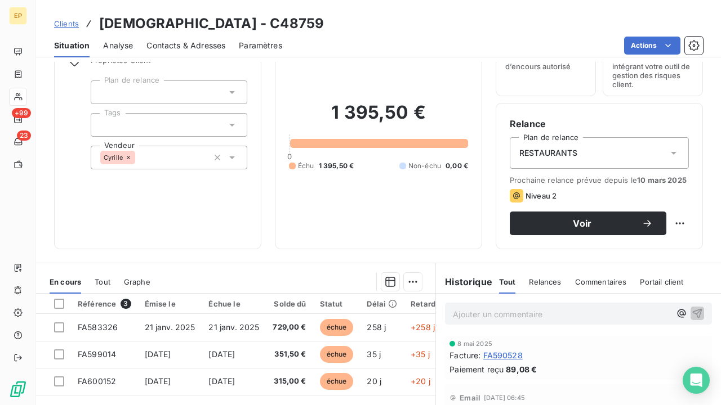
click at [195, 47] on span "Contacts & Adresses" at bounding box center [185, 45] width 79 height 11
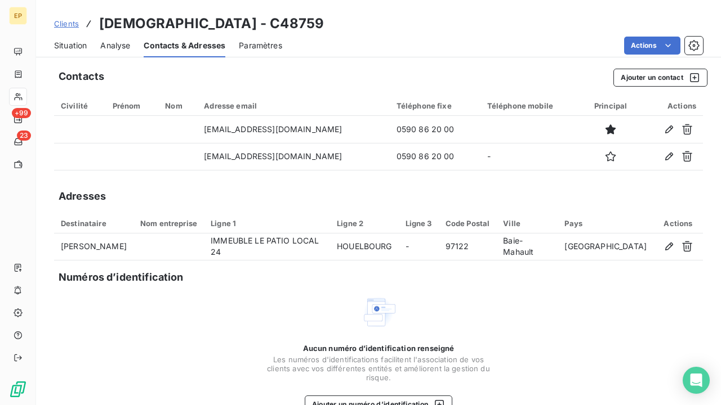
click at [77, 40] on span "Situation" at bounding box center [70, 45] width 33 height 11
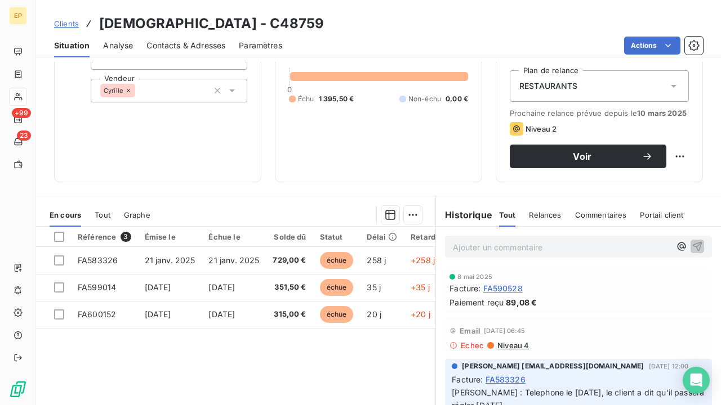
scroll to position [113, 0]
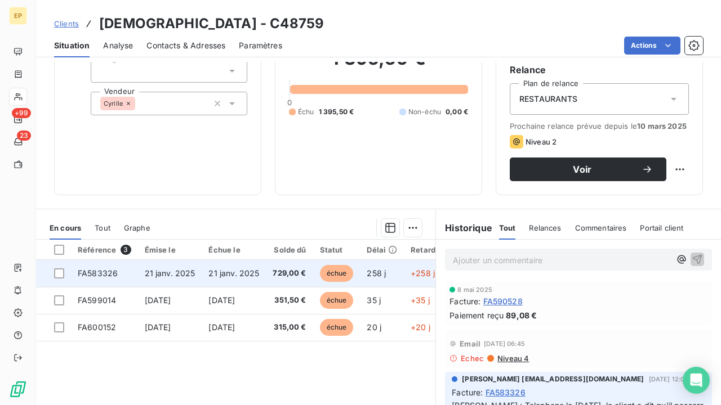
click at [292, 275] on span "729,00 €" at bounding box center [289, 273] width 33 height 11
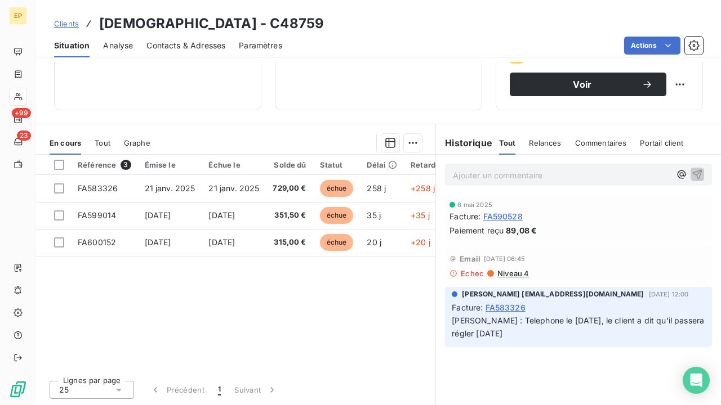
scroll to position [198, 0]
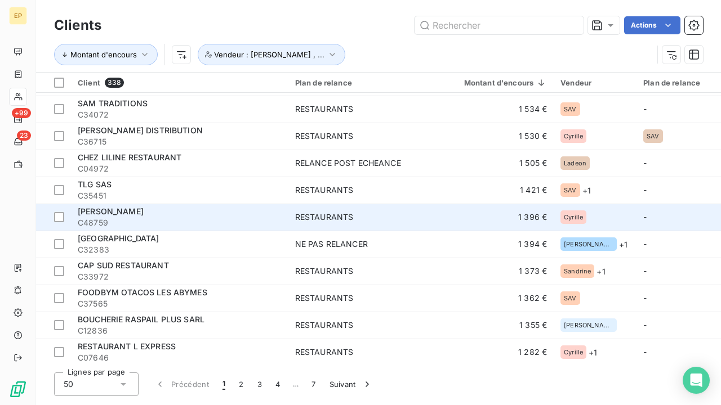
scroll to position [1009, 0]
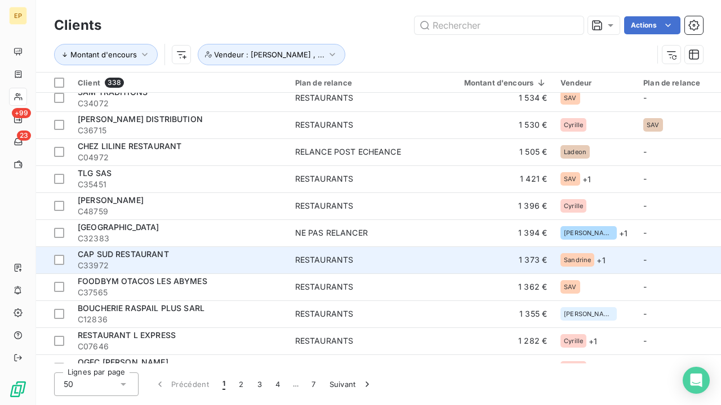
click at [155, 264] on span "C33972" at bounding box center [180, 265] width 204 height 11
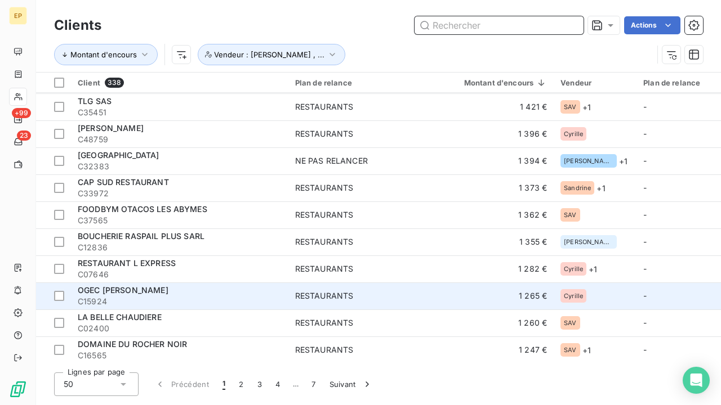
scroll to position [1080, 0]
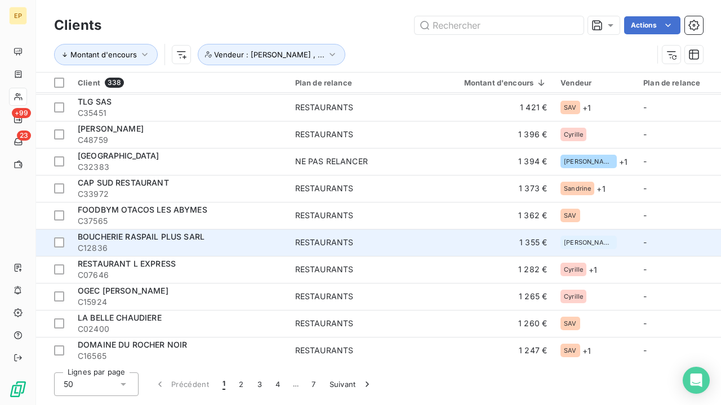
click at [207, 241] on div "BOUCHERIE RASPAIL PLUS SARL" at bounding box center [180, 236] width 204 height 11
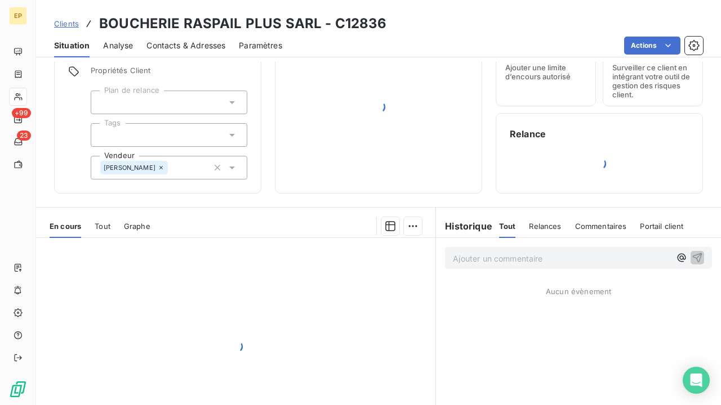
scroll to position [89, 0]
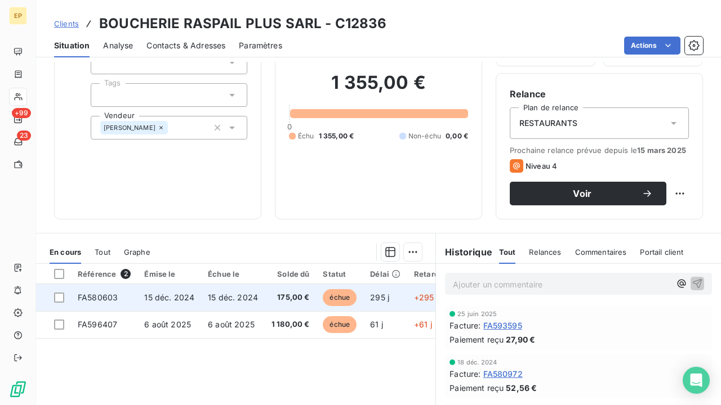
click at [301, 291] on td "175,00 €" at bounding box center [291, 297] width 52 height 27
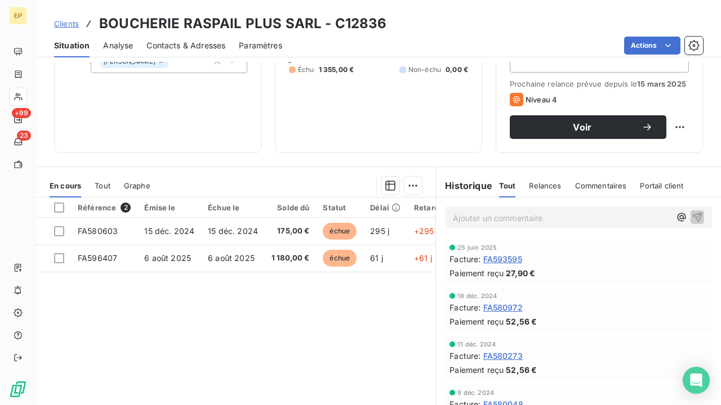
scroll to position [198, 0]
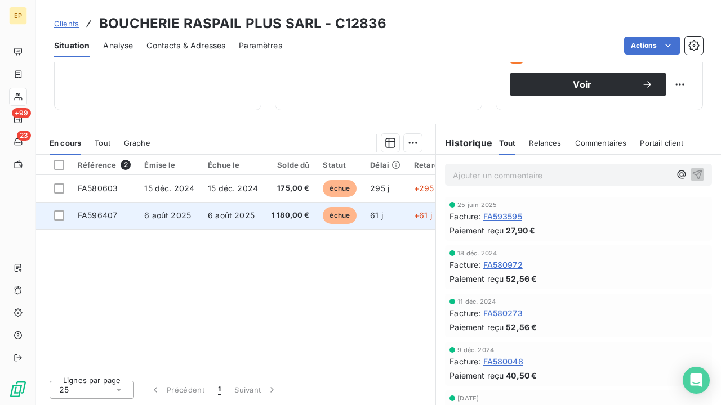
click at [208, 219] on span "6 août 2025" at bounding box center [231, 216] width 47 height 10
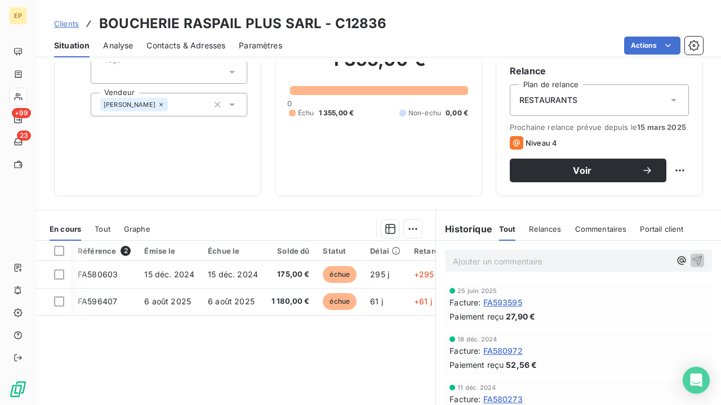
scroll to position [0, 1]
click at [168, 46] on span "Contacts & Adresses" at bounding box center [185, 45] width 79 height 11
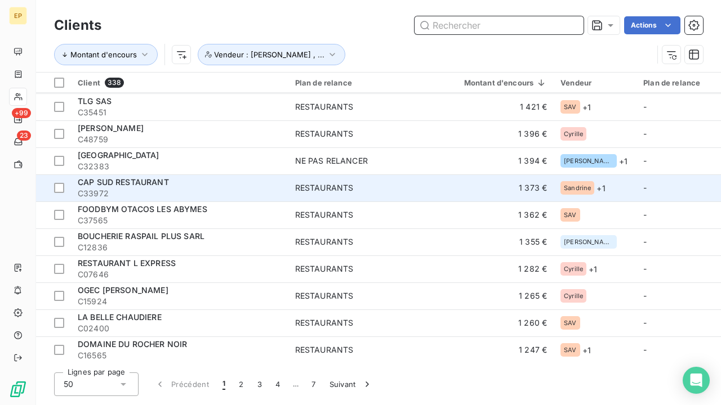
scroll to position [1080, 0]
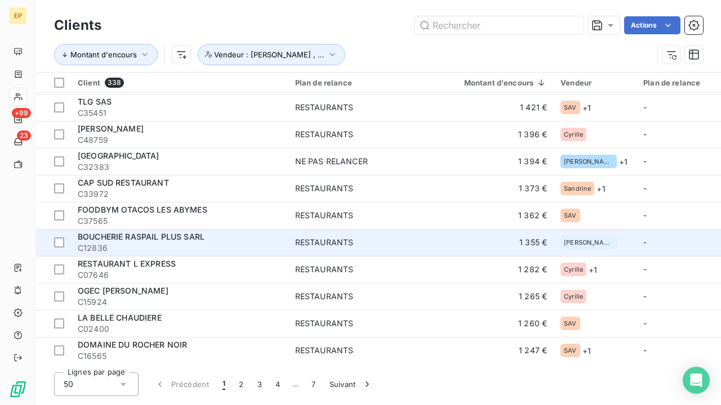
click at [166, 249] on span "C12836" at bounding box center [180, 248] width 204 height 11
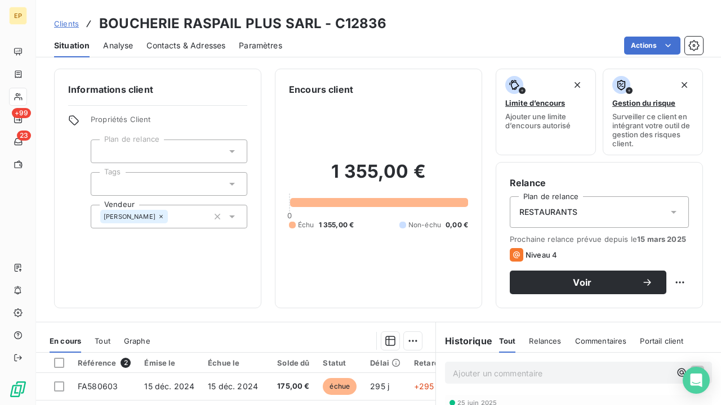
click at [206, 40] on span "Contacts & Adresses" at bounding box center [185, 45] width 79 height 11
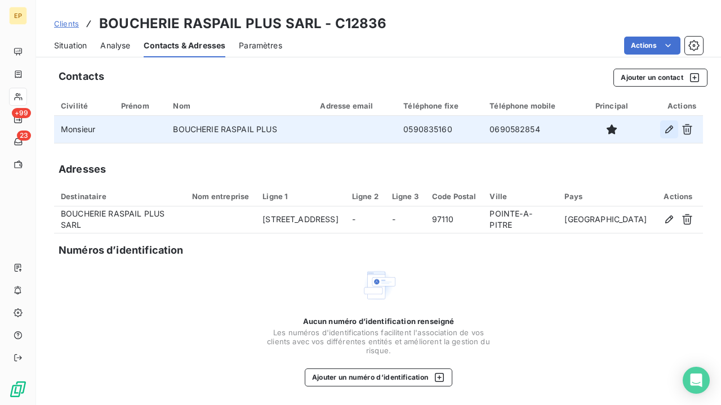
click at [665, 127] on icon "button" at bounding box center [668, 129] width 11 height 11
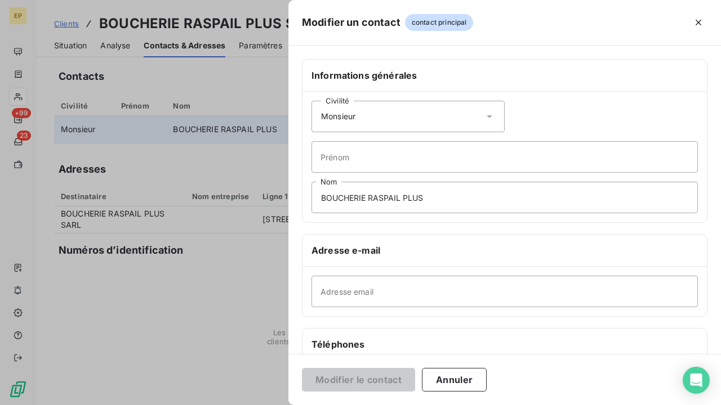
click at [244, 264] on div at bounding box center [360, 202] width 721 height 405
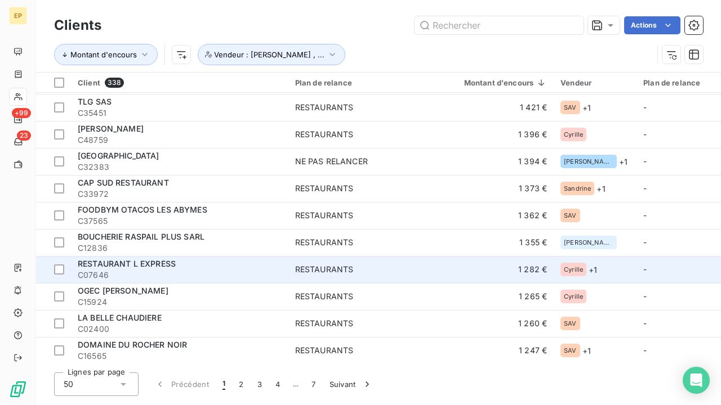
click at [203, 268] on div "RESTAURANT L EXPRESS" at bounding box center [180, 264] width 204 height 11
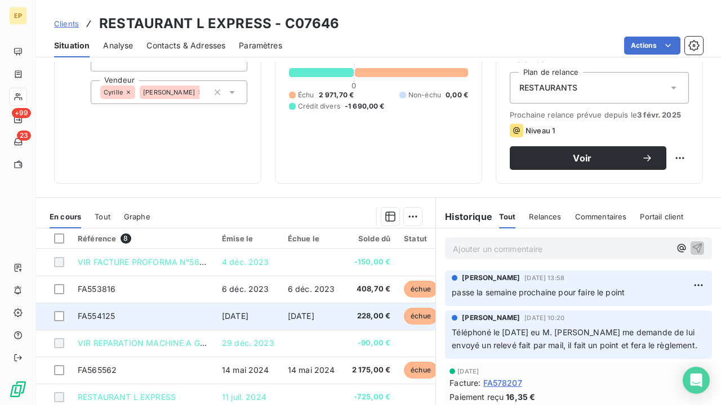
scroll to position [127, 0]
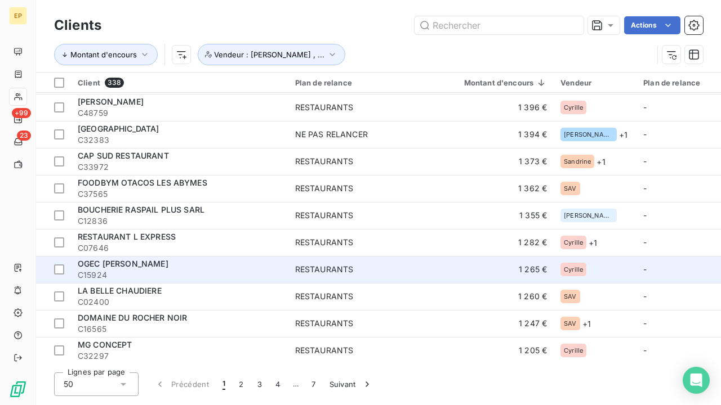
click at [127, 267] on span "OGEC JEANNE D ARC" at bounding box center [123, 264] width 91 height 10
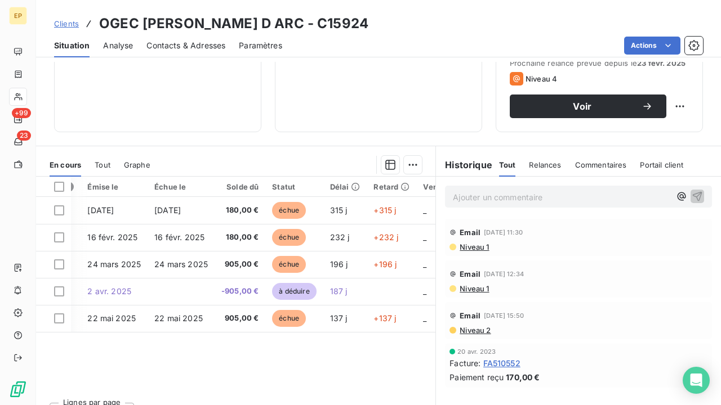
scroll to position [173, 0]
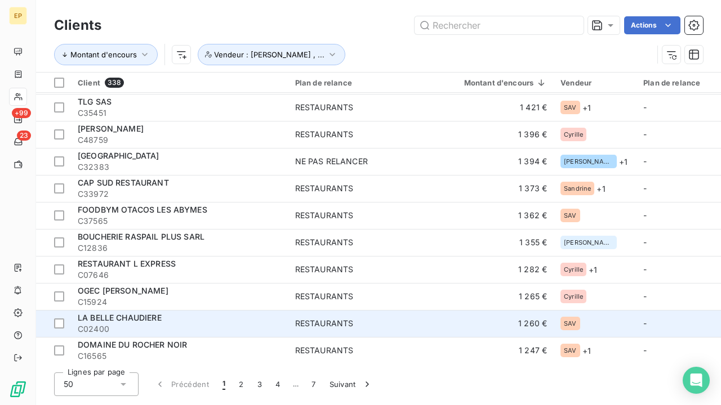
click at [117, 320] on span "LA BELLE CHAUDIERE" at bounding box center [120, 318] width 84 height 10
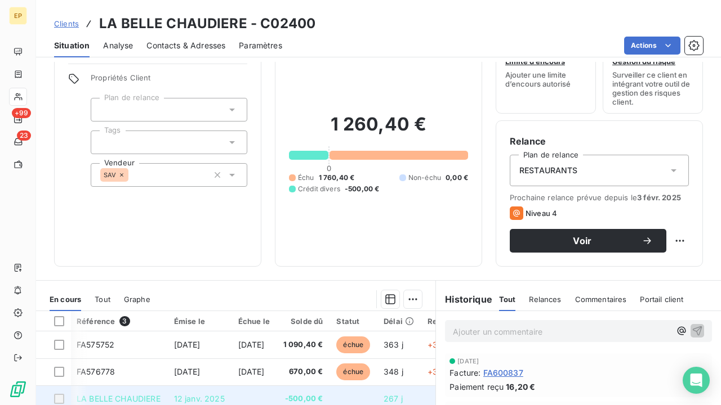
scroll to position [41, 0]
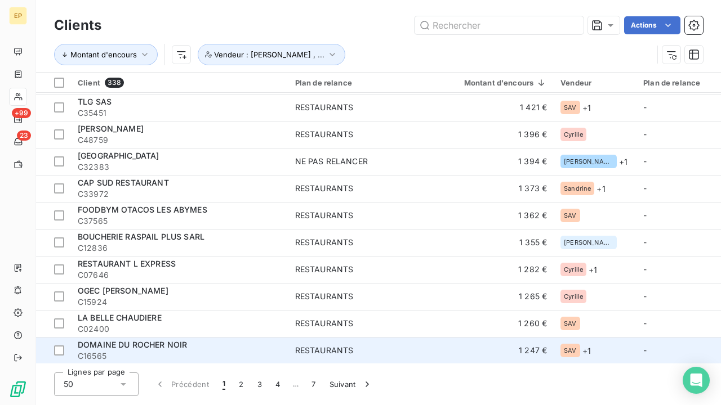
click at [129, 351] on span "C16565" at bounding box center [180, 356] width 204 height 11
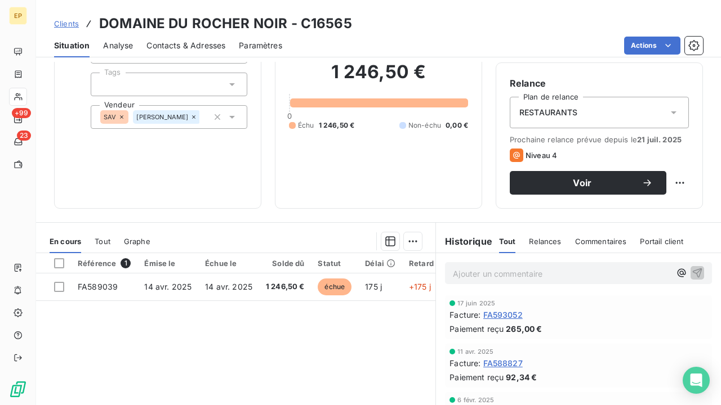
scroll to position [104, 0]
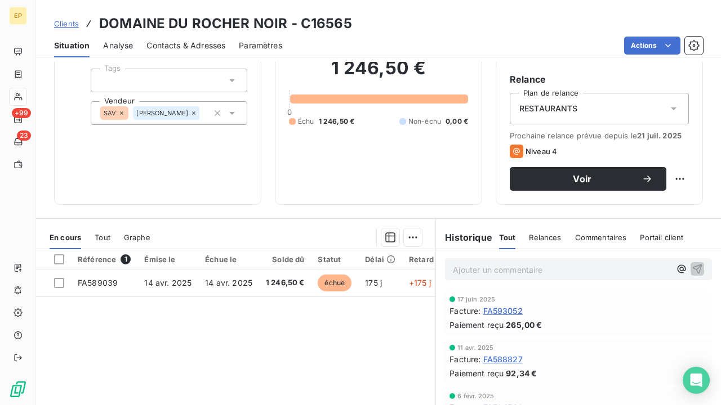
click at [288, 268] on th "Solde dû" at bounding box center [285, 259] width 52 height 20
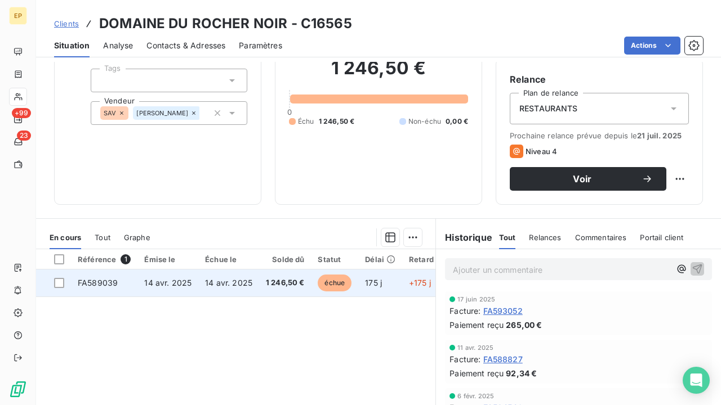
click at [273, 278] on span "1 246,50 €" at bounding box center [285, 283] width 39 height 11
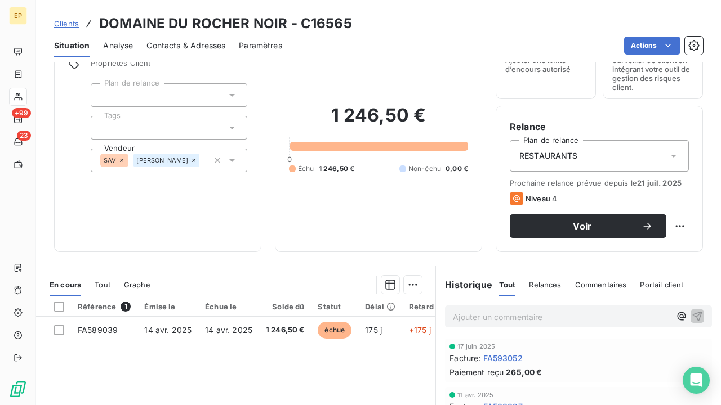
scroll to position [42, 0]
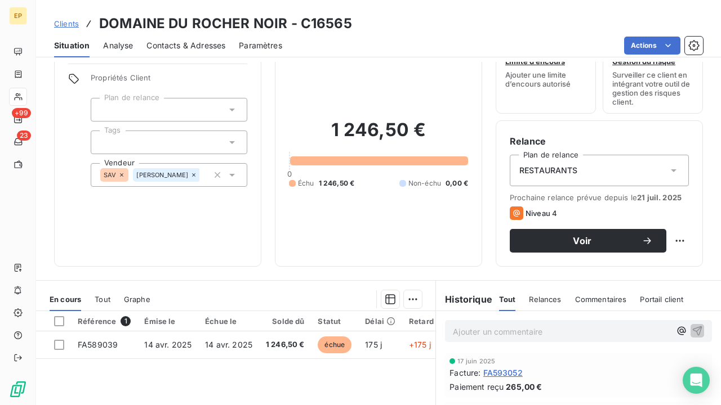
click at [197, 46] on span "Contacts & Adresses" at bounding box center [185, 45] width 79 height 11
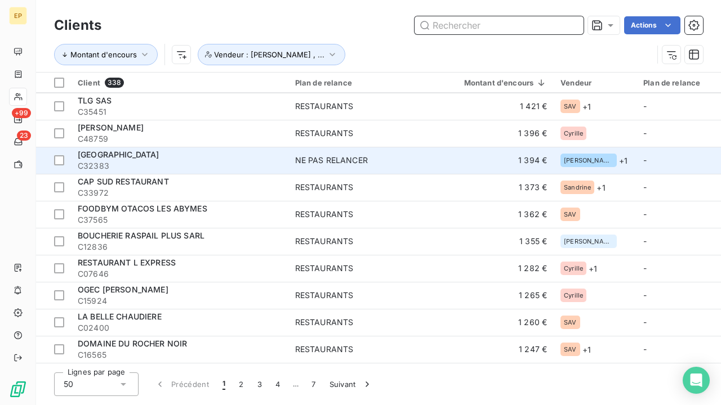
scroll to position [1080, 0]
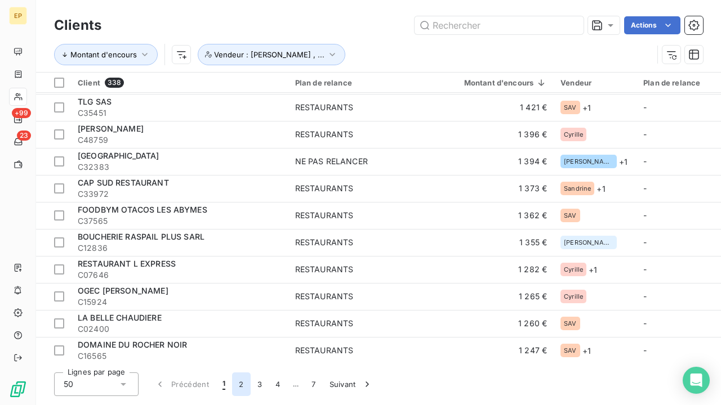
click at [242, 384] on button "2" at bounding box center [241, 385] width 18 height 24
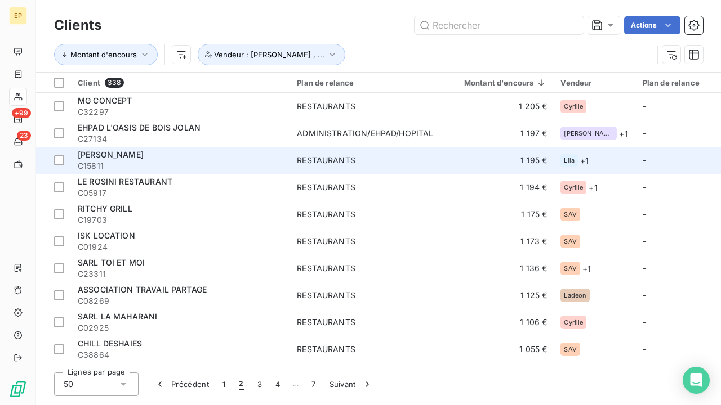
scroll to position [0, 0]
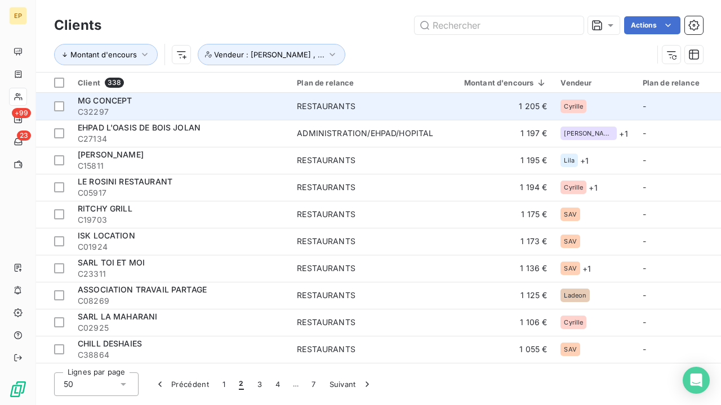
click at [250, 110] on span "C32297" at bounding box center [181, 111] width 206 height 11
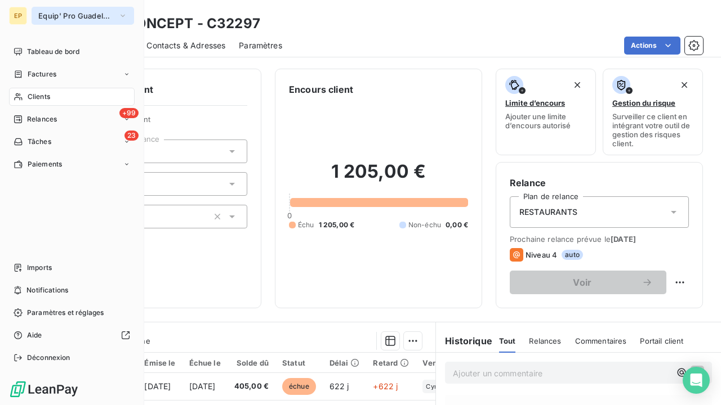
click at [58, 15] on span "Equip' Pro Guadeloupe" at bounding box center [75, 15] width 75 height 9
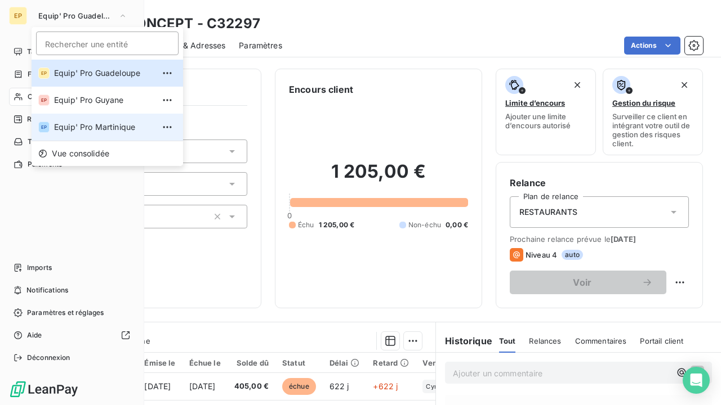
click at [90, 123] on span "Equip' Pro Martinique" at bounding box center [104, 127] width 100 height 11
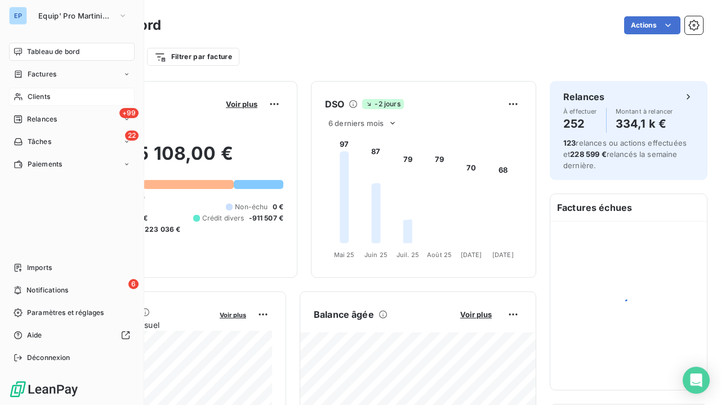
click at [25, 101] on div "Clients" at bounding box center [72, 97] width 126 height 18
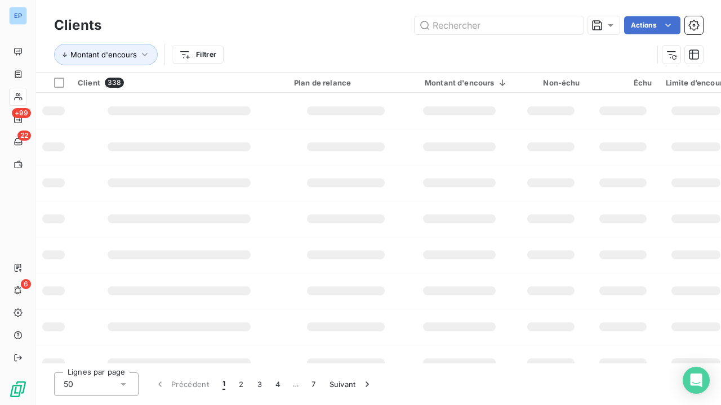
click at [546, 36] on div "Clients Actions" at bounding box center [378, 26] width 649 height 24
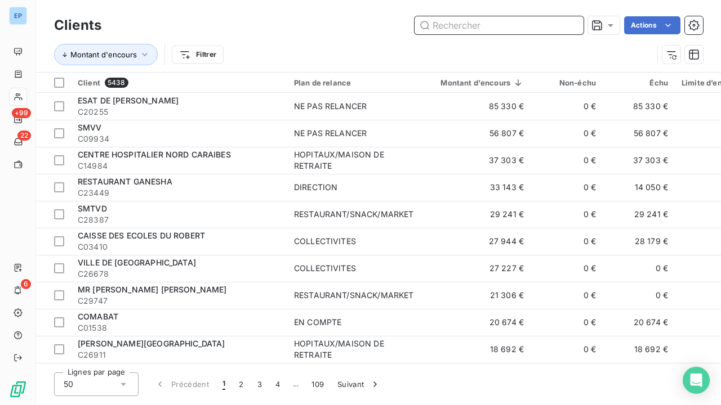
click at [547, 33] on input "text" at bounding box center [499, 25] width 169 height 18
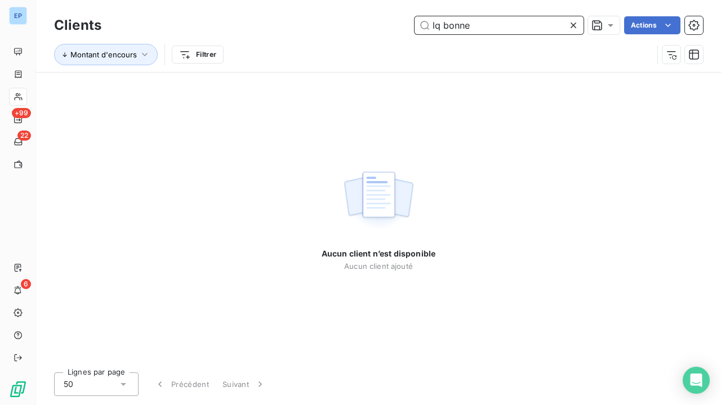
click at [440, 25] on input "lq bonne" at bounding box center [499, 25] width 169 height 18
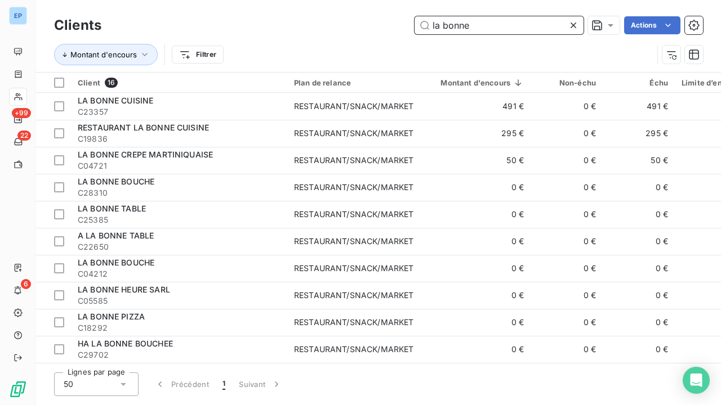
click at [516, 24] on input "la bonne" at bounding box center [499, 25] width 169 height 18
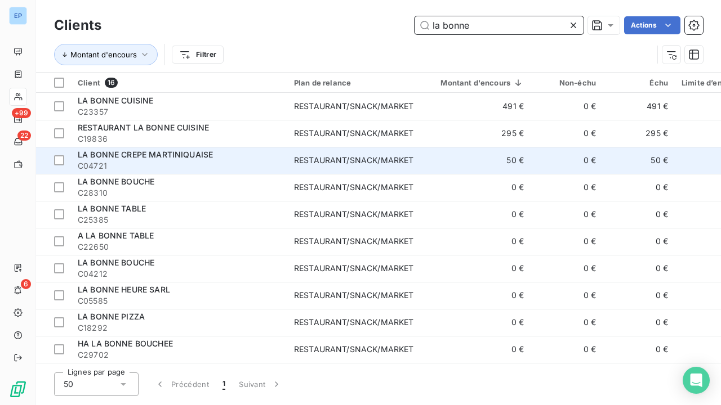
type input "la bonne"
click at [154, 162] on span "C04721" at bounding box center [179, 166] width 203 height 11
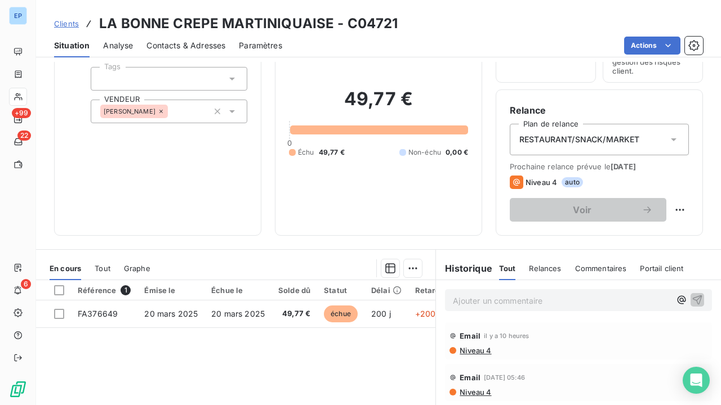
scroll to position [68, 0]
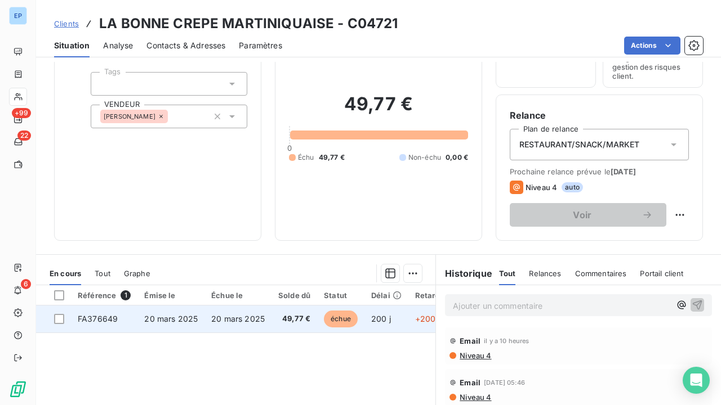
click at [230, 314] on span "20 mars 2025" at bounding box center [238, 319] width 54 height 10
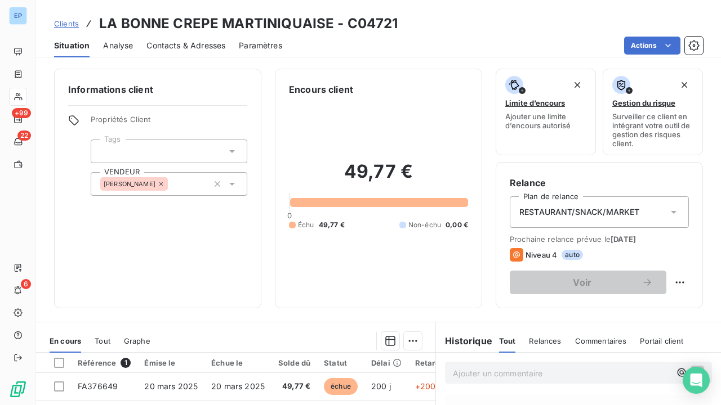
click at [573, 215] on span "RESTAURANT/SNACK/MARKET" at bounding box center [579, 212] width 120 height 11
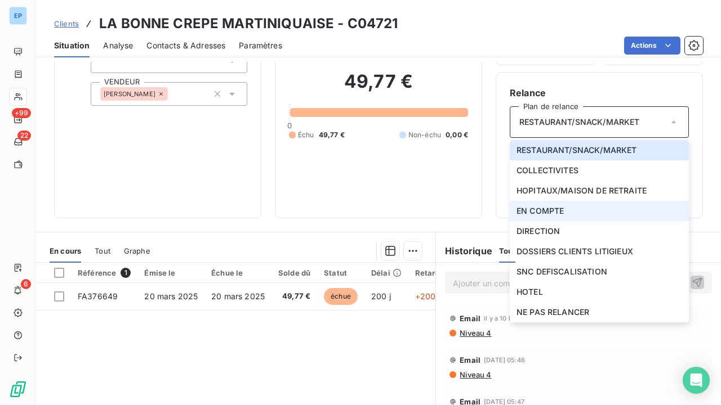
scroll to position [94, 0]
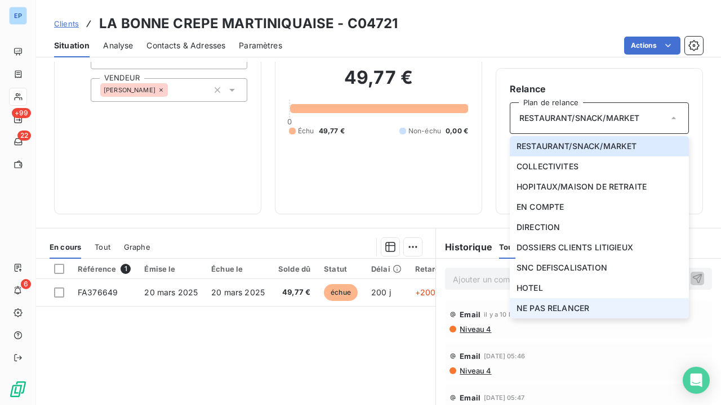
click at [545, 306] on span "NE PAS RELANCER" at bounding box center [552, 308] width 73 height 11
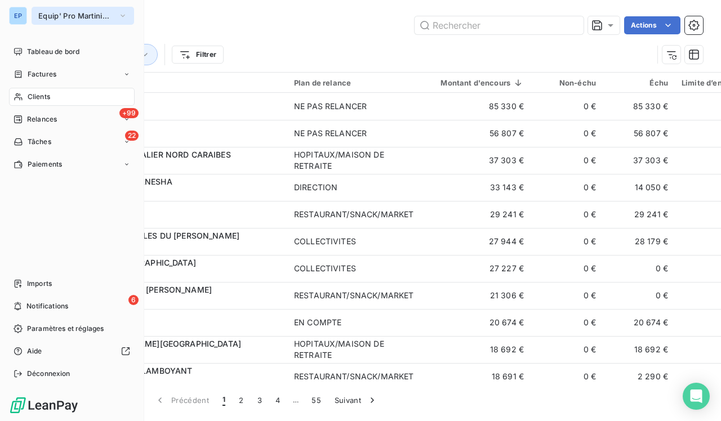
click at [64, 16] on span "Equip' Pro Martinique" at bounding box center [75, 15] width 75 height 9
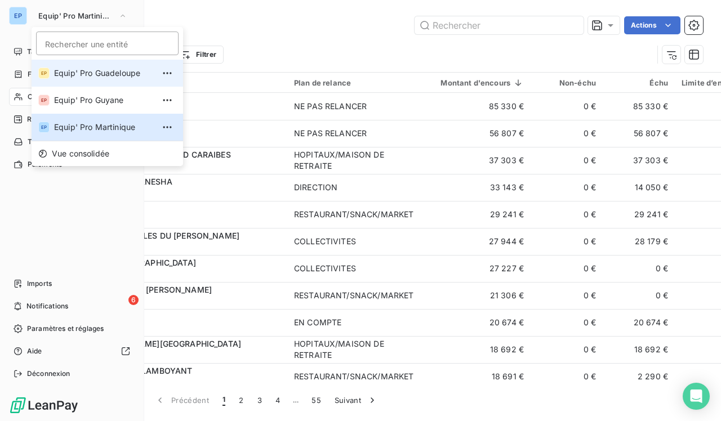
click at [78, 72] on span "Equip' Pro Guadeloupe" at bounding box center [104, 73] width 100 height 11
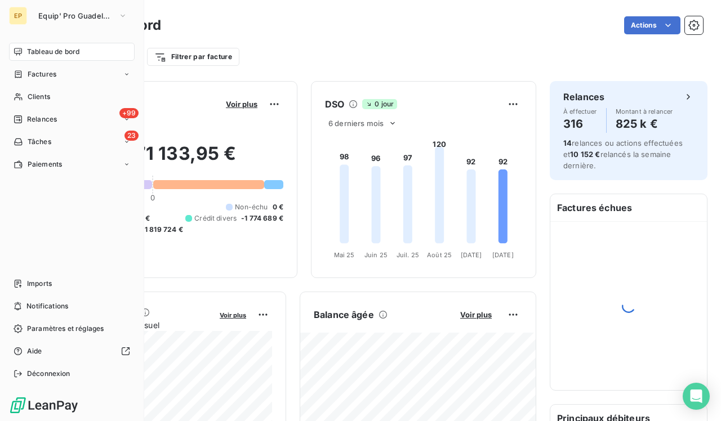
click at [226, 26] on div "Actions" at bounding box center [439, 25] width 528 height 18
click at [318, 59] on div "Filtrer par client Filtrer par facture" at bounding box center [378, 56] width 649 height 21
click at [213, 24] on div "Actions" at bounding box center [439, 25] width 528 height 18
click at [143, 270] on div "EP Equip' Pro Guadeloupe Tableau de bord Factures Clients +99 Relances 23 Tâche…" at bounding box center [72, 210] width 144 height 421
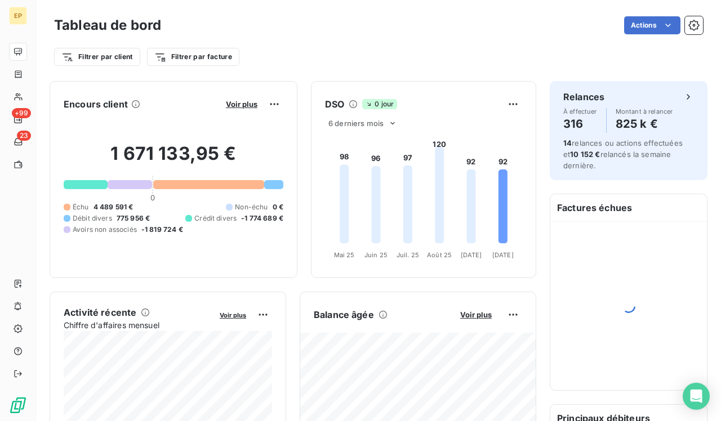
click at [323, 358] on div at bounding box center [628, 305] width 157 height 169
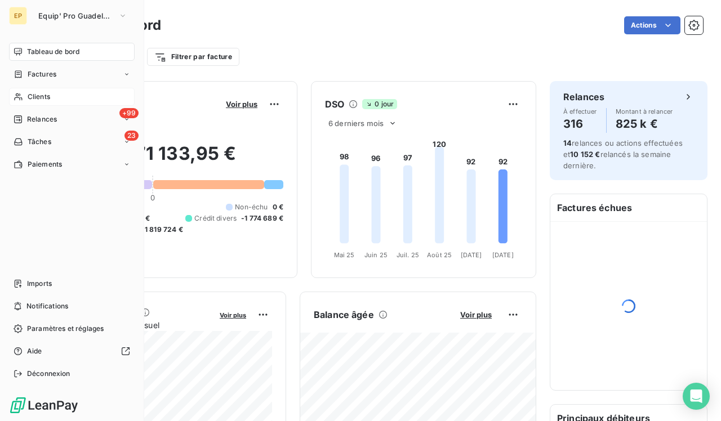
click at [28, 97] on span "Clients" at bounding box center [39, 97] width 23 height 10
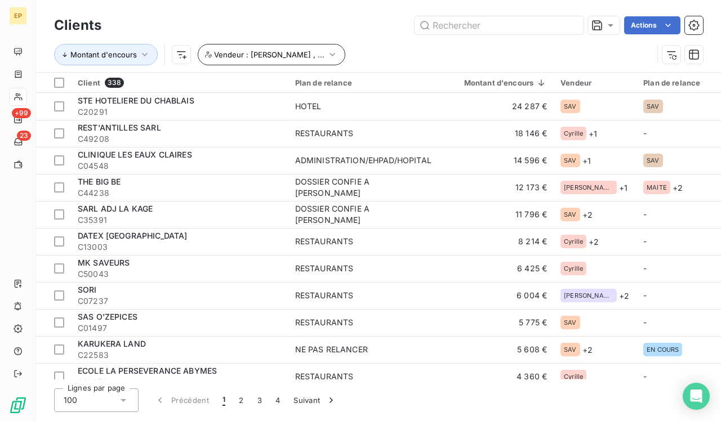
click at [323, 54] on icon "button" at bounding box center [332, 54] width 11 height 11
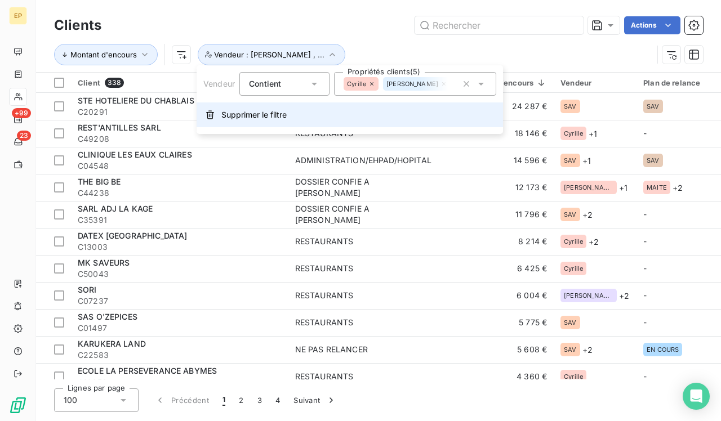
click at [239, 109] on span "Supprimer le filtre" at bounding box center [253, 114] width 65 height 11
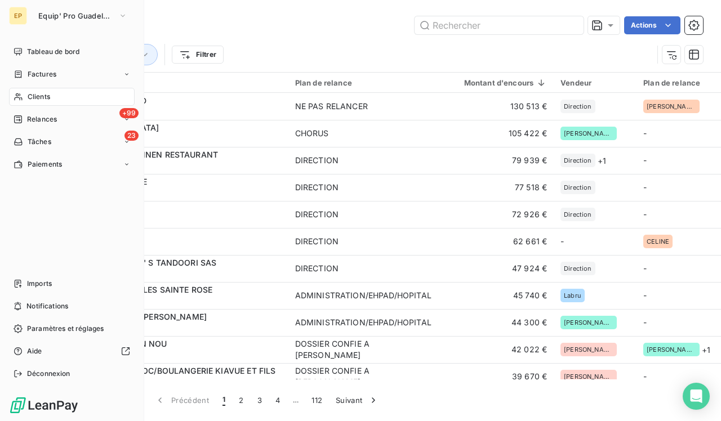
click at [29, 97] on span "Clients" at bounding box center [39, 97] width 23 height 10
click at [43, 47] on span "Tableau de bord" at bounding box center [53, 52] width 52 height 10
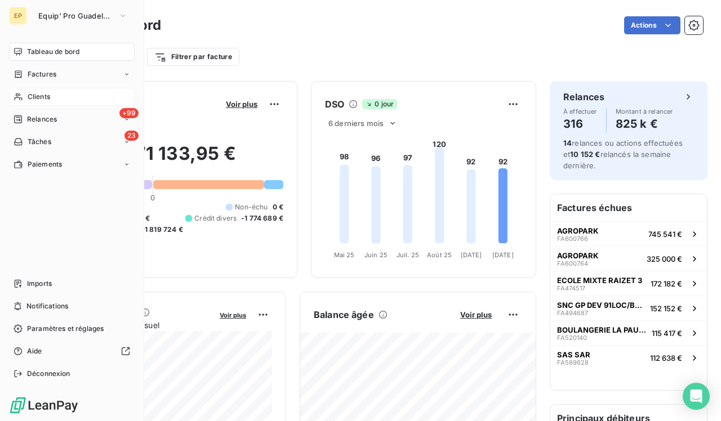
click at [20, 99] on icon at bounding box center [19, 96] width 10 height 9
click at [26, 99] on div "Clients" at bounding box center [72, 97] width 126 height 18
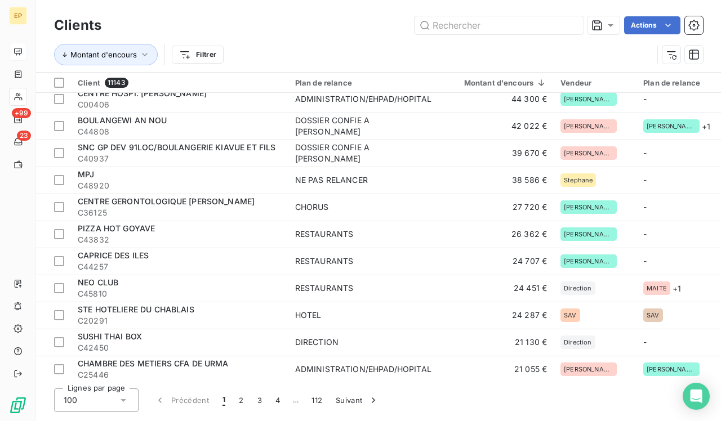
scroll to position [224, 0]
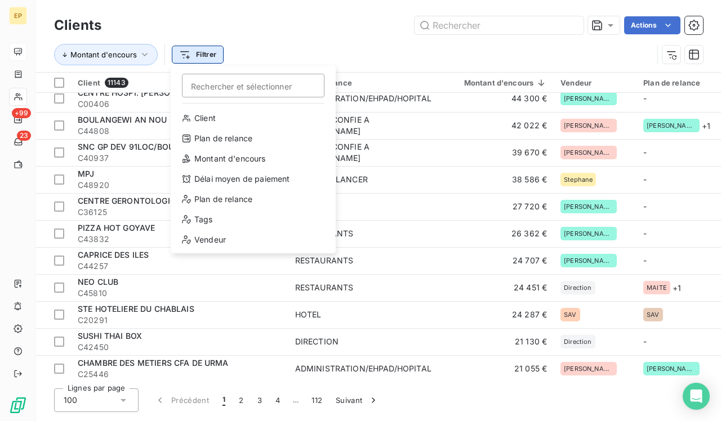
click at [211, 60] on html "EP +99 23 Clients Actions Montant d'encours Filtrer Rechercher et sélectionner …" at bounding box center [360, 210] width 721 height 421
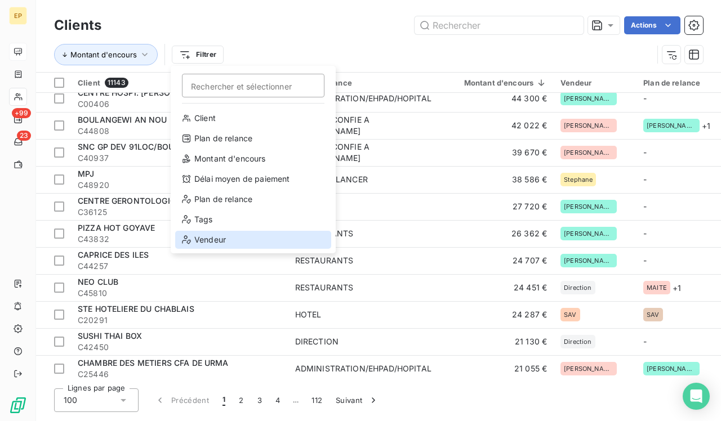
click at [214, 239] on div "Vendeur" at bounding box center [253, 240] width 156 height 18
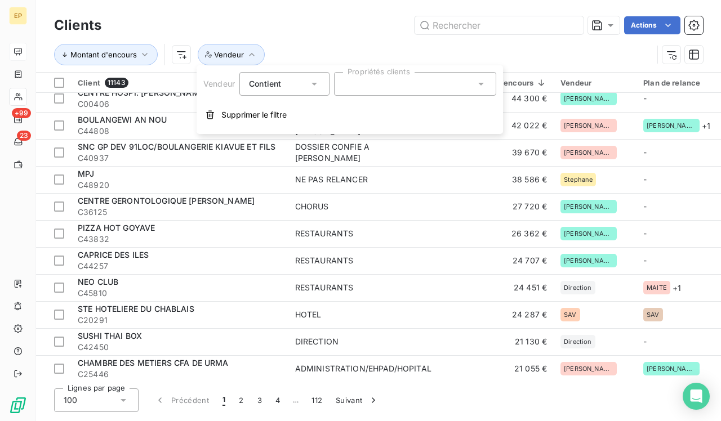
click at [323, 88] on div at bounding box center [415, 84] width 162 height 24
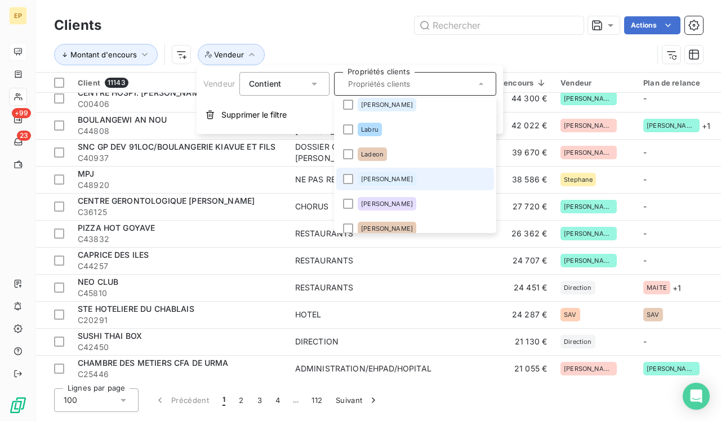
scroll to position [298, 0]
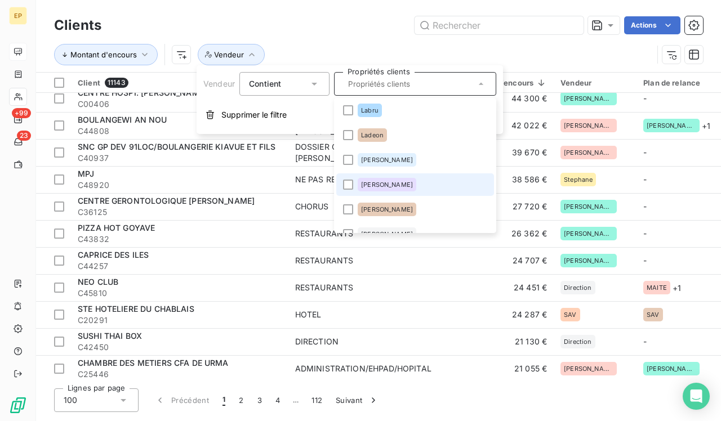
click at [323, 185] on li "[PERSON_NAME]" at bounding box center [415, 184] width 158 height 23
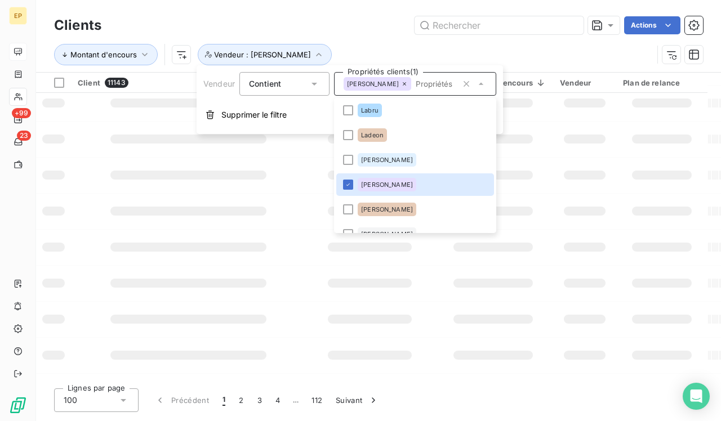
click at [323, 34] on div "Clients Actions" at bounding box center [378, 26] width 649 height 24
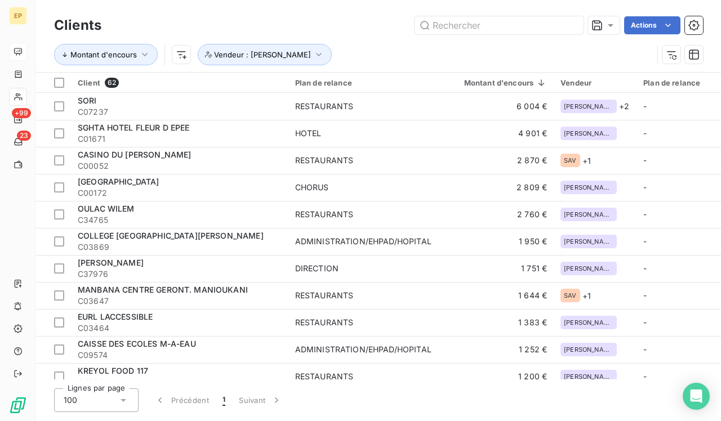
scroll to position [0, 0]
click at [239, 63] on button "Vendeur : Marie" at bounding box center [265, 54] width 134 height 21
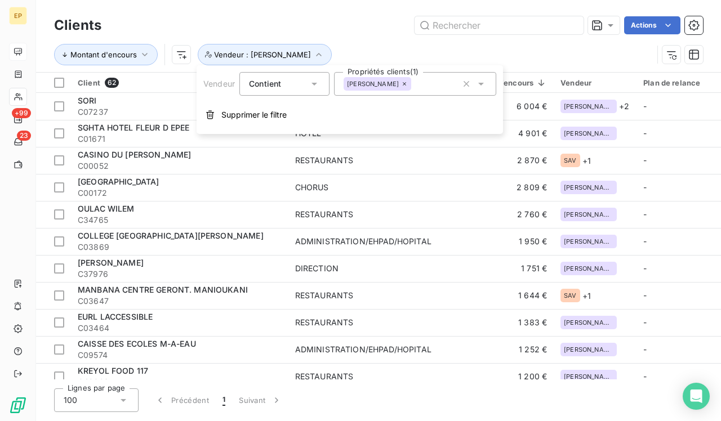
click at [323, 54] on div "Montant d'encours Vendeur : Marie" at bounding box center [353, 54] width 599 height 21
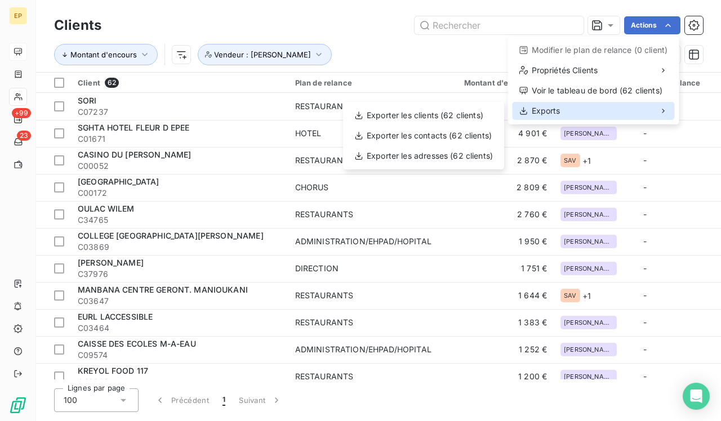
click at [323, 111] on span "Exports" at bounding box center [546, 110] width 29 height 11
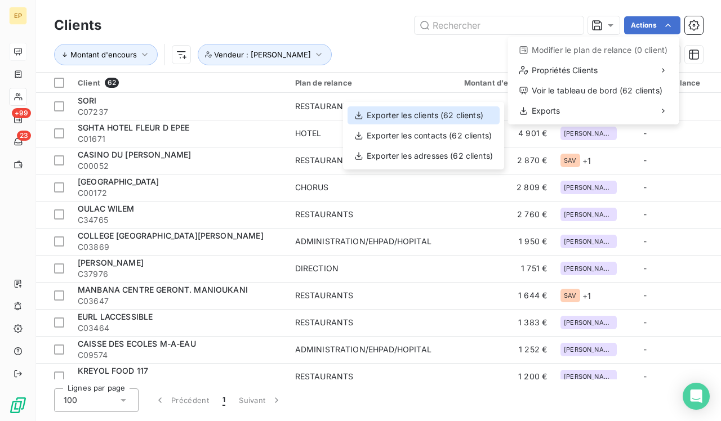
click at [323, 114] on div "Exporter les clients (62 clients)" at bounding box center [423, 115] width 152 height 18
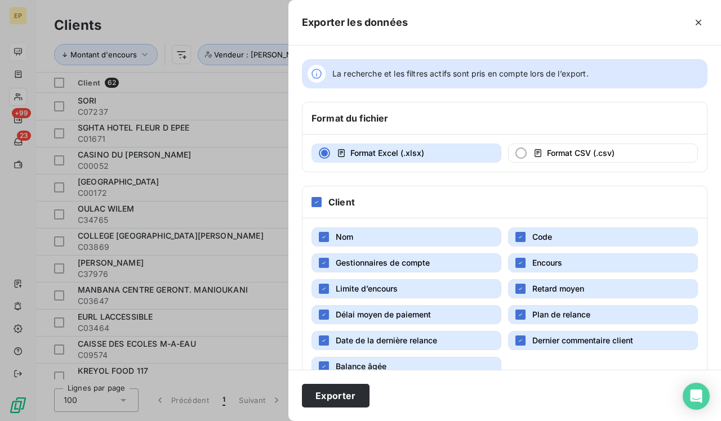
scroll to position [48, 0]
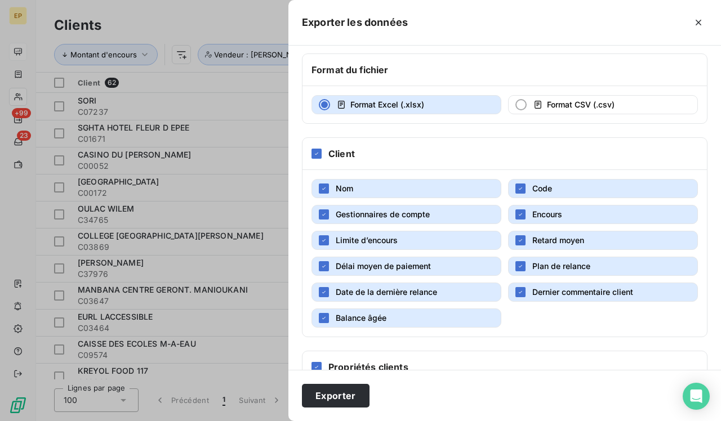
click at [323, 289] on span "Dernier commentaire client" at bounding box center [582, 292] width 101 height 10
click at [323, 269] on span "Plan de relance" at bounding box center [561, 266] width 58 height 10
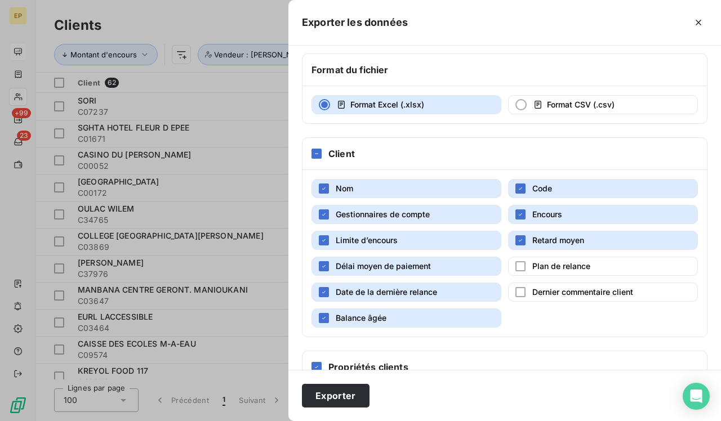
click at [323, 242] on span "Retard moyen" at bounding box center [558, 240] width 52 height 10
click at [323, 216] on span "Encours" at bounding box center [547, 215] width 30 height 10
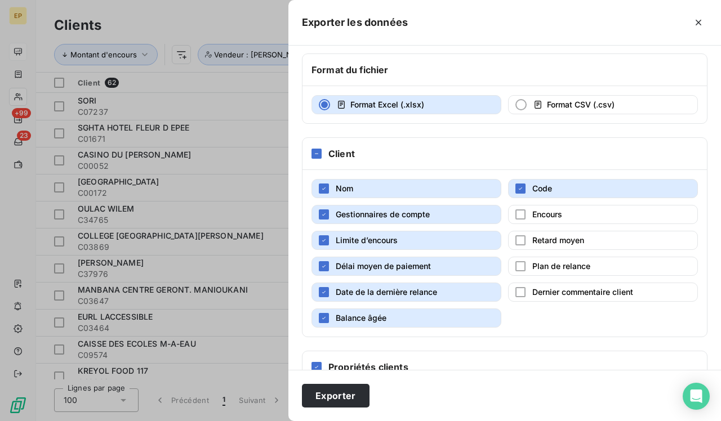
click at [323, 313] on button "Balance âgée" at bounding box center [406, 318] width 190 height 19
click at [323, 297] on span "Date de la dernière relance" at bounding box center [386, 292] width 101 height 11
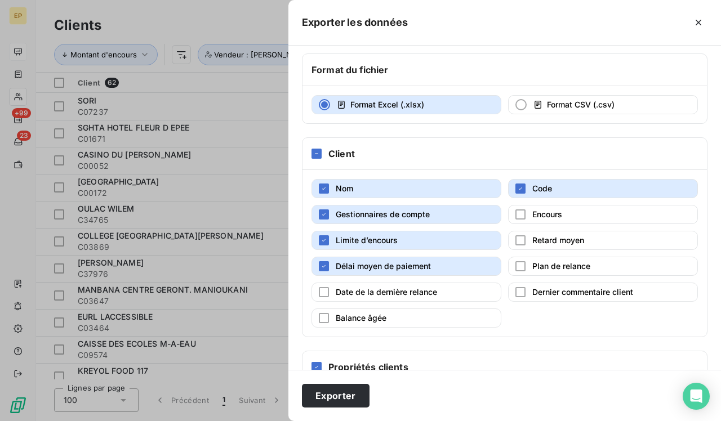
click at [323, 265] on span "Délai moyen de paiement" at bounding box center [383, 266] width 95 height 10
click at [323, 242] on span "Limite d’encours" at bounding box center [367, 240] width 62 height 10
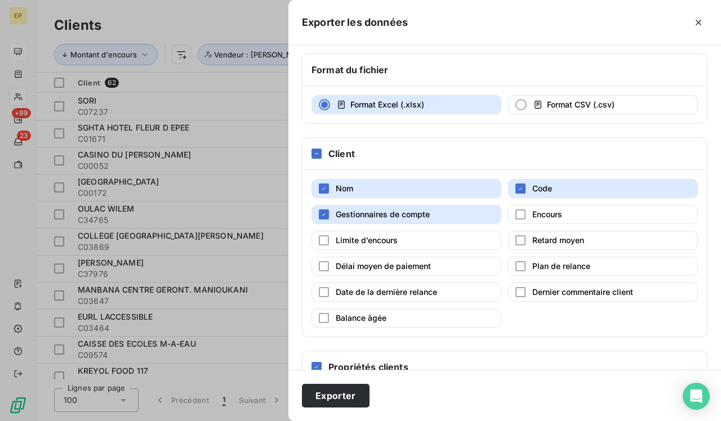
click at [323, 220] on button "Gestionnaires de compte" at bounding box center [406, 214] width 190 height 19
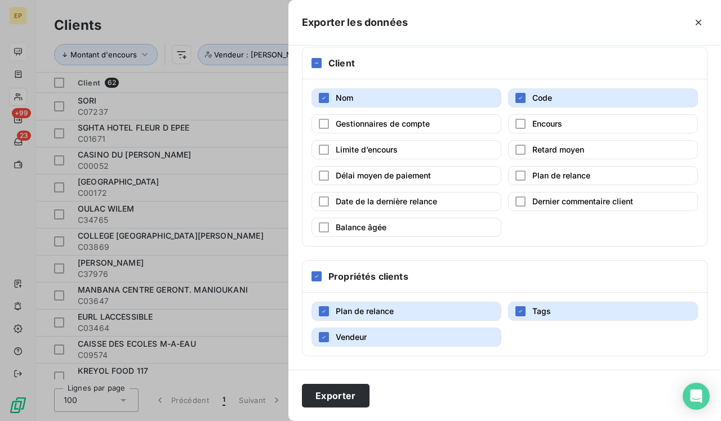
scroll to position [139, 0]
click at [323, 310] on span "Plan de relance" at bounding box center [365, 311] width 58 height 10
click at [323, 308] on button "Tags" at bounding box center [603, 311] width 190 height 19
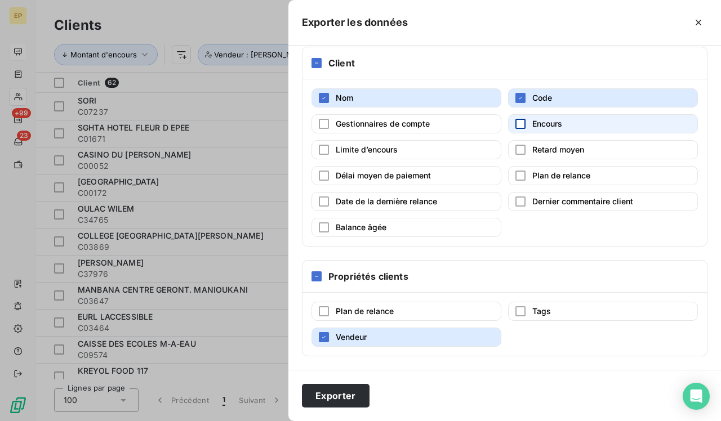
click at [323, 123] on div "button" at bounding box center [520, 124] width 10 height 10
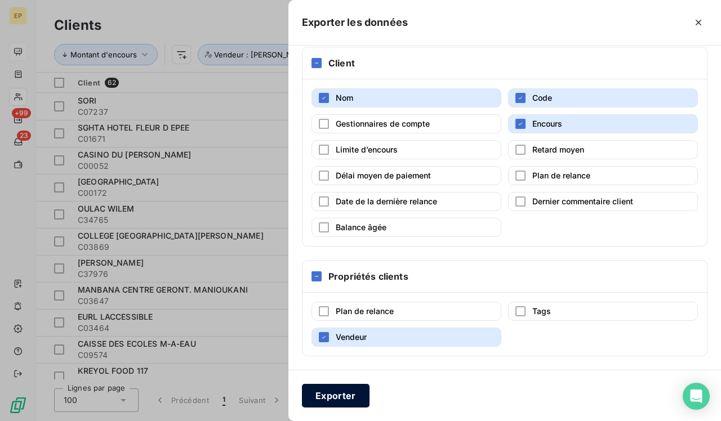
click at [323, 365] on button "Exporter" at bounding box center [336, 396] width 68 height 24
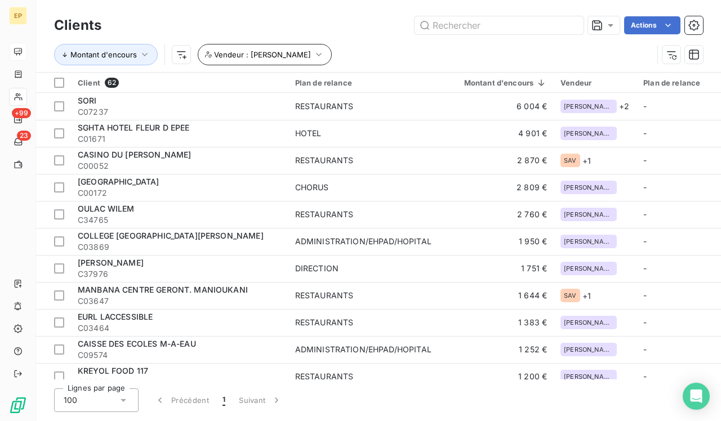
click at [273, 61] on button "Vendeur : Marie" at bounding box center [265, 54] width 134 height 21
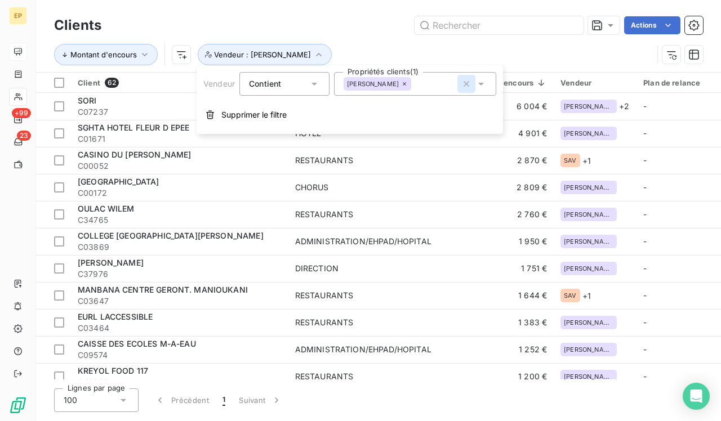
click at [323, 81] on icon "button" at bounding box center [466, 83] width 11 height 11
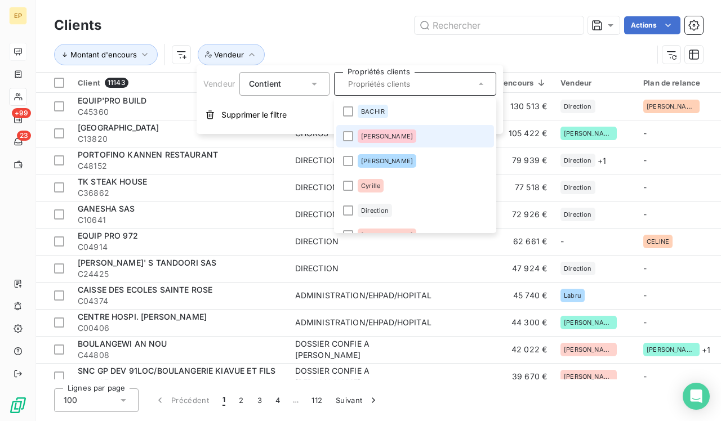
click at [323, 142] on li "[PERSON_NAME]" at bounding box center [415, 136] width 158 height 23
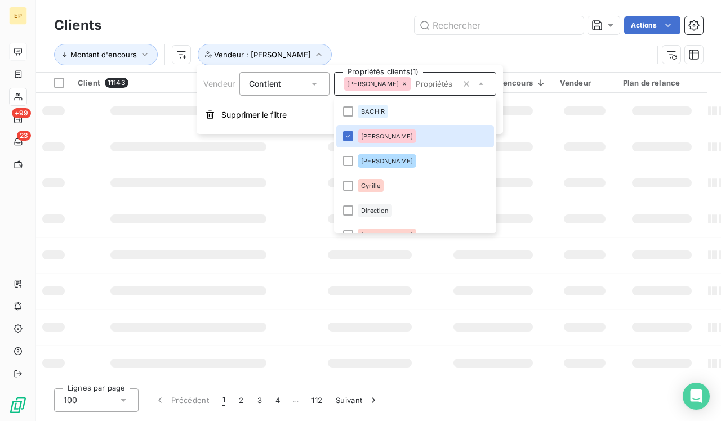
click at [323, 41] on div "Montant d'encours Vendeur : Brice" at bounding box center [378, 54] width 649 height 35
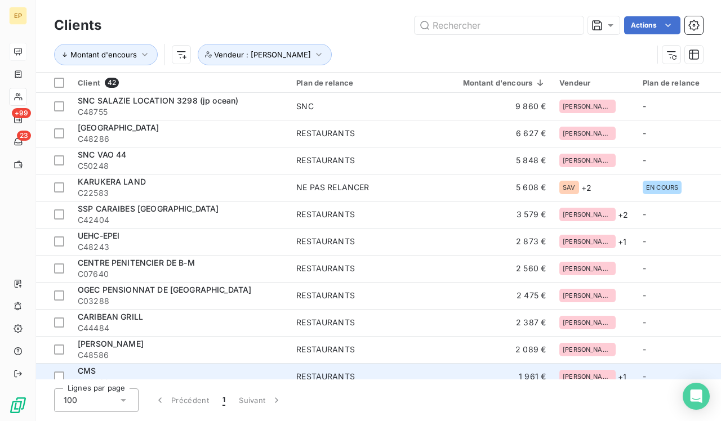
scroll to position [0, 0]
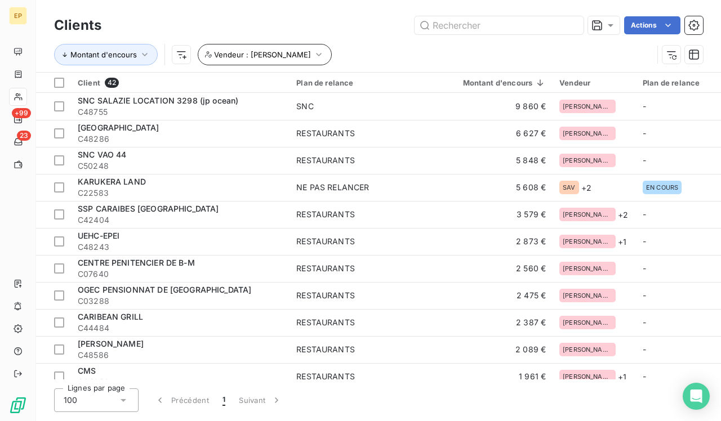
click at [313, 56] on icon "button" at bounding box center [318, 54] width 11 height 11
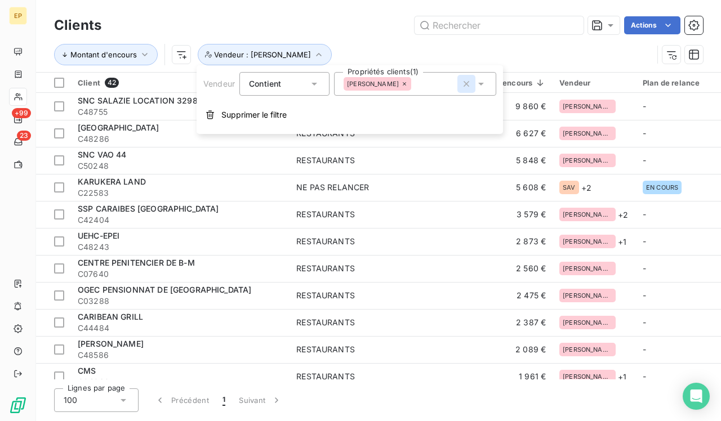
click at [470, 84] on icon "button" at bounding box center [466, 83] width 11 height 11
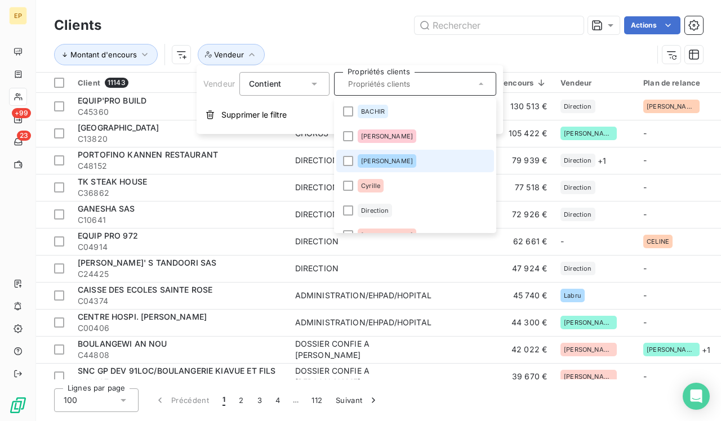
click at [397, 158] on li "[PERSON_NAME]" at bounding box center [415, 161] width 158 height 23
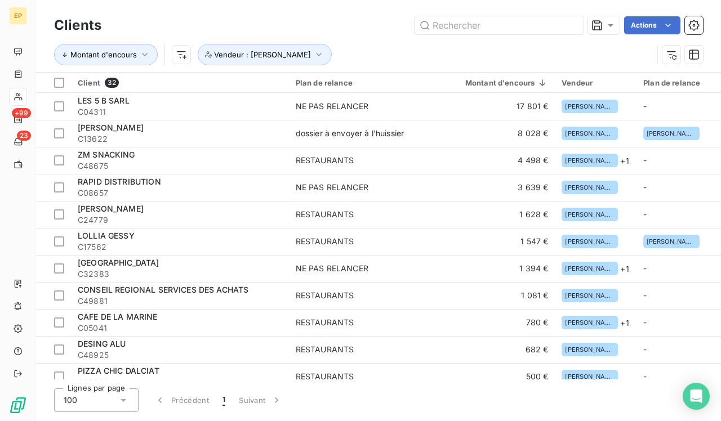
click at [317, 24] on div "Actions" at bounding box center [409, 25] width 588 height 18
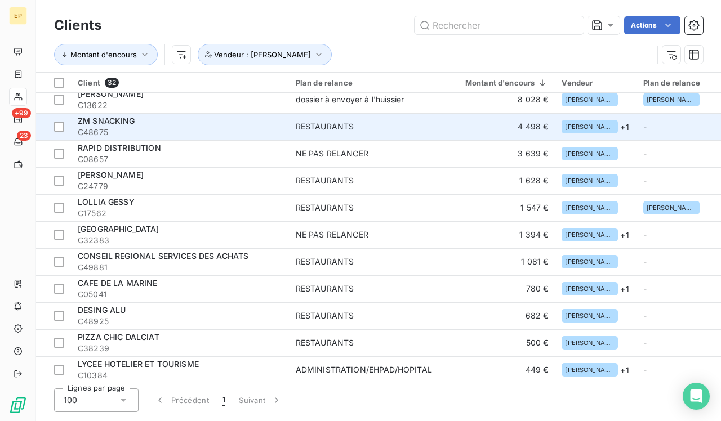
scroll to position [32, 0]
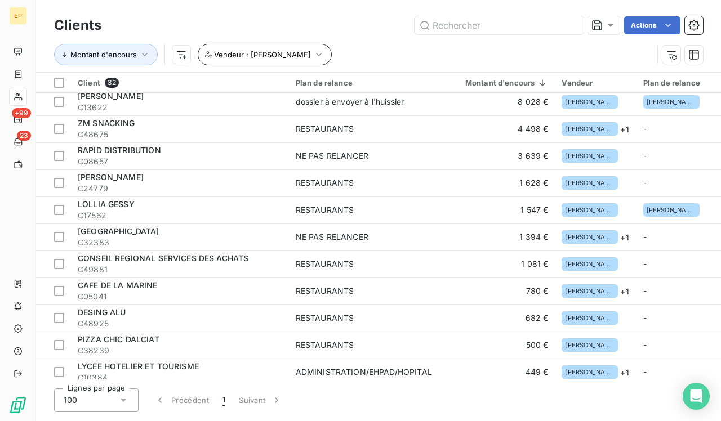
click at [280, 62] on button "Vendeur : [PERSON_NAME]" at bounding box center [265, 54] width 134 height 21
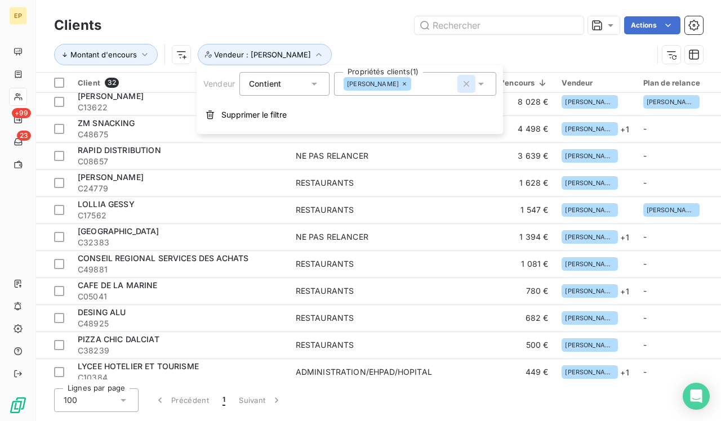
click at [467, 88] on icon "button" at bounding box center [466, 83] width 11 height 11
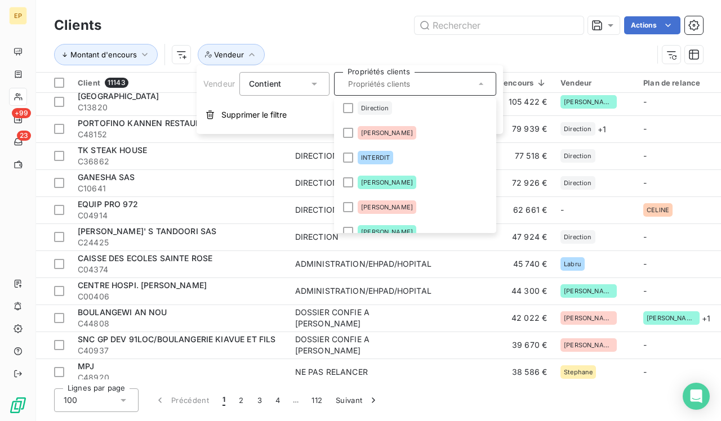
scroll to position [138, 0]
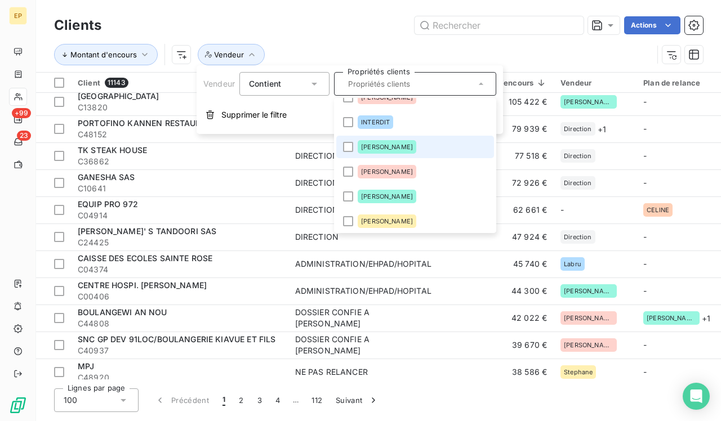
click at [417, 144] on li "[PERSON_NAME]" at bounding box center [415, 147] width 158 height 23
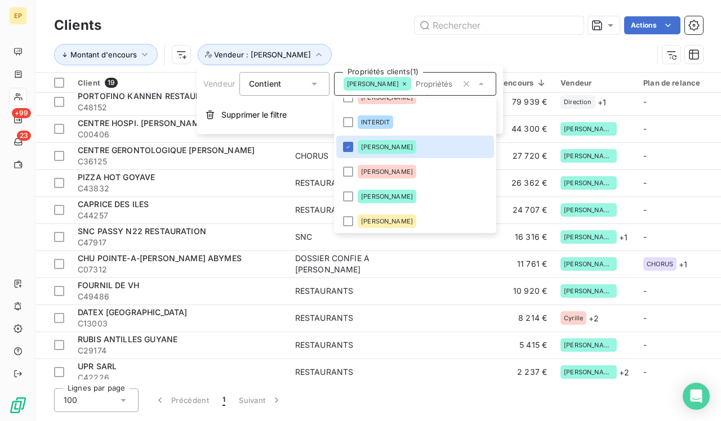
click at [324, 28] on div "Actions" at bounding box center [409, 25] width 588 height 18
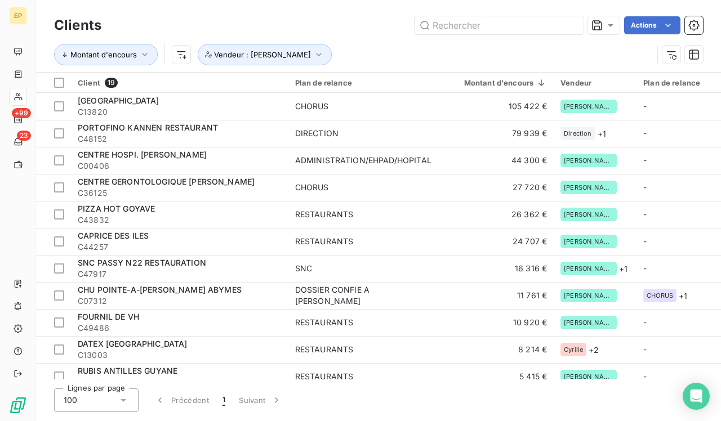
scroll to position [0, 0]
click at [313, 53] on icon "button" at bounding box center [318, 54] width 11 height 11
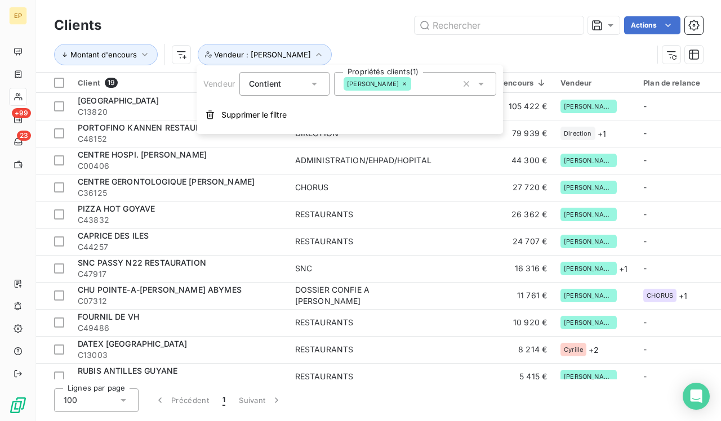
click at [430, 84] on div "[PERSON_NAME]" at bounding box center [415, 84] width 162 height 24
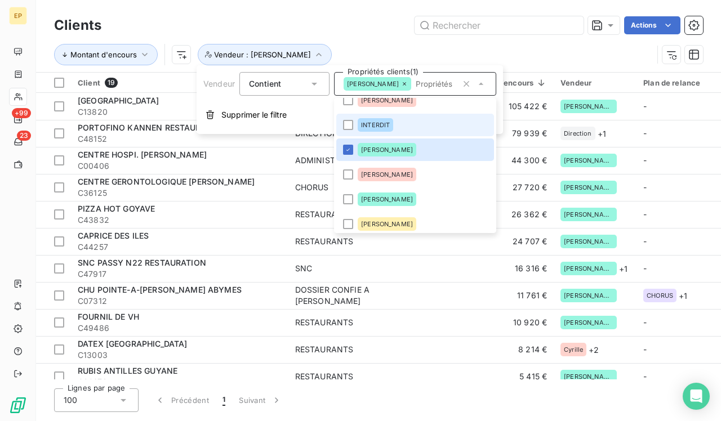
scroll to position [136, 0]
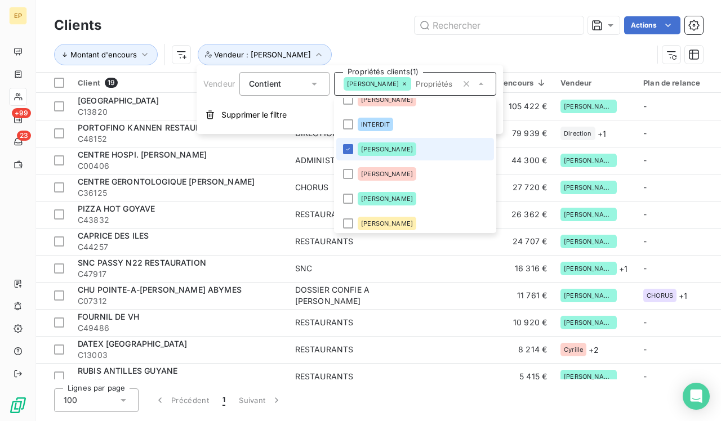
click at [376, 149] on span "[PERSON_NAME]" at bounding box center [387, 149] width 52 height 7
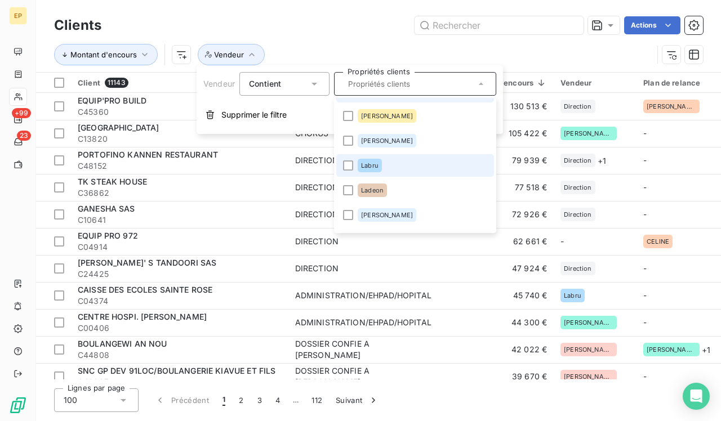
scroll to position [253, 0]
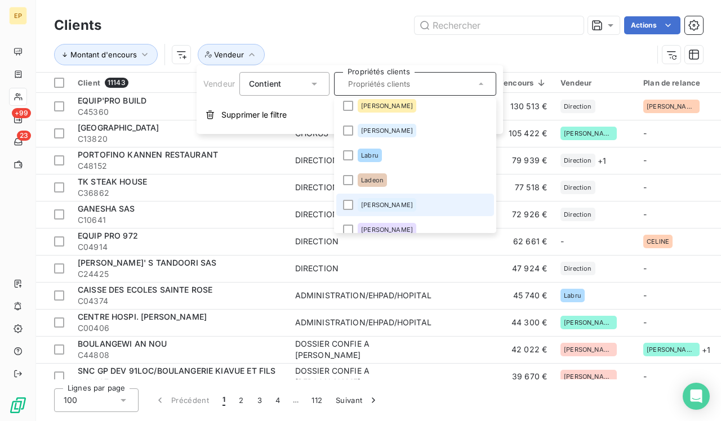
click at [385, 203] on li "[PERSON_NAME]" at bounding box center [415, 205] width 158 height 23
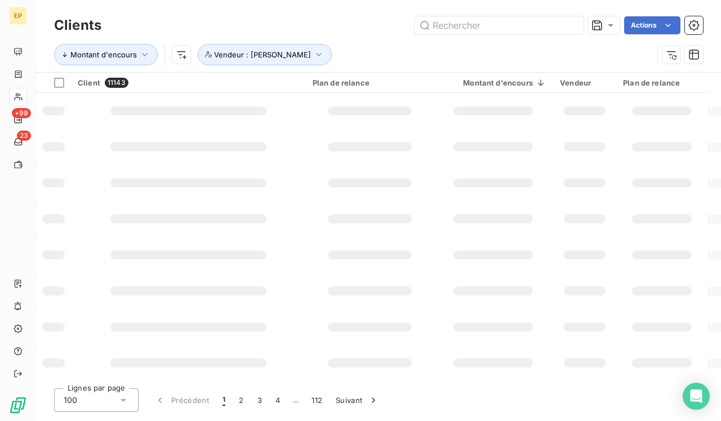
click at [333, 29] on div "Actions" at bounding box center [409, 25] width 588 height 18
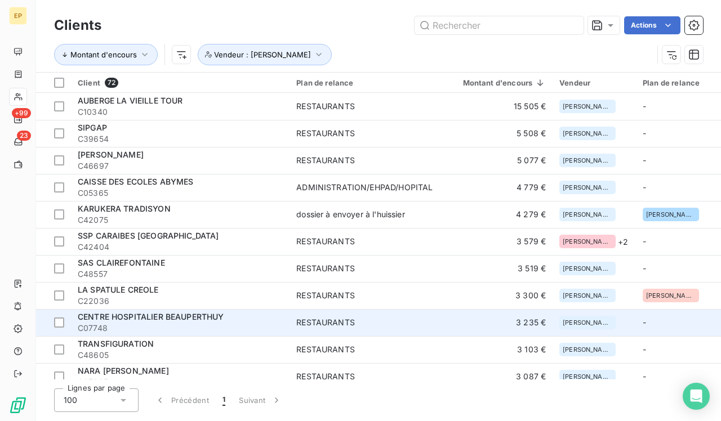
scroll to position [0, 0]
